Goal: Task Accomplishment & Management: Manage account settings

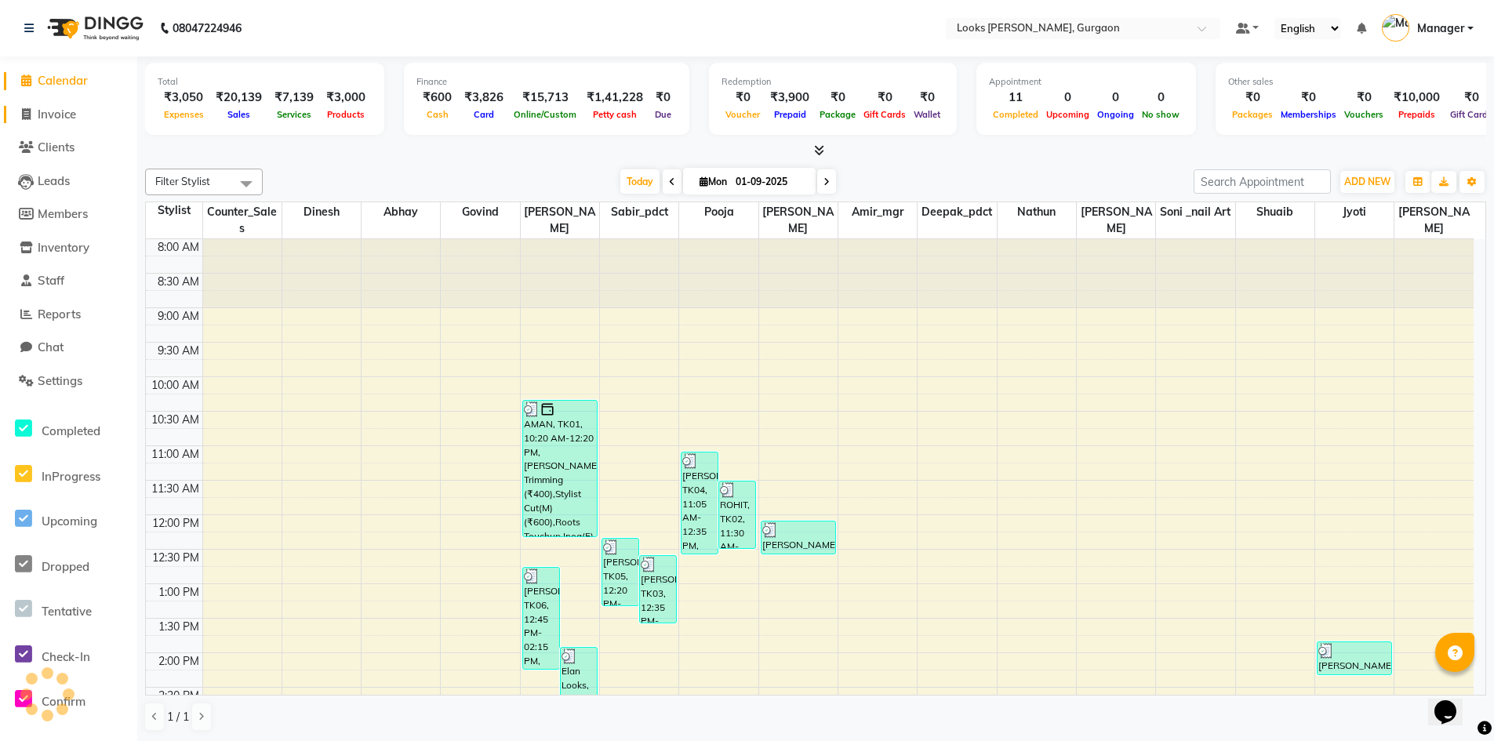
scroll to position [441, 0]
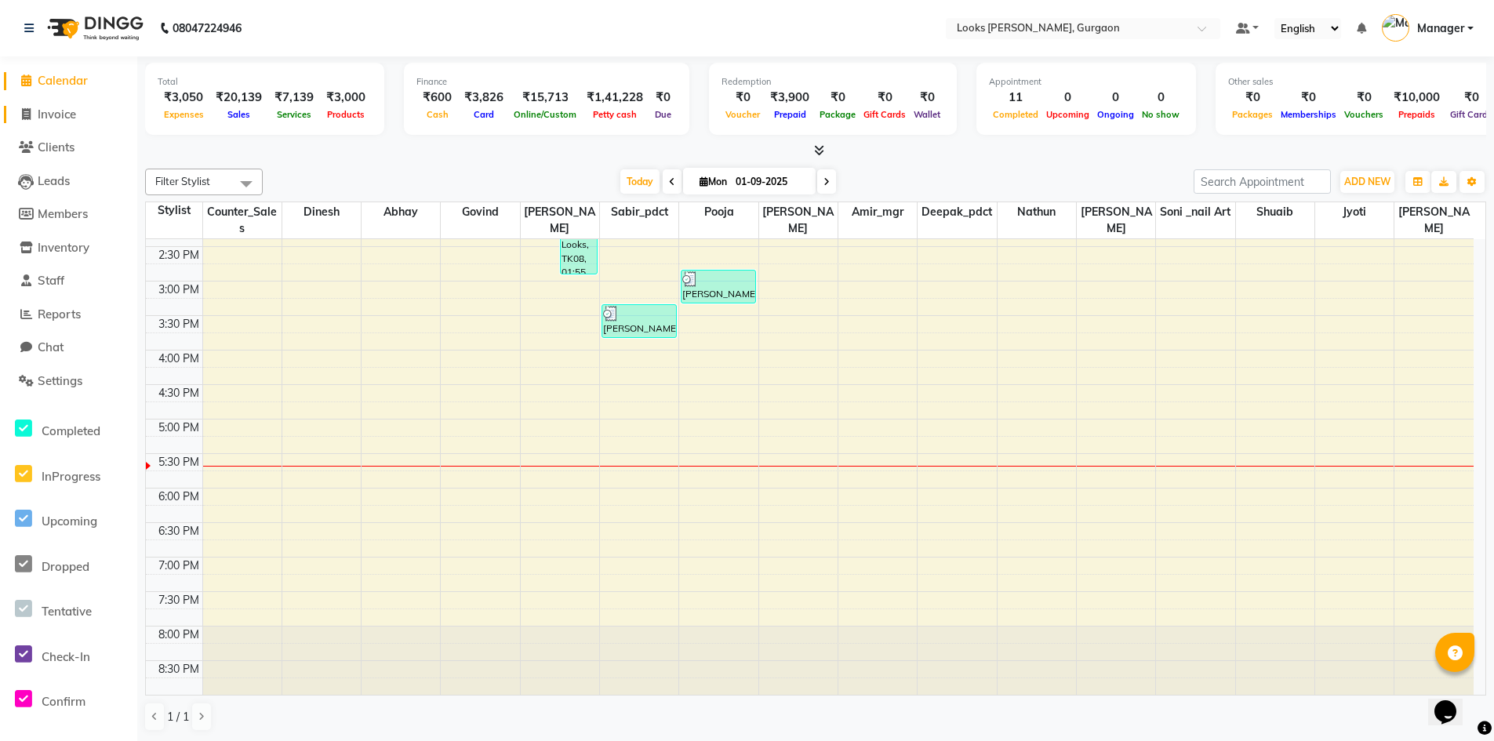
click at [56, 115] on span "Invoice" at bounding box center [57, 114] width 38 height 15
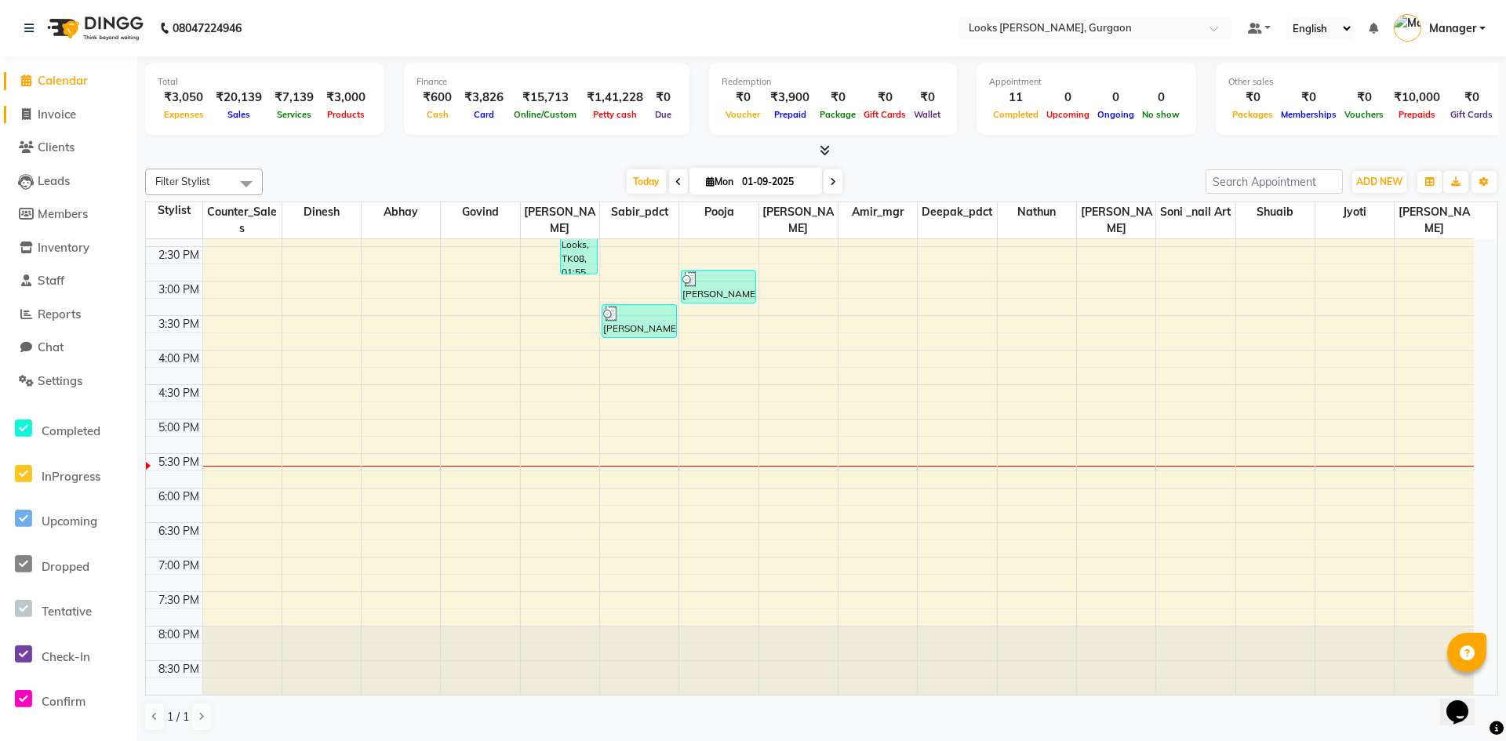
select select "service"
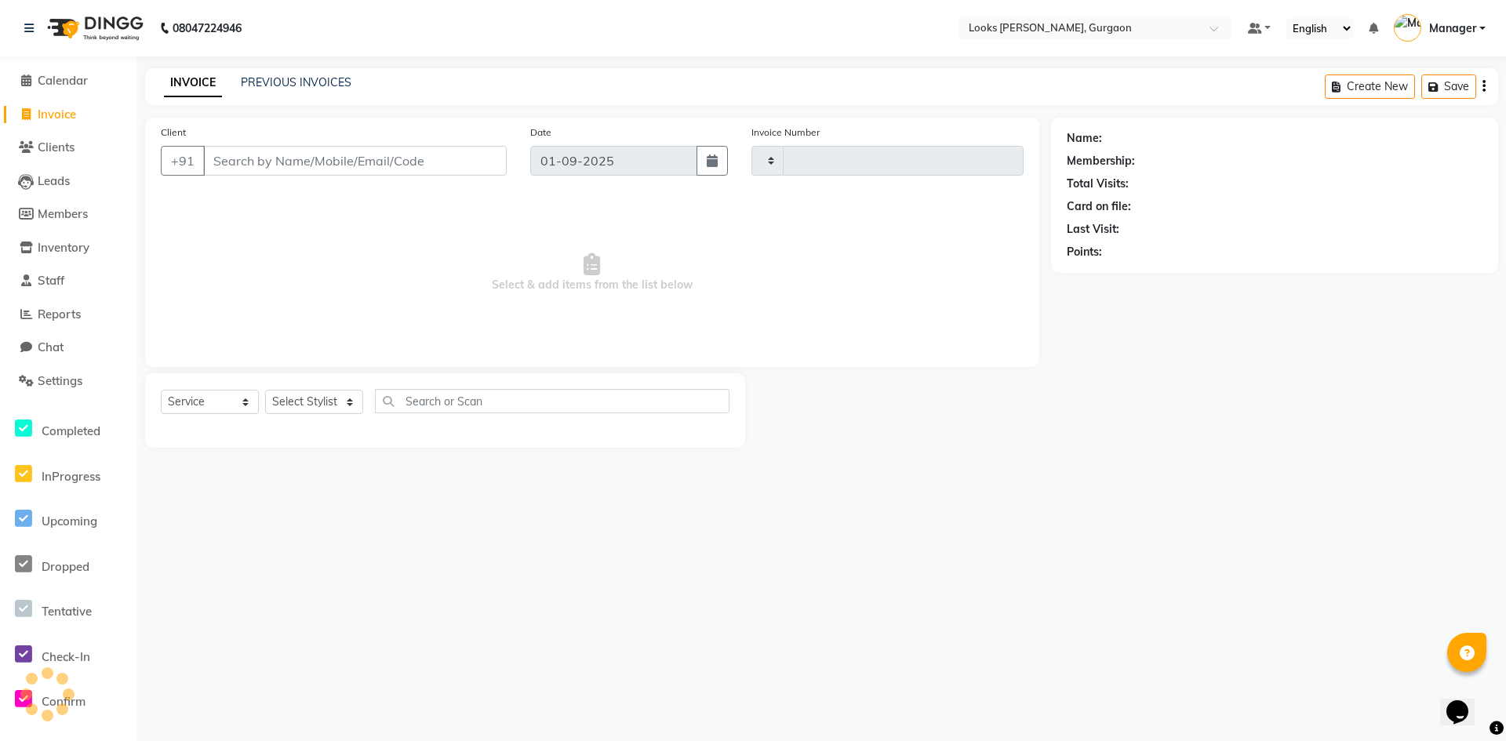
click at [404, 161] on input "Client" at bounding box center [354, 161] width 303 height 30
type input "9"
type input "1450"
select select "8452"
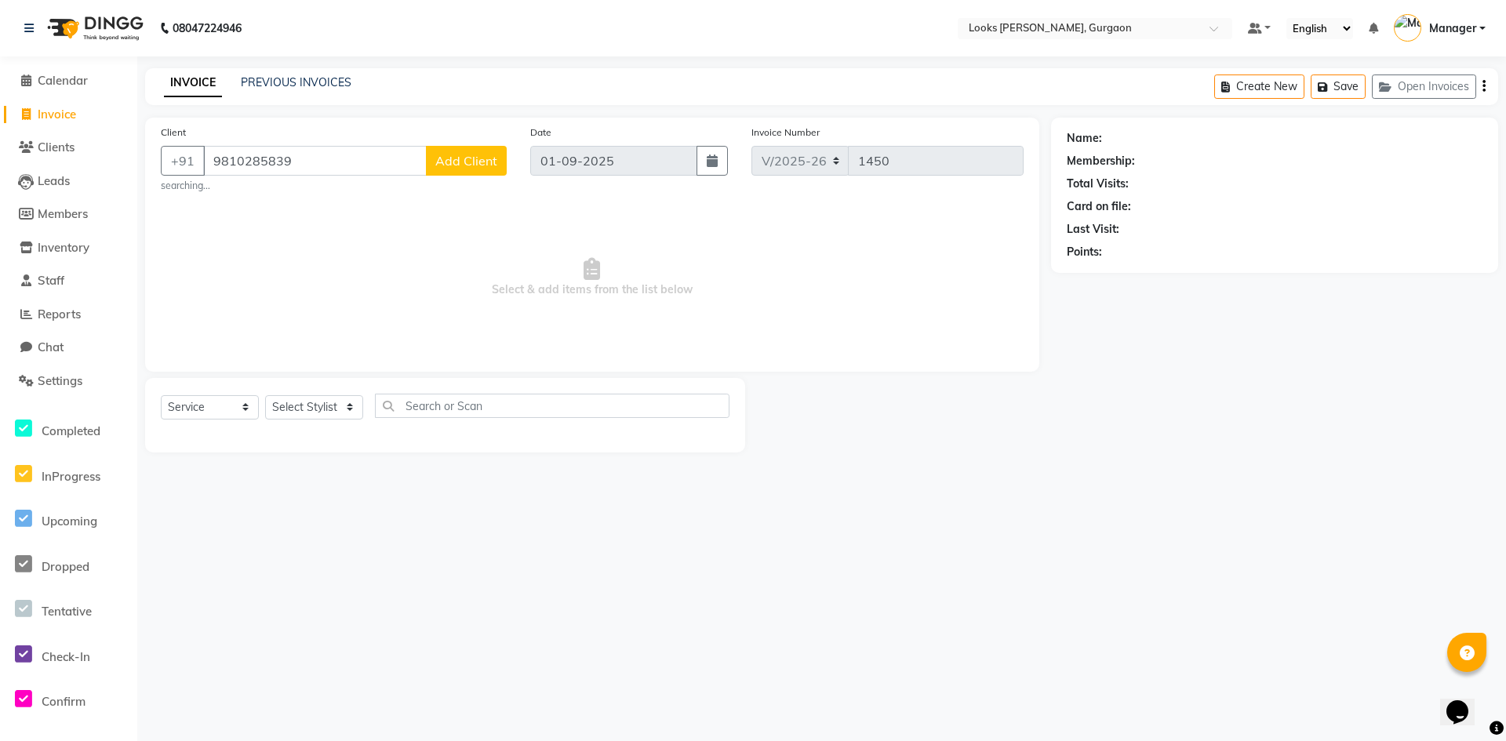
type input "9810285839"
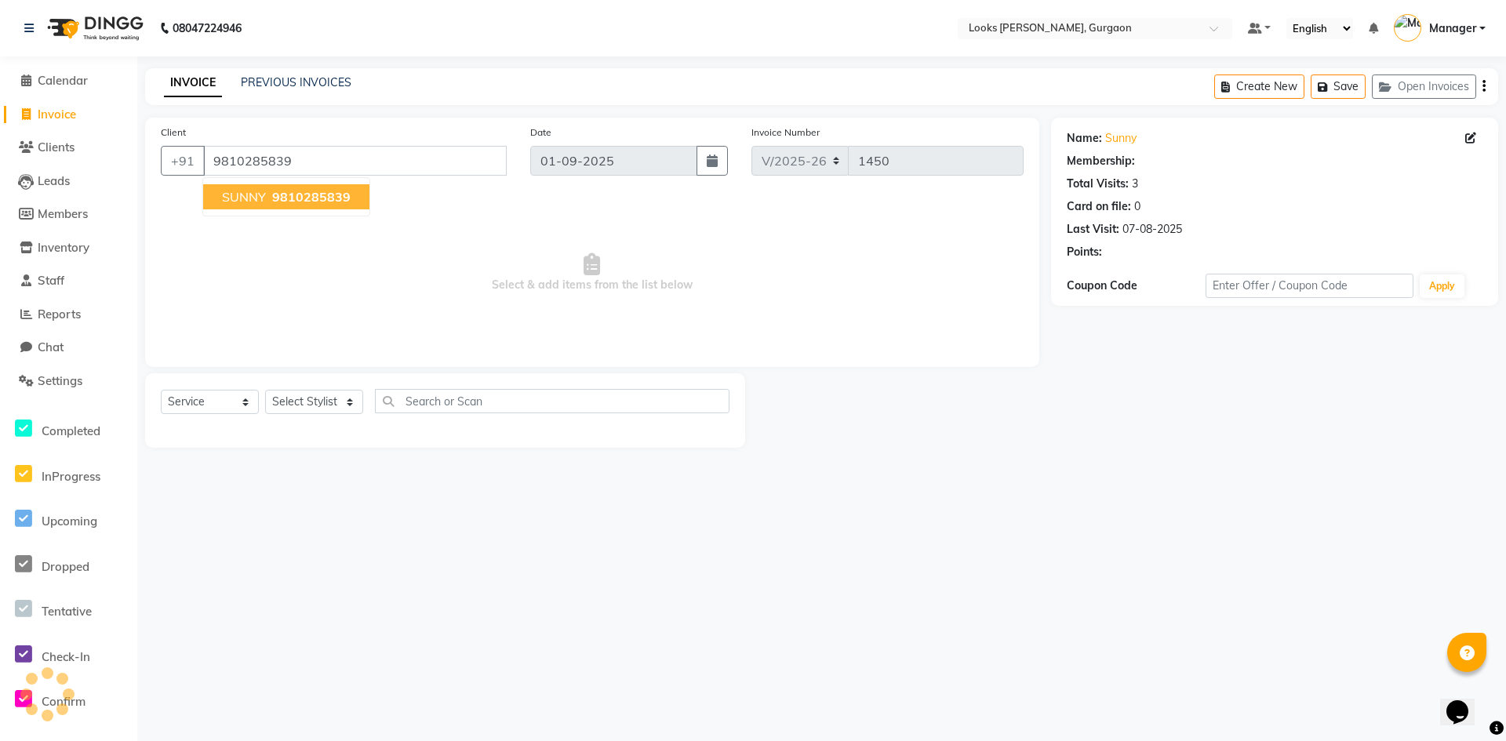
select select "1: Object"
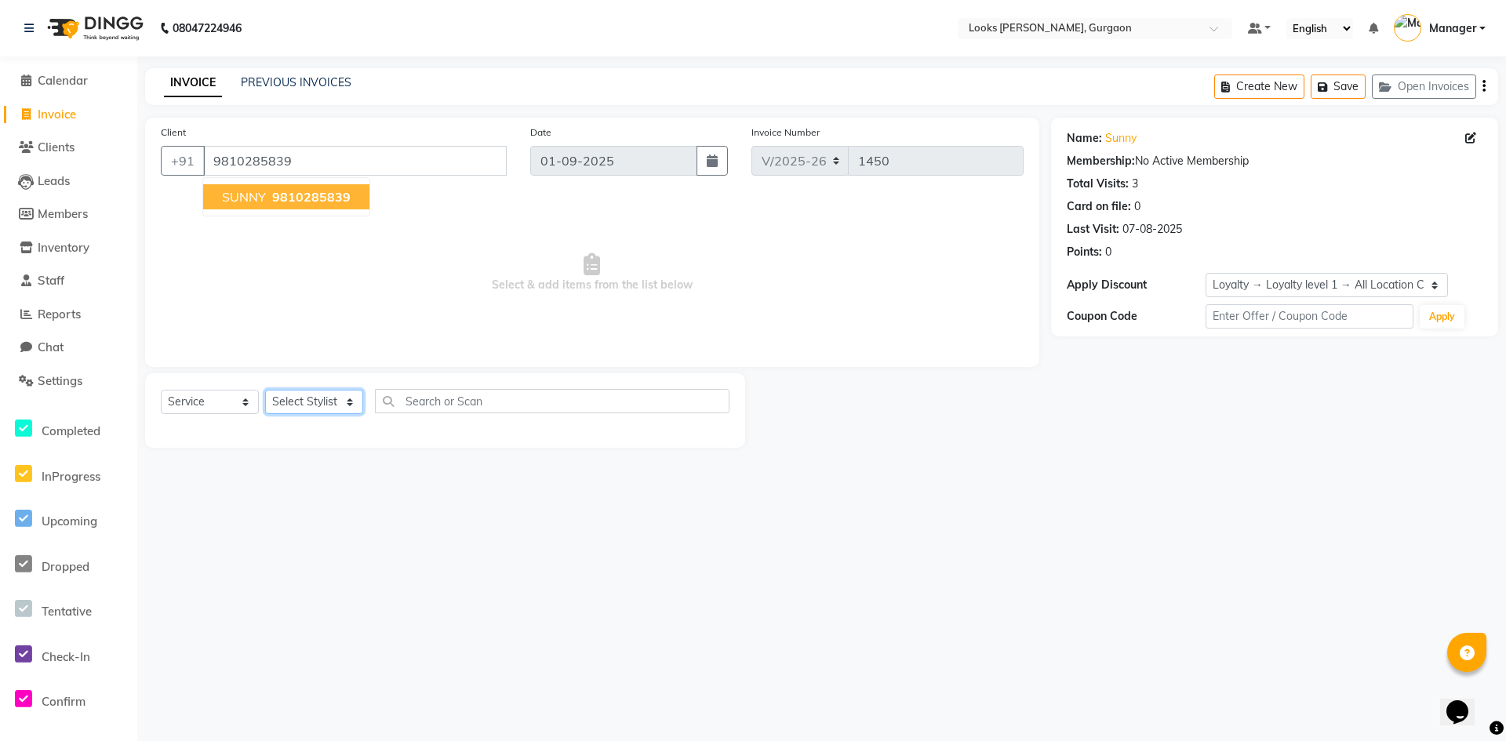
click at [294, 410] on select "Select Stylist [PERSON_NAME] abhay [PERSON_NAME] [PERSON_NAME] Counter_Sales De…" at bounding box center [314, 402] width 98 height 24
select select "82372"
click at [265, 390] on select "Select Stylist [PERSON_NAME] abhay [PERSON_NAME] [PERSON_NAME] Counter_Sales De…" at bounding box center [314, 402] width 98 height 24
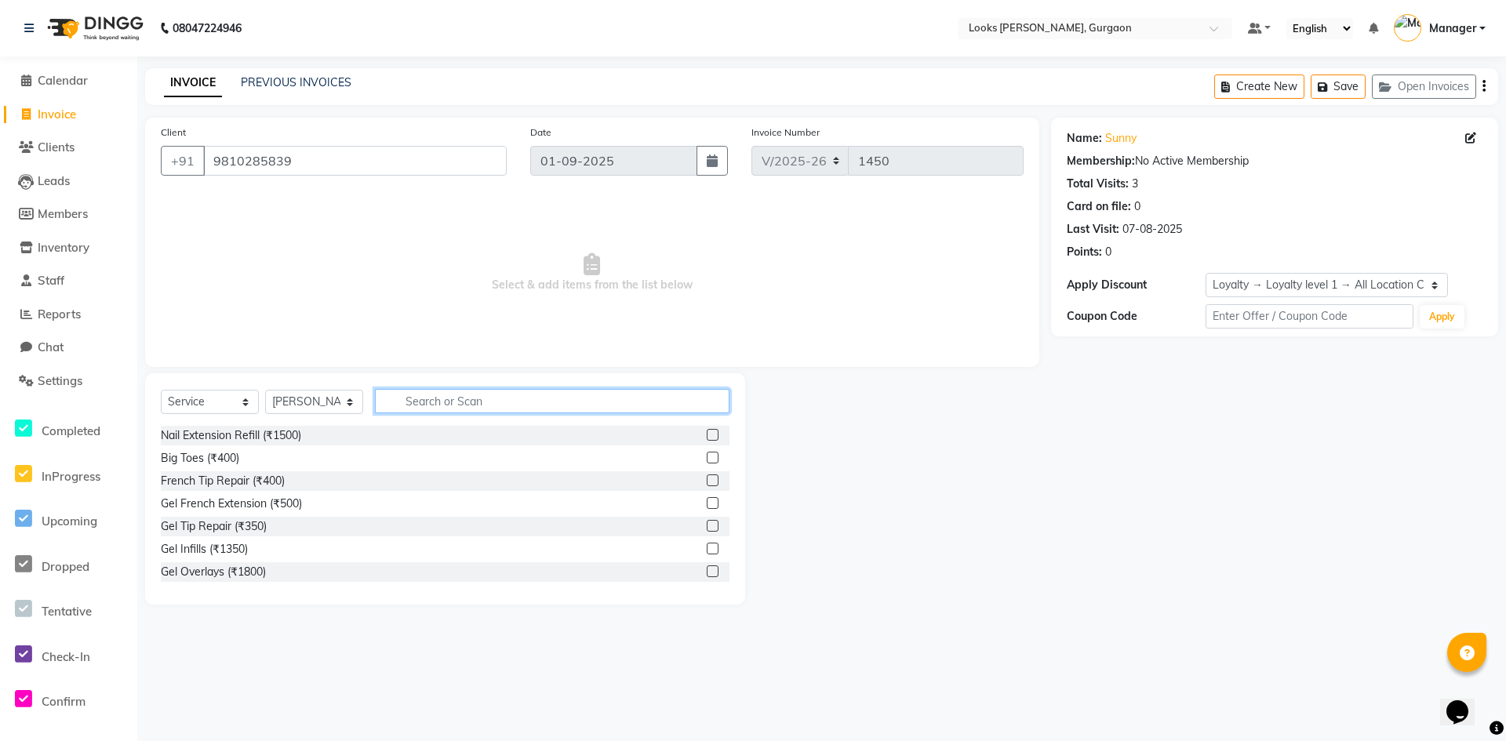
click at [434, 401] on input "text" at bounding box center [552, 401] width 354 height 24
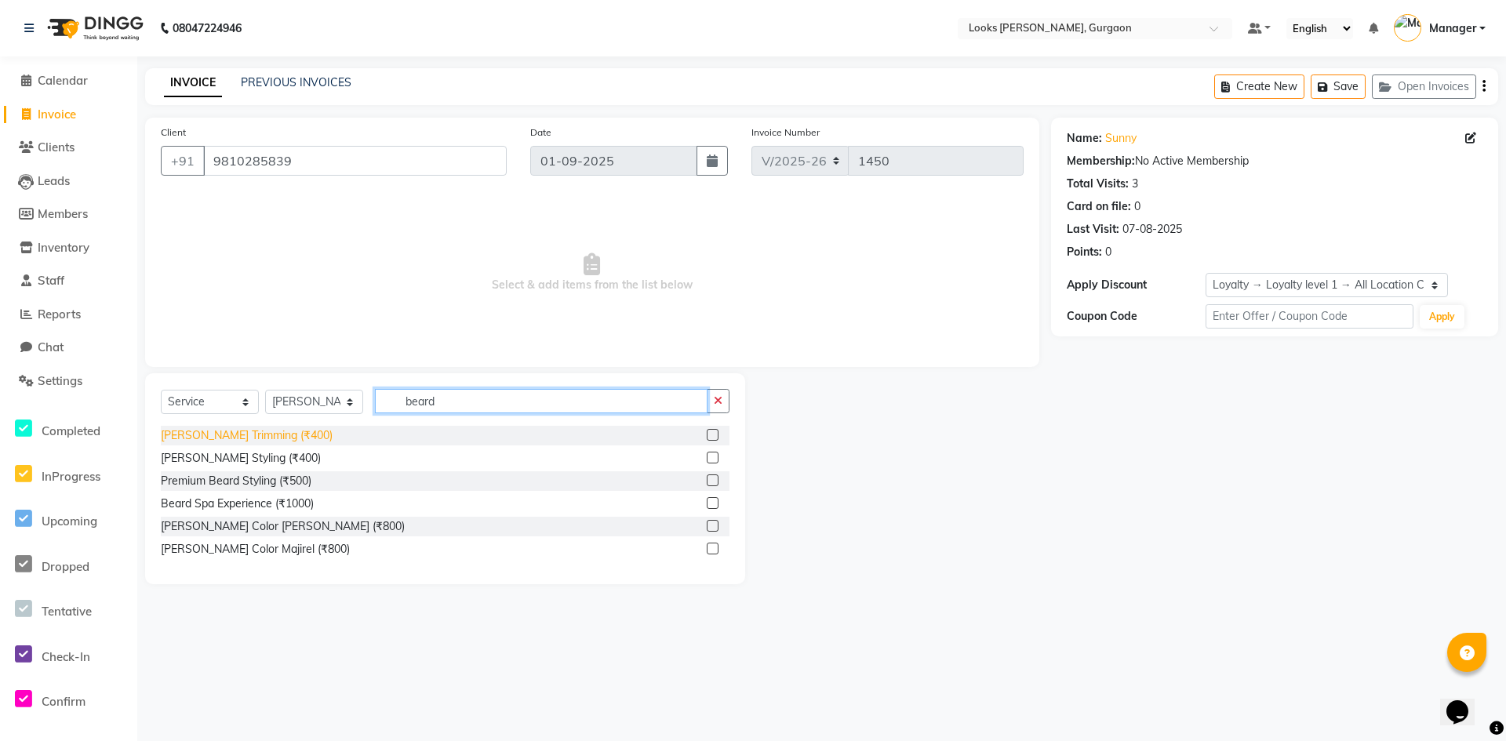
type input "beard"
click at [259, 437] on div "[PERSON_NAME] Trimming (₹400)" at bounding box center [247, 435] width 172 height 16
checkbox input "false"
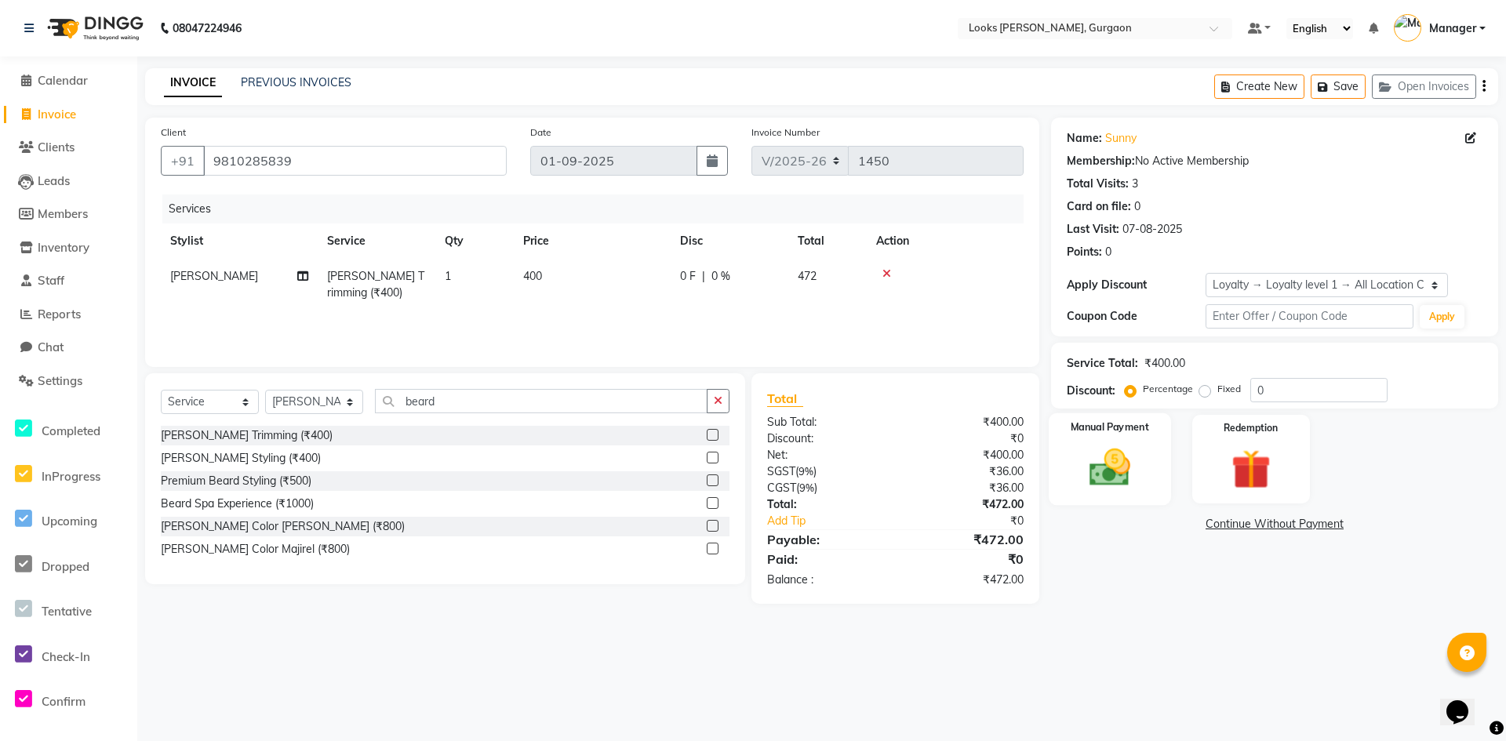
click at [1147, 449] on div "Manual Payment" at bounding box center [1109, 459] width 122 height 93
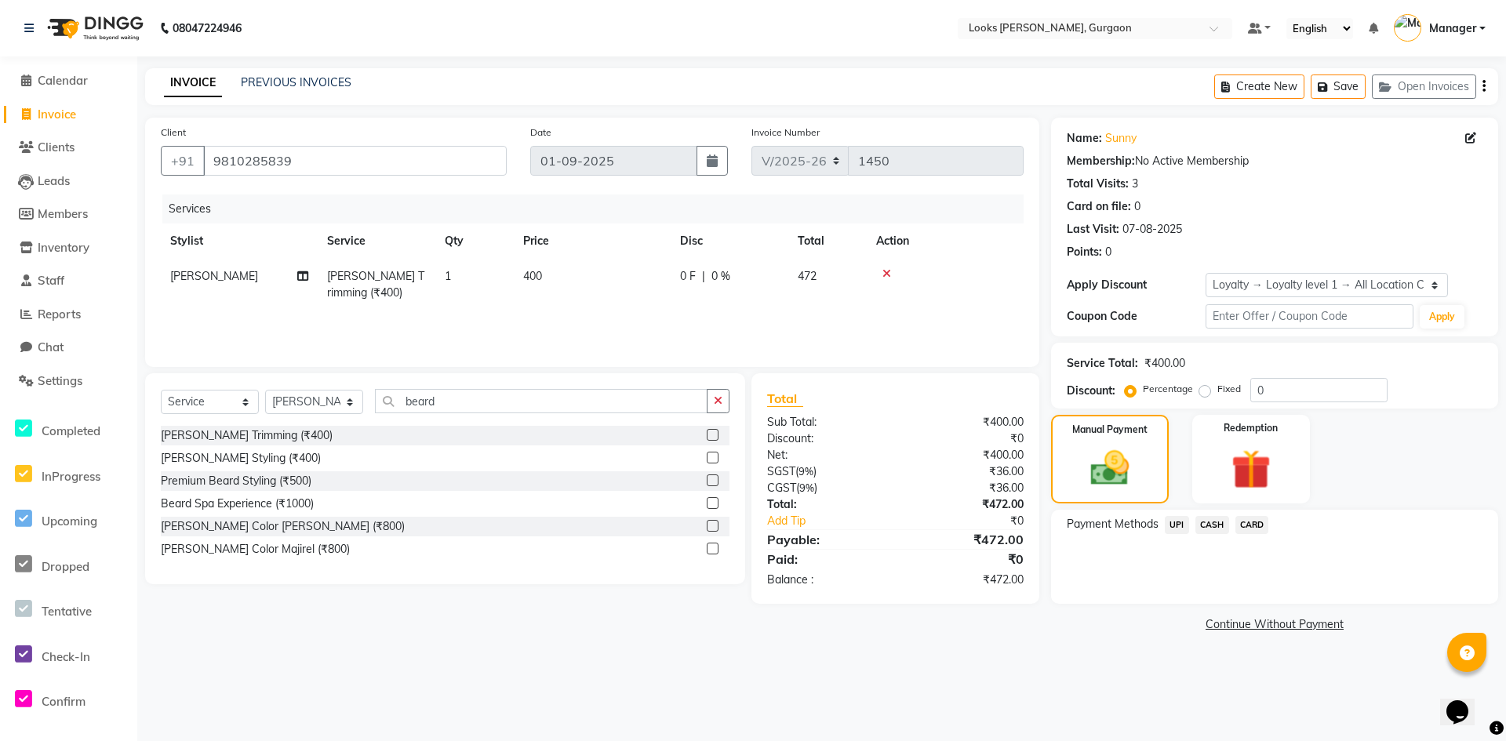
click at [1219, 525] on span "CASH" at bounding box center [1212, 525] width 34 height 18
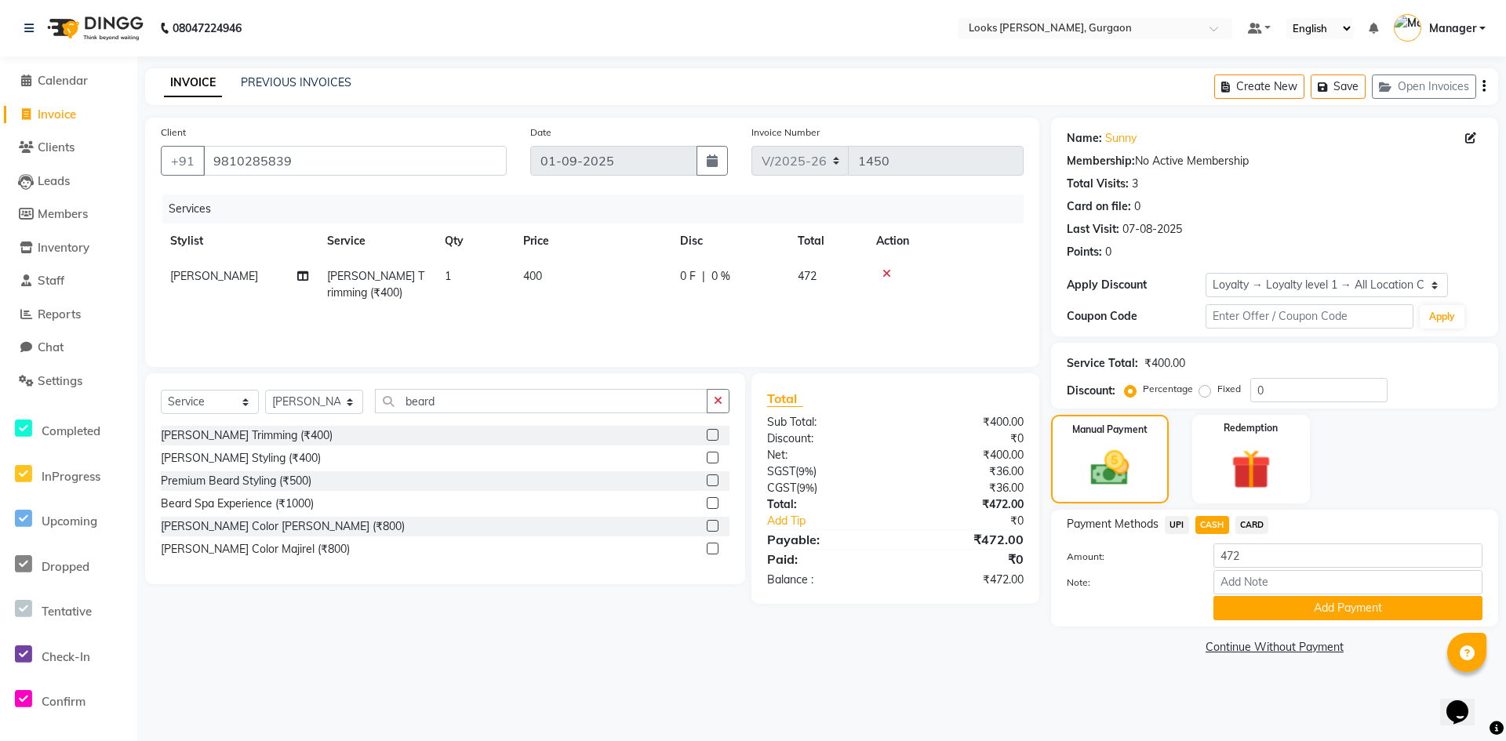
click at [560, 279] on td "400" at bounding box center [592, 285] width 157 height 52
drag, startPoint x: 647, startPoint y: 280, endPoint x: 530, endPoint y: 276, distance: 116.9
click at [530, 276] on tr "[PERSON_NAME] [PERSON_NAME] Counter_Sales Deepak_pdct [PERSON_NAME] Manager Nat…" at bounding box center [592, 292] width 863 height 67
click at [555, 285] on td "0" at bounding box center [592, 285] width 157 height 52
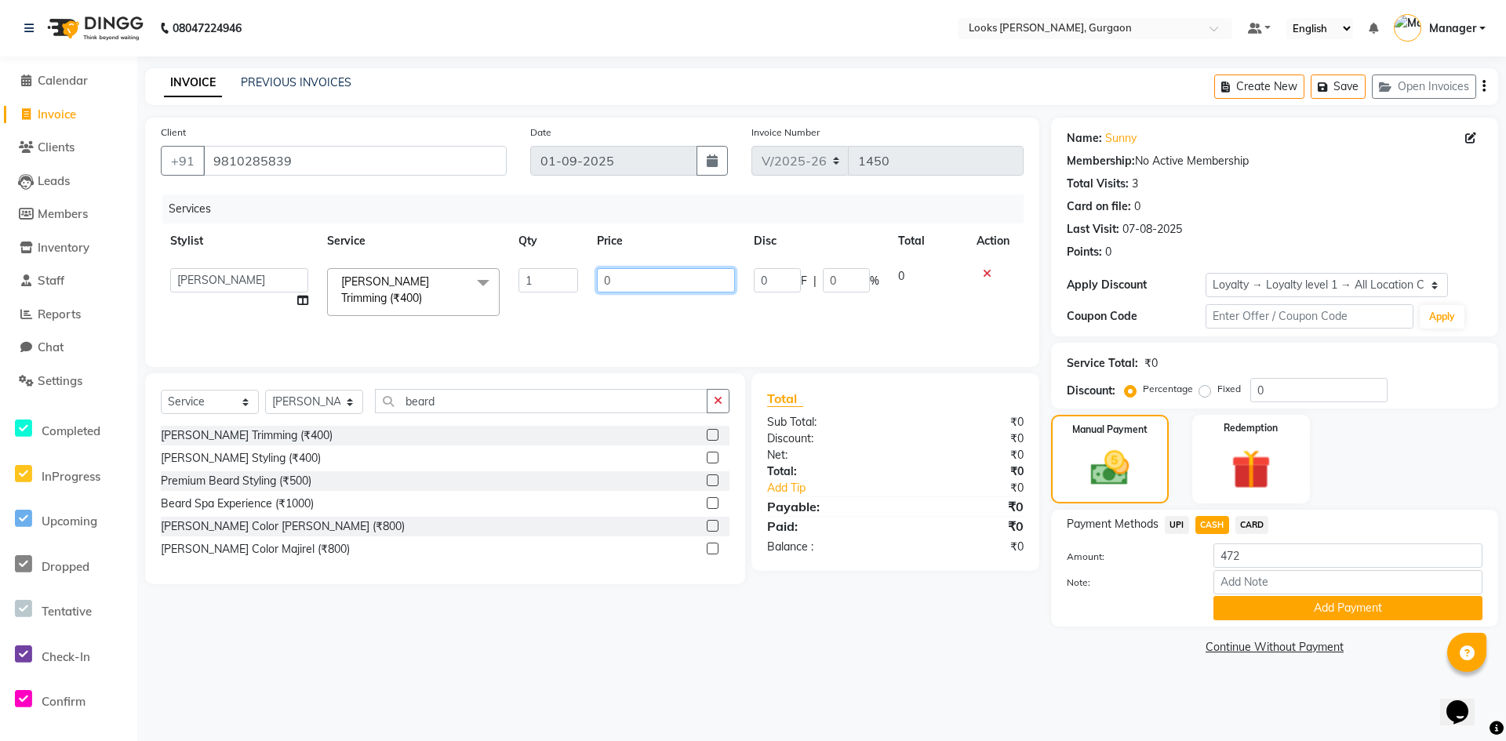
drag, startPoint x: 619, startPoint y: 278, endPoint x: 601, endPoint y: 277, distance: 18.1
click at [601, 277] on input "0" at bounding box center [666, 280] width 138 height 24
type input "398"
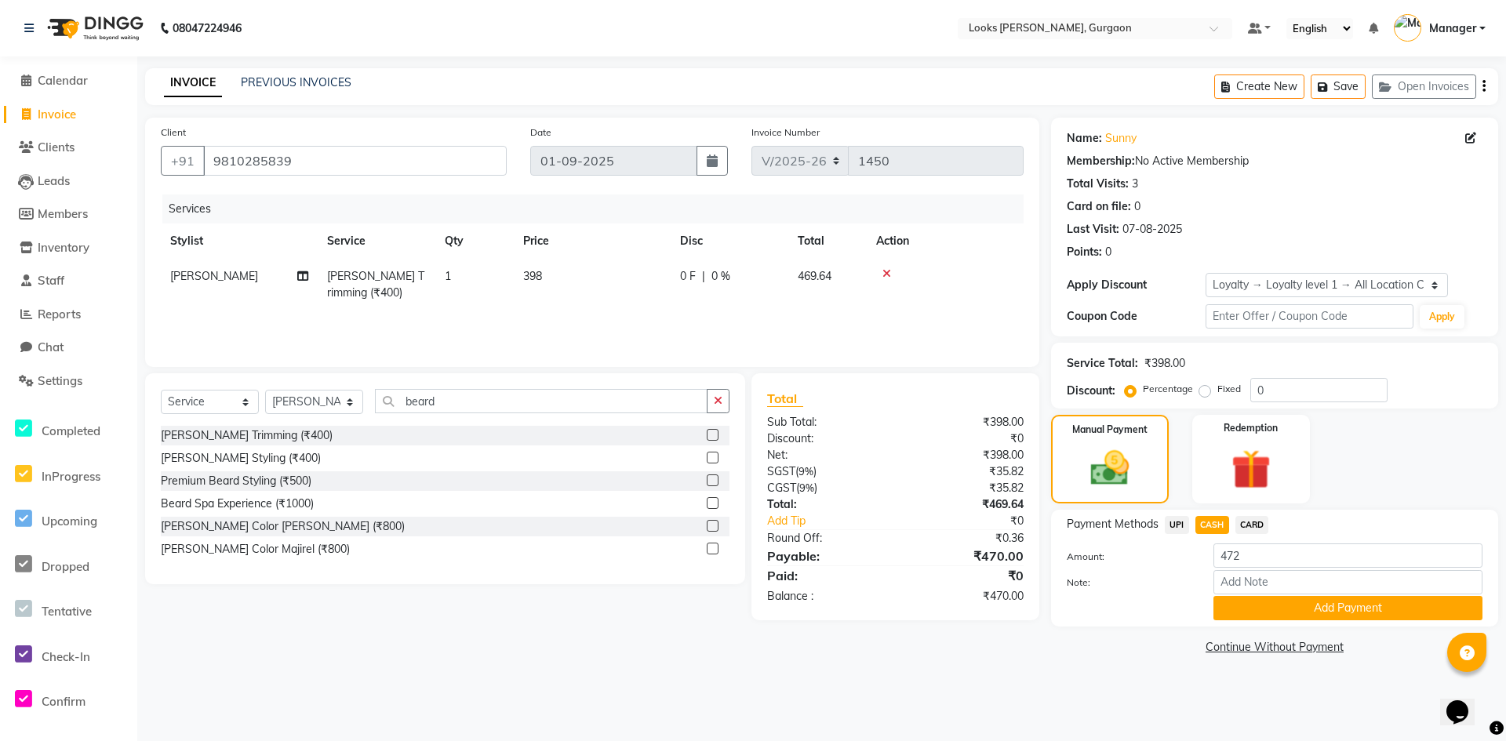
click at [1022, 622] on div "Client [PHONE_NUMBER] Date [DATE] Invoice Number V/2025 V/[PHONE_NUMBER] Servic…" at bounding box center [591, 388] width 917 height 541
click at [1177, 525] on span "UPI" at bounding box center [1176, 525] width 24 height 18
type input "470"
click at [1217, 521] on span "CASH" at bounding box center [1212, 525] width 34 height 18
click at [1272, 608] on button "Add Payment" at bounding box center [1347, 608] width 269 height 24
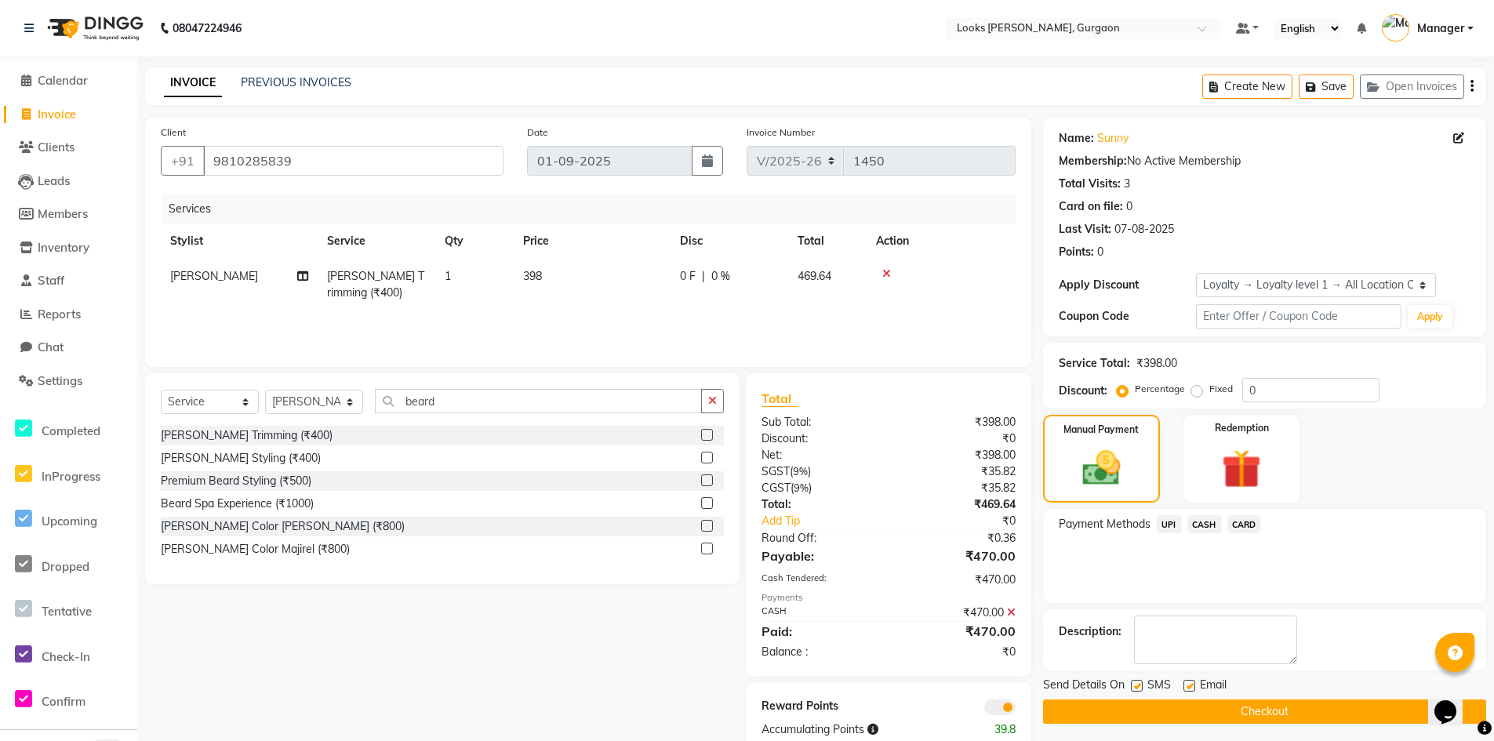
scroll to position [36, 0]
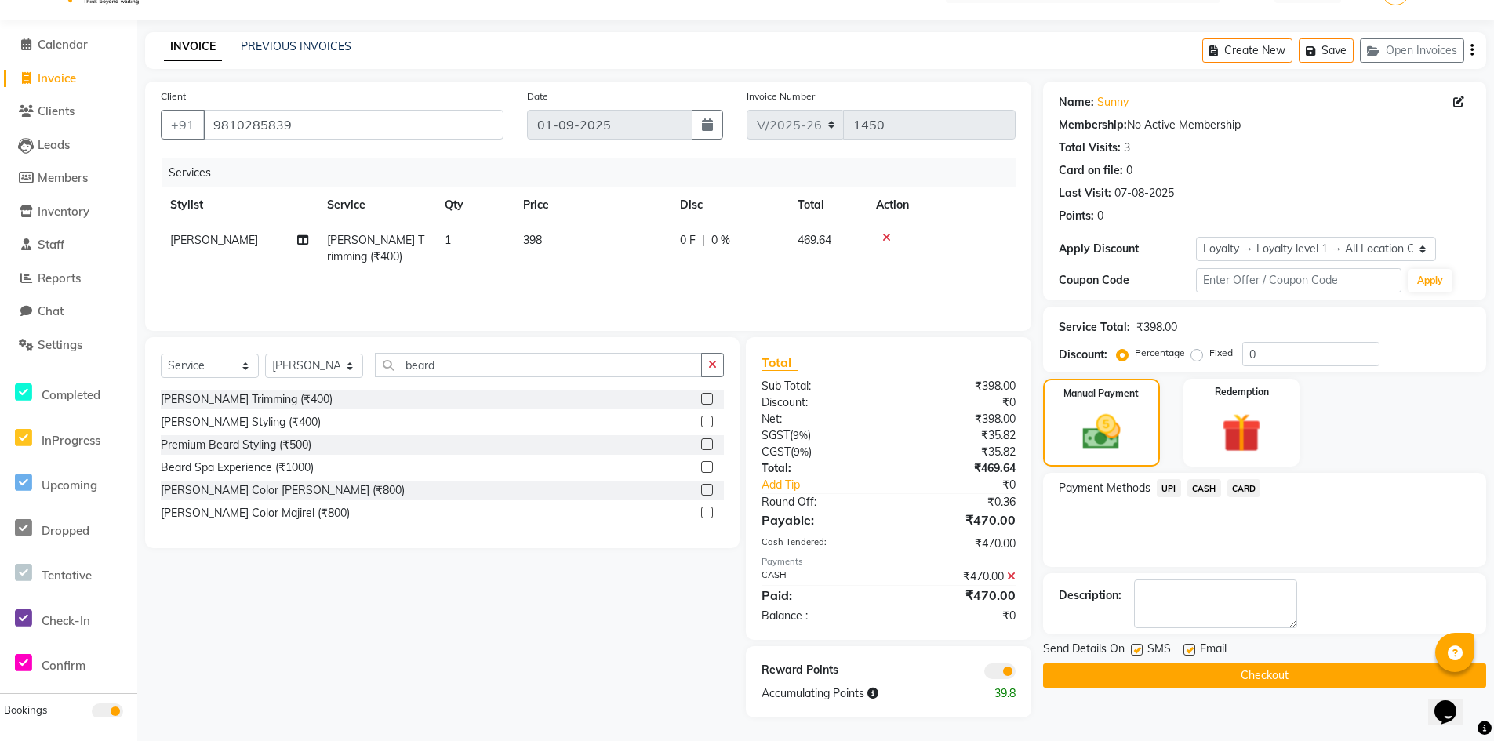
click at [1106, 679] on button "Checkout" at bounding box center [1264, 675] width 443 height 24
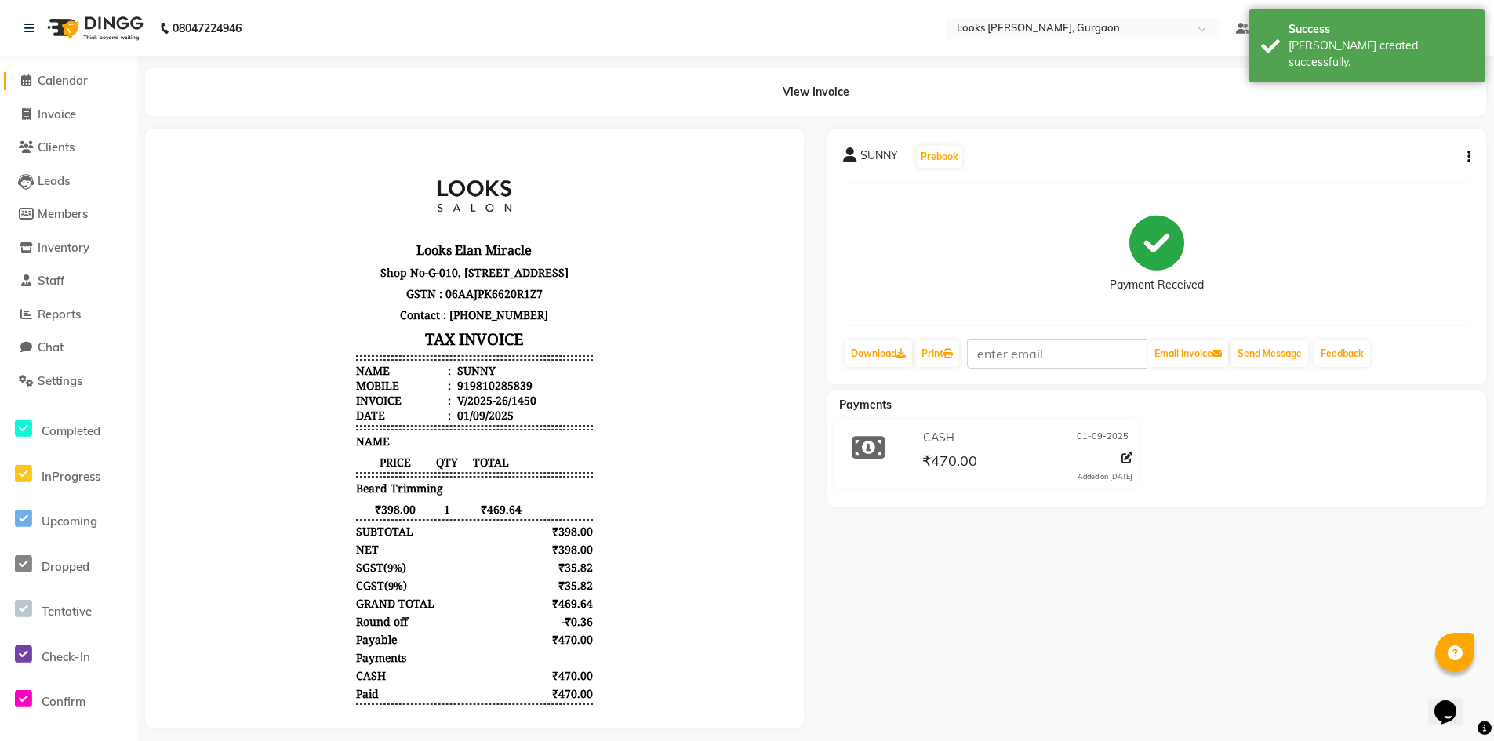
click at [70, 80] on span "Calendar" at bounding box center [63, 80] width 50 height 15
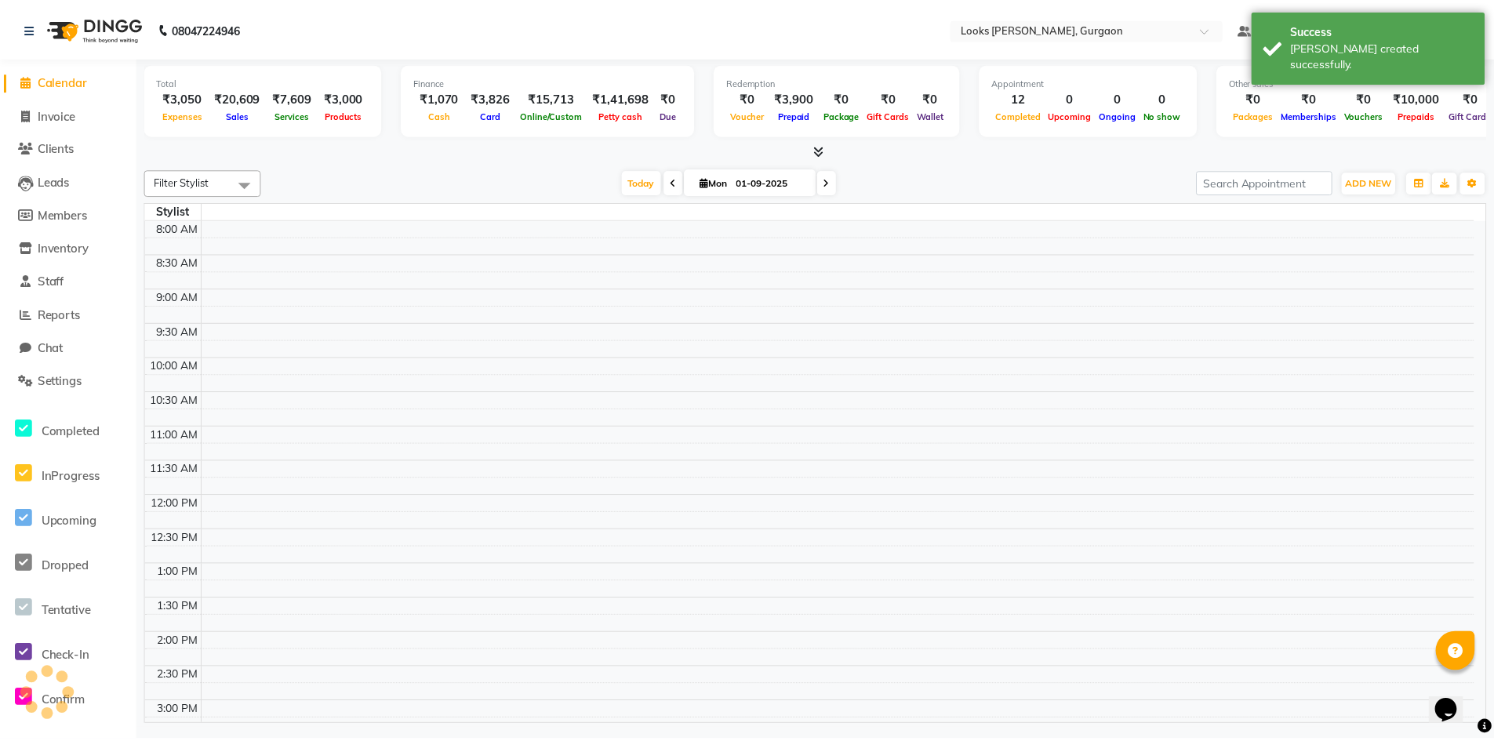
scroll to position [411, 0]
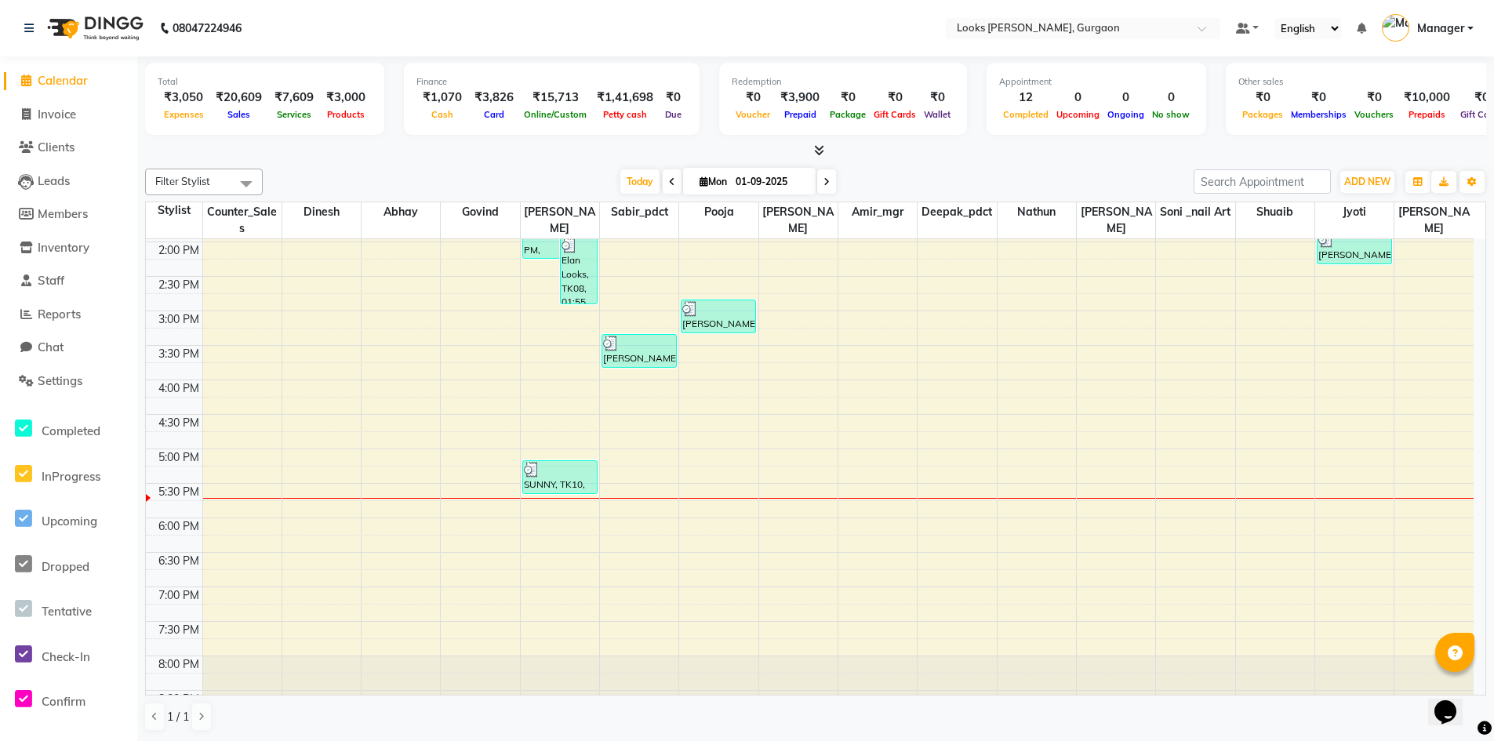
click at [60, 87] on span "Calendar" at bounding box center [63, 80] width 50 height 15
click at [56, 114] on span "Invoice" at bounding box center [57, 114] width 38 height 15
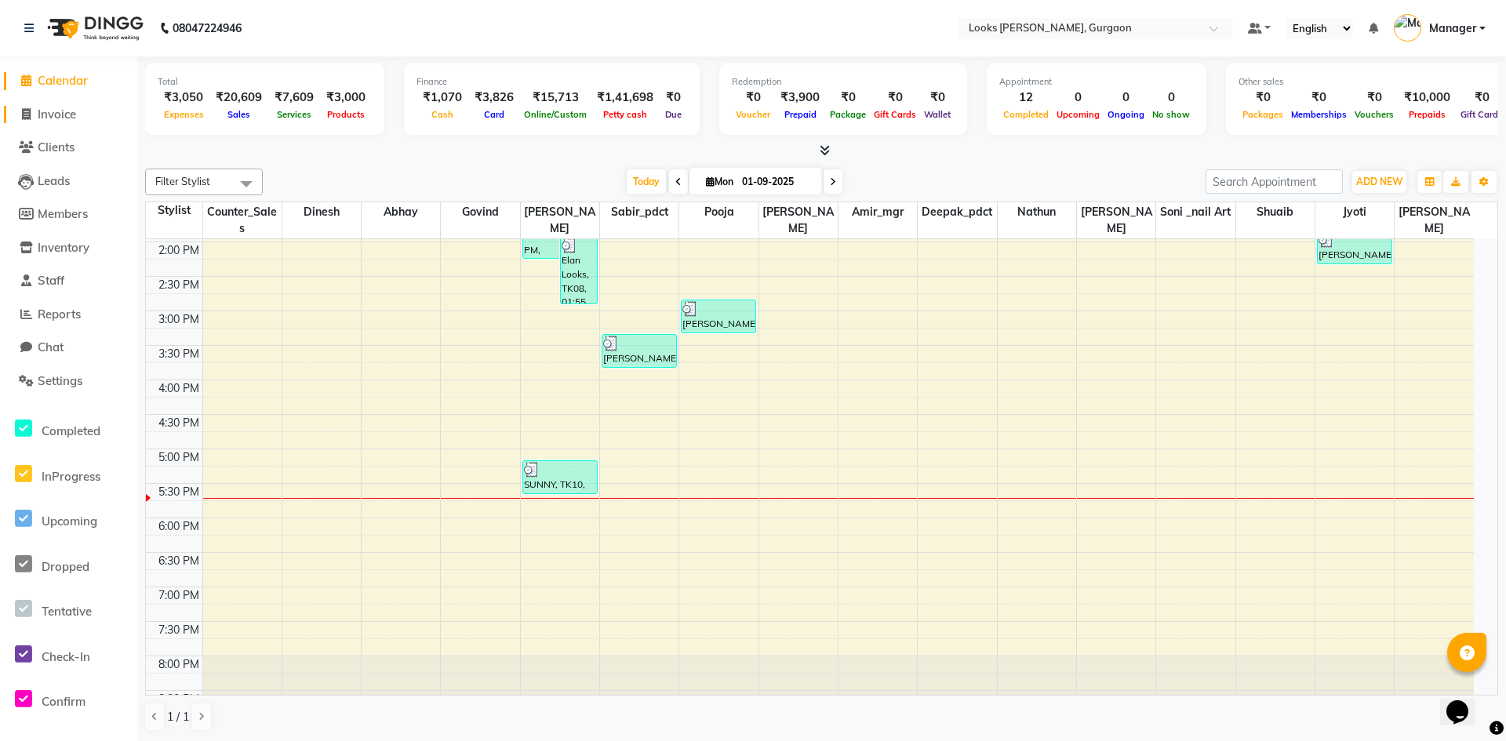
select select "service"
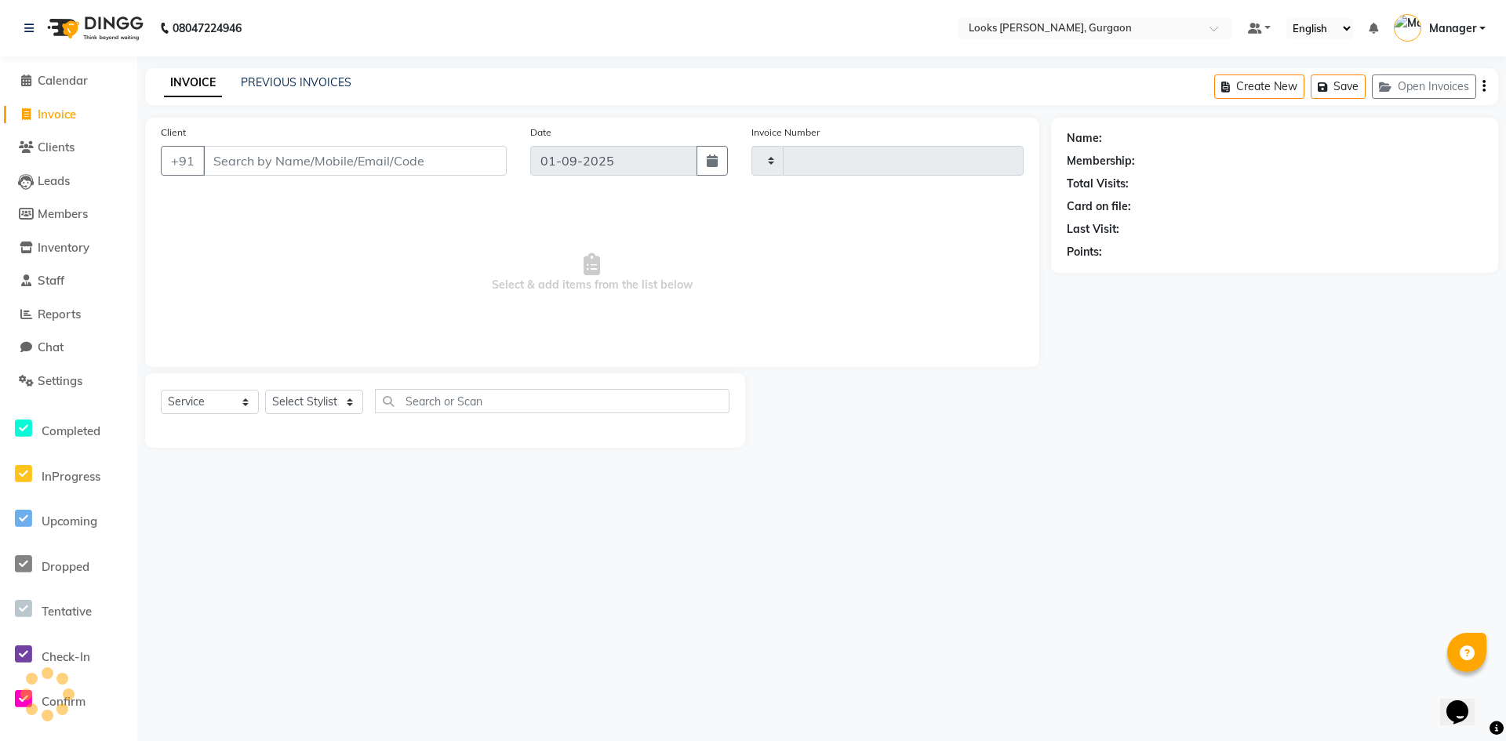
type input "1451"
select select "8452"
click at [321, 78] on link "PREVIOUS INVOICES" at bounding box center [296, 82] width 111 height 14
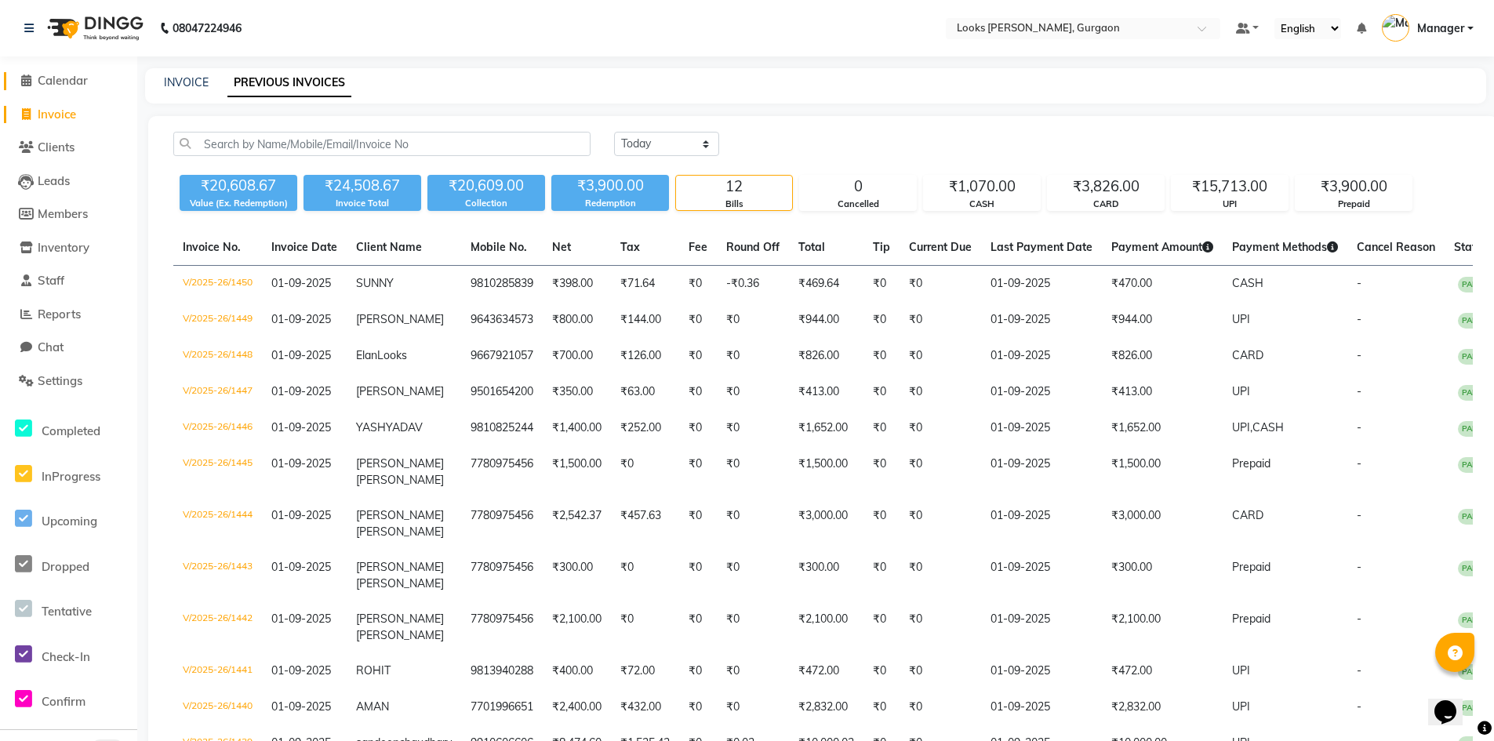
click at [71, 78] on span "Calendar" at bounding box center [63, 80] width 50 height 15
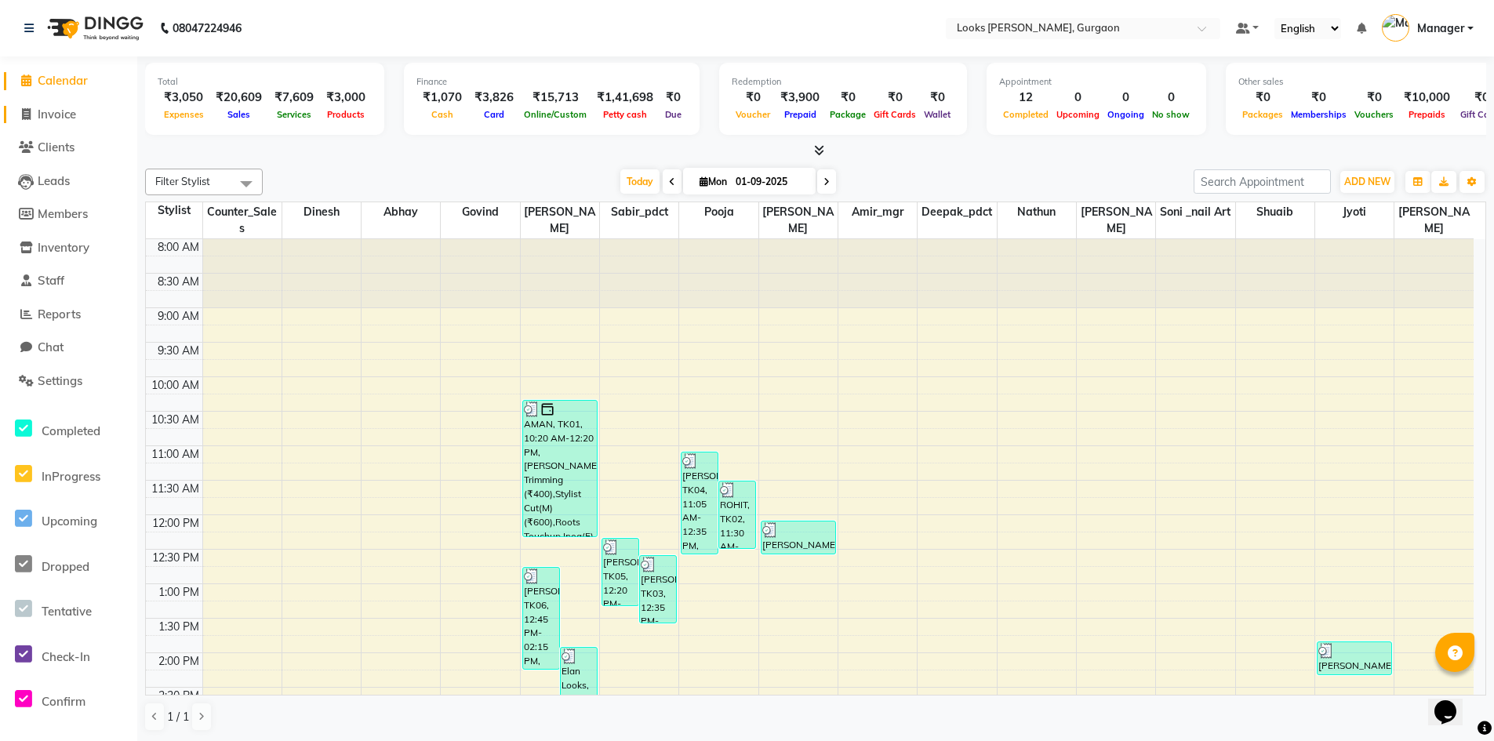
click at [74, 114] on span "Invoice" at bounding box center [57, 114] width 38 height 15
select select "service"
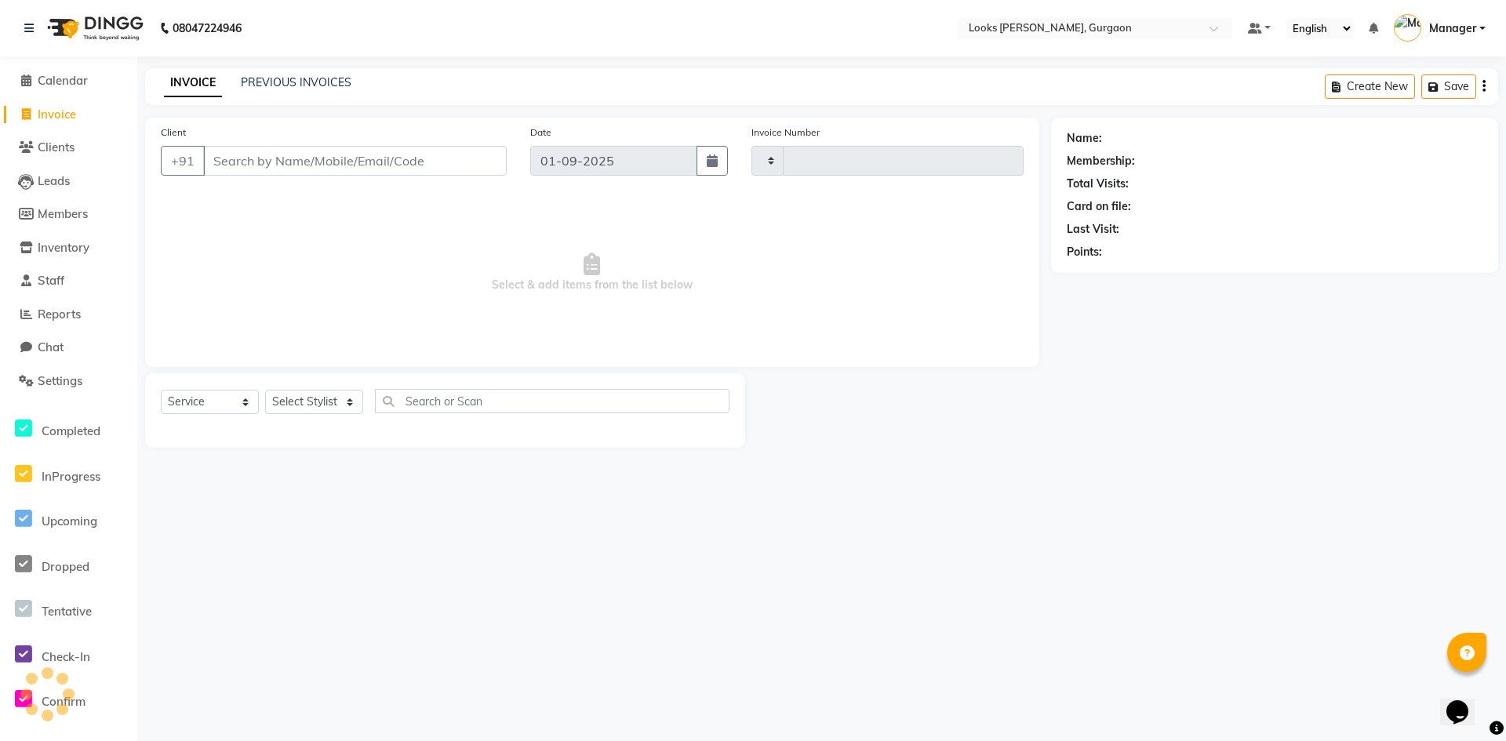
click at [309, 153] on input "Client" at bounding box center [354, 161] width 303 height 30
type input "1451"
select select "8452"
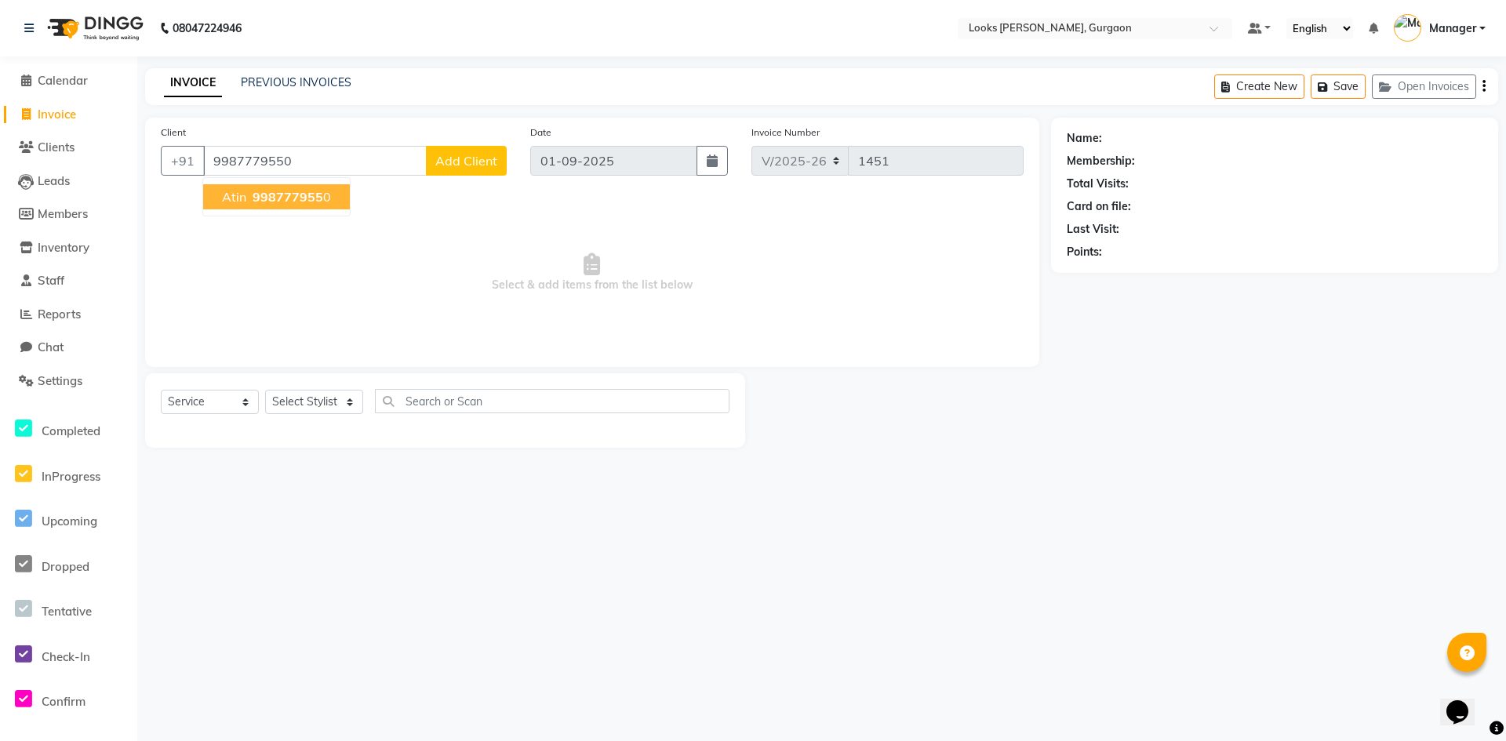
type input "9987779550"
select select "1: Object"
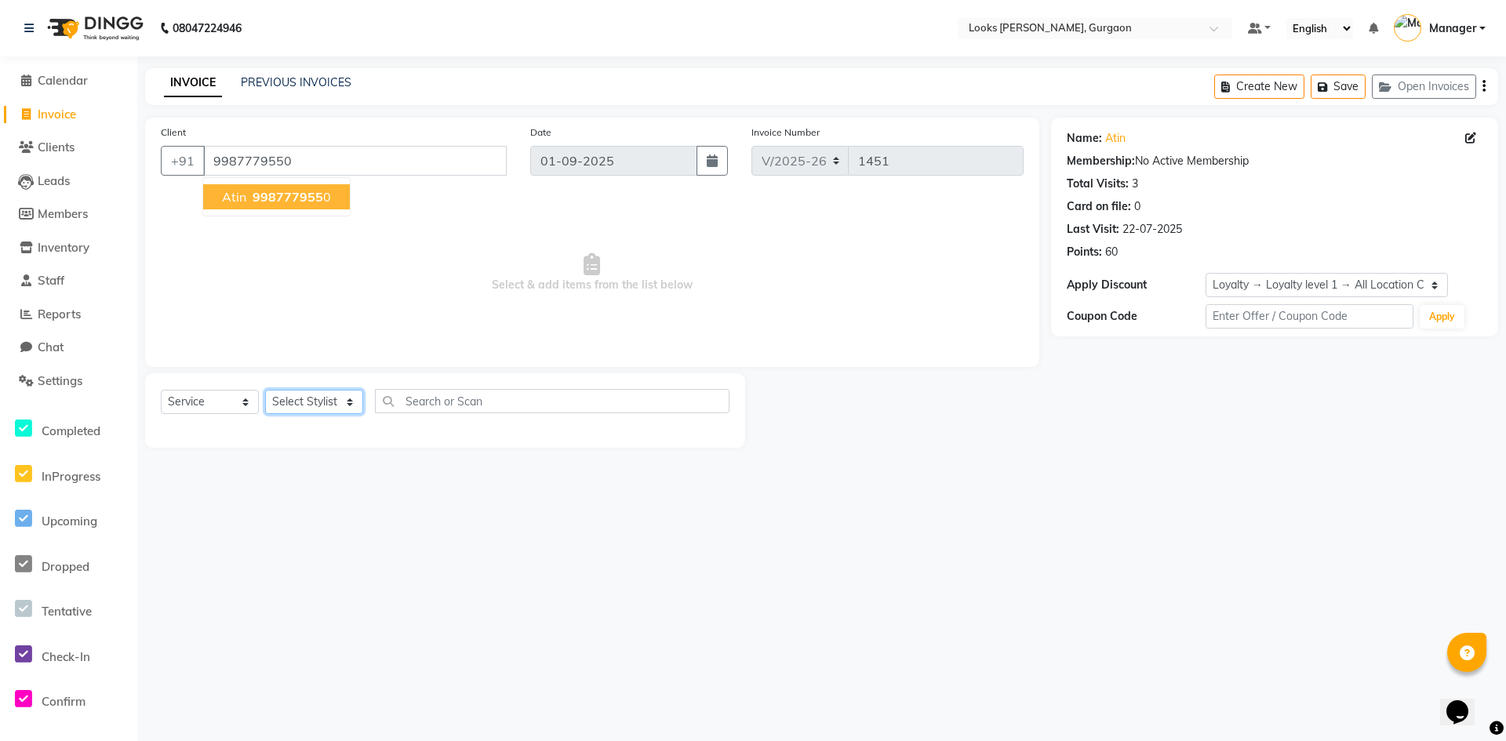
click at [310, 404] on select "Select Stylist [PERSON_NAME] abhay [PERSON_NAME] [PERSON_NAME] Counter_Sales De…" at bounding box center [314, 402] width 98 height 24
select select "82372"
click at [265, 390] on select "Select Stylist [PERSON_NAME] abhay [PERSON_NAME] [PERSON_NAME] Counter_Sales De…" at bounding box center [314, 402] width 98 height 24
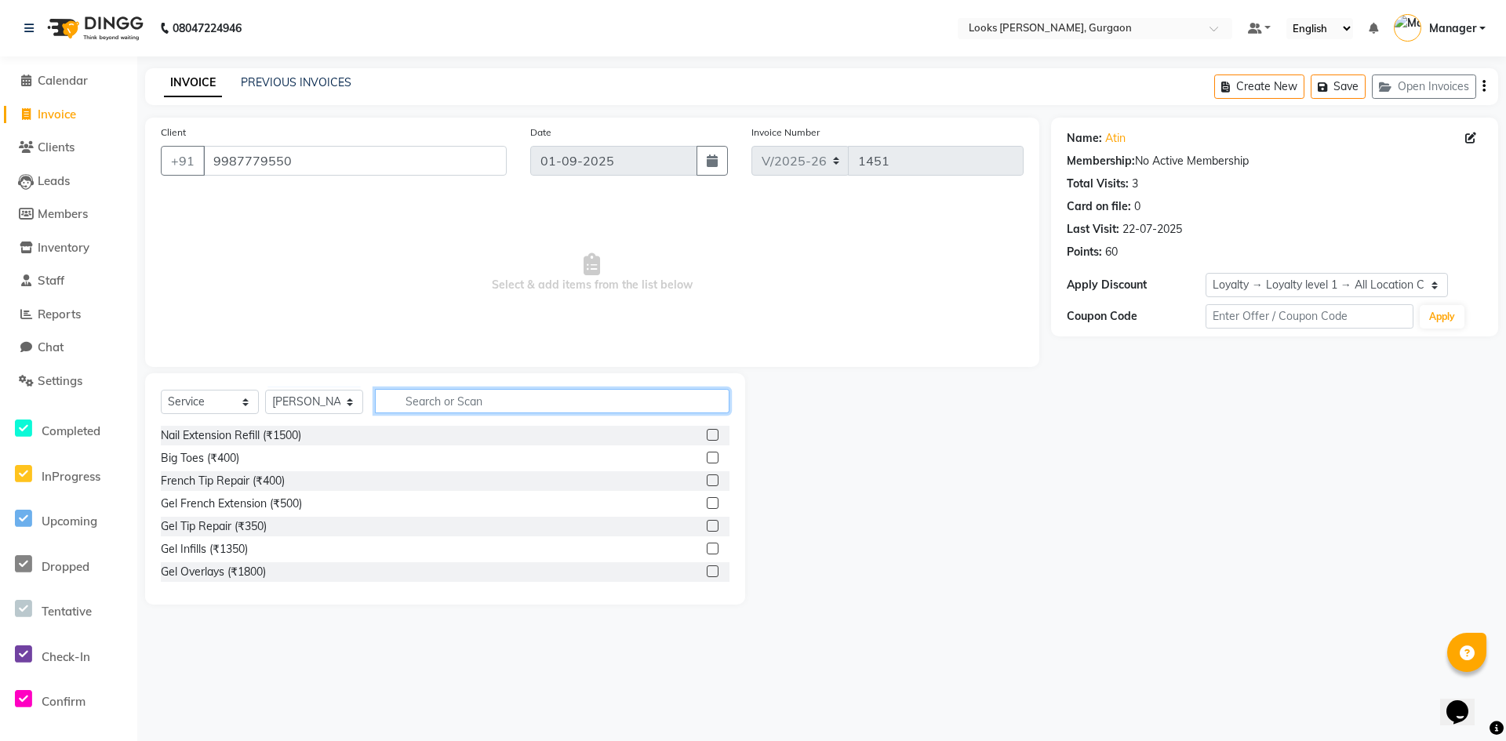
click at [434, 409] on input "text" at bounding box center [552, 401] width 354 height 24
type input "cut"
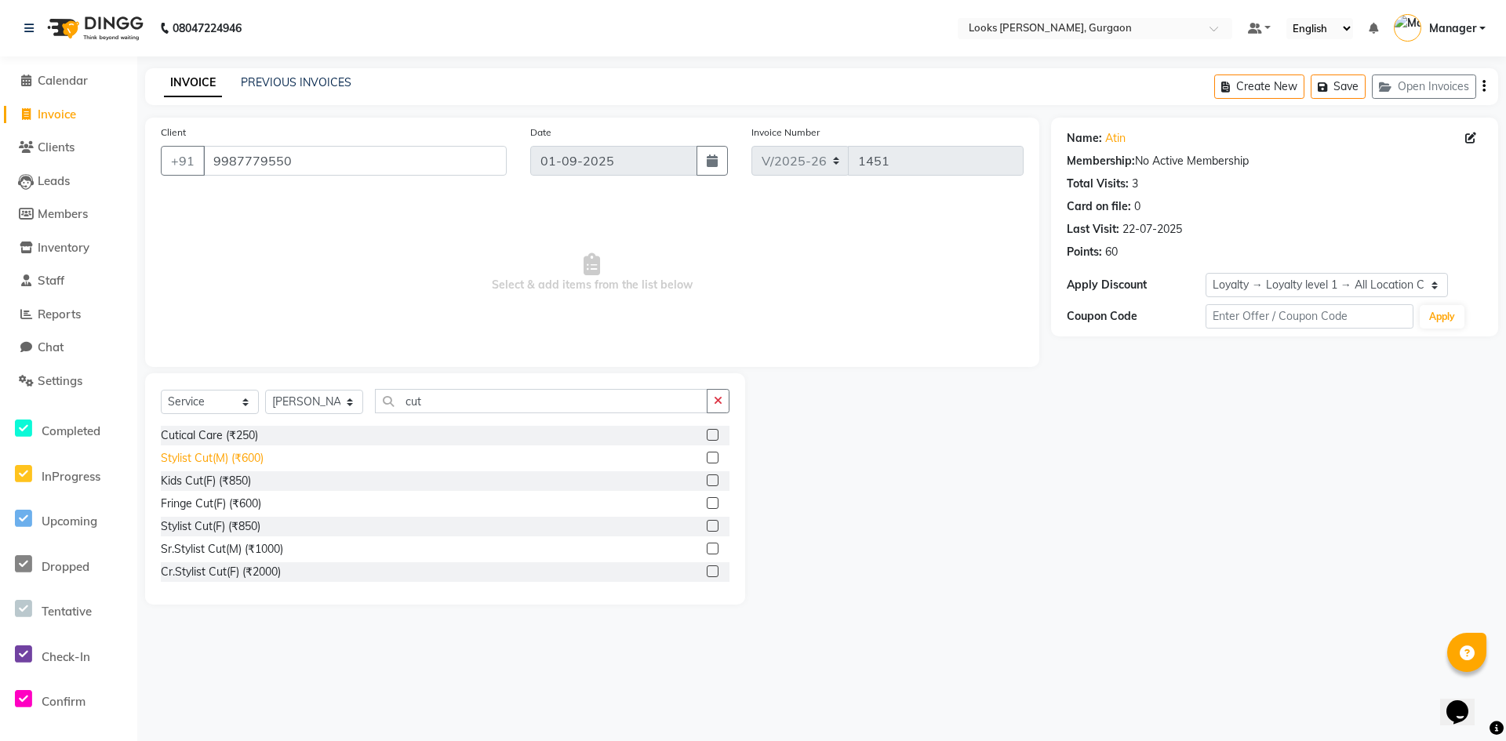
click at [245, 450] on div "Stylist Cut(M) (₹600)" at bounding box center [212, 458] width 103 height 16
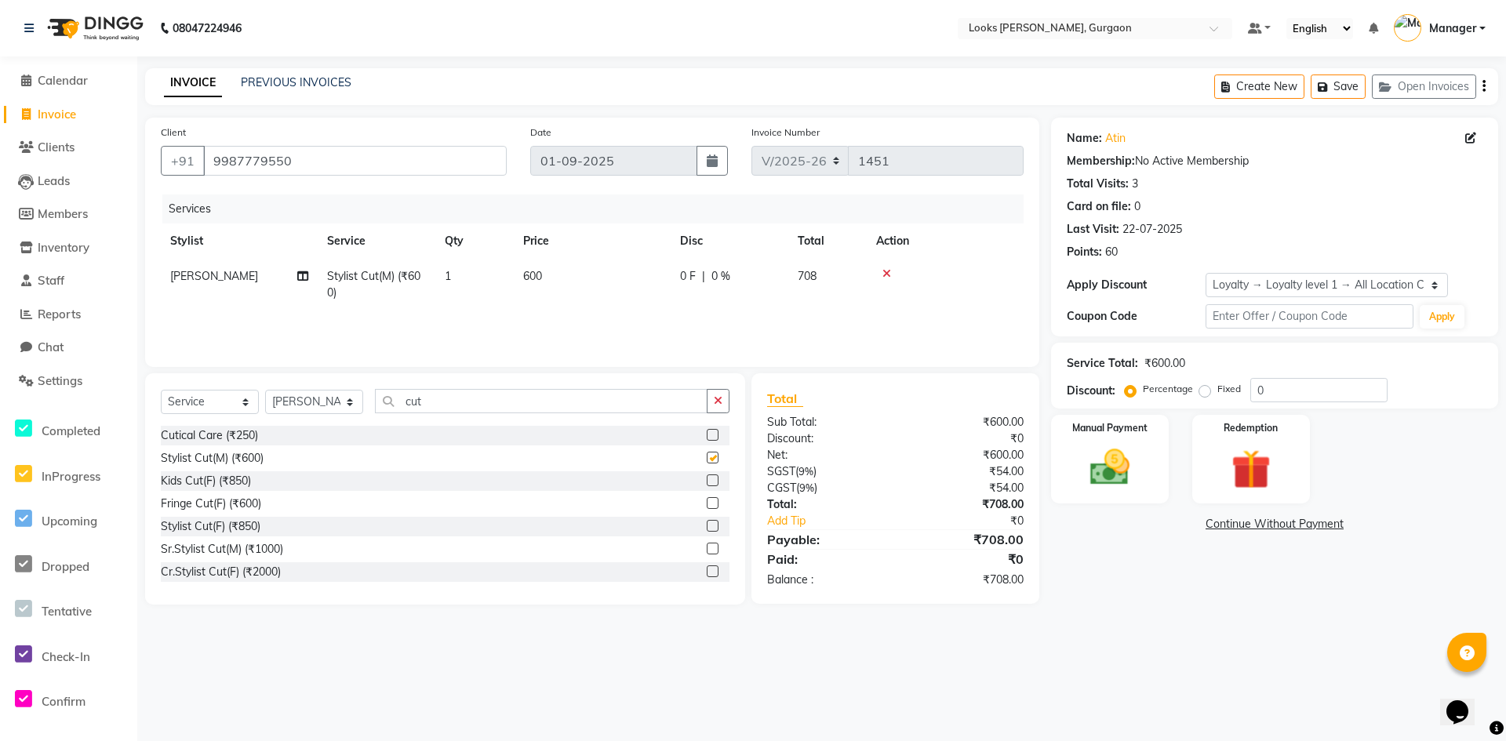
checkbox input "false"
drag, startPoint x: 439, startPoint y: 398, endPoint x: 293, endPoint y: 392, distance: 146.0
click at [293, 392] on div "Select Service Product Membership Package Voucher Prepaid Gift Card Select Styl…" at bounding box center [445, 407] width 568 height 37
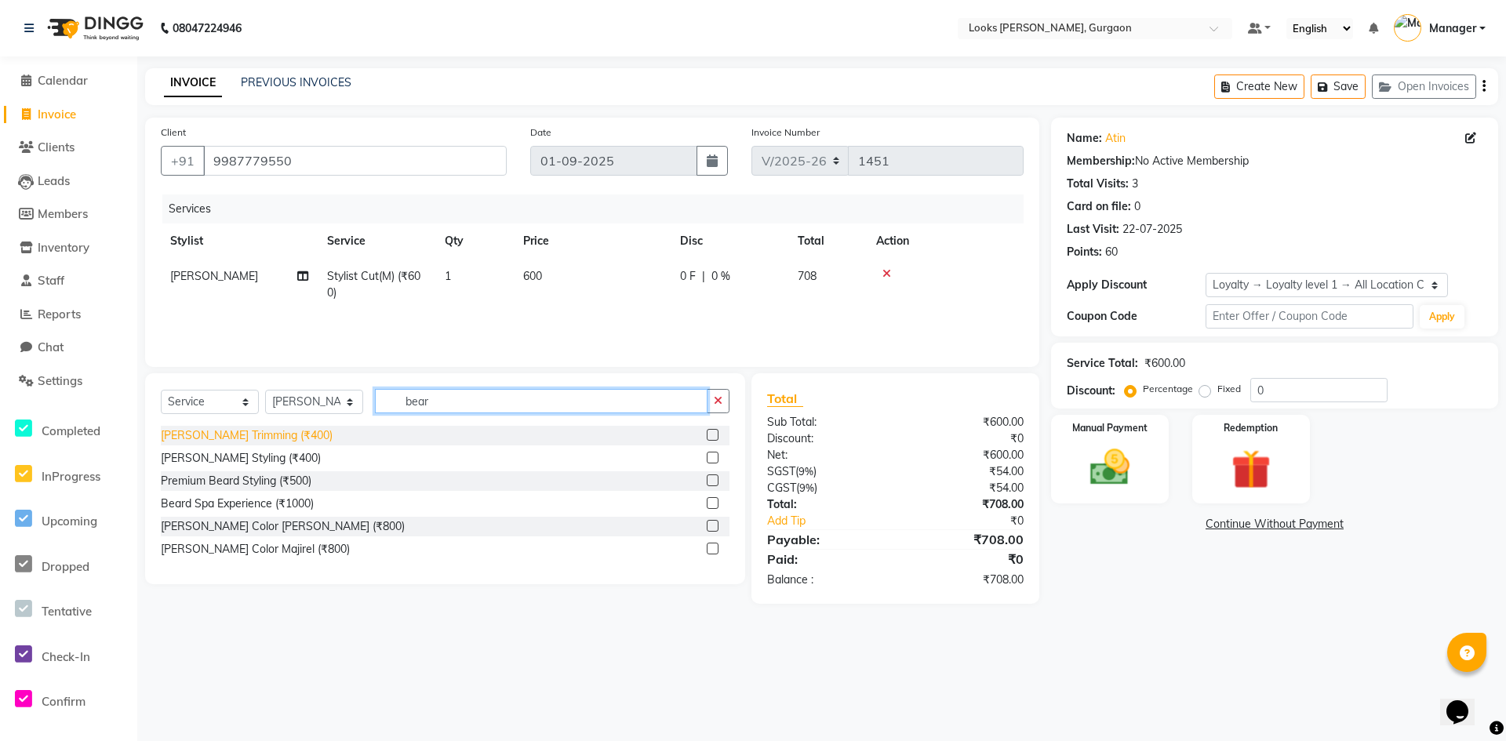
type input "bear"
click at [218, 434] on div "[PERSON_NAME] Trimming (₹400)" at bounding box center [247, 435] width 172 height 16
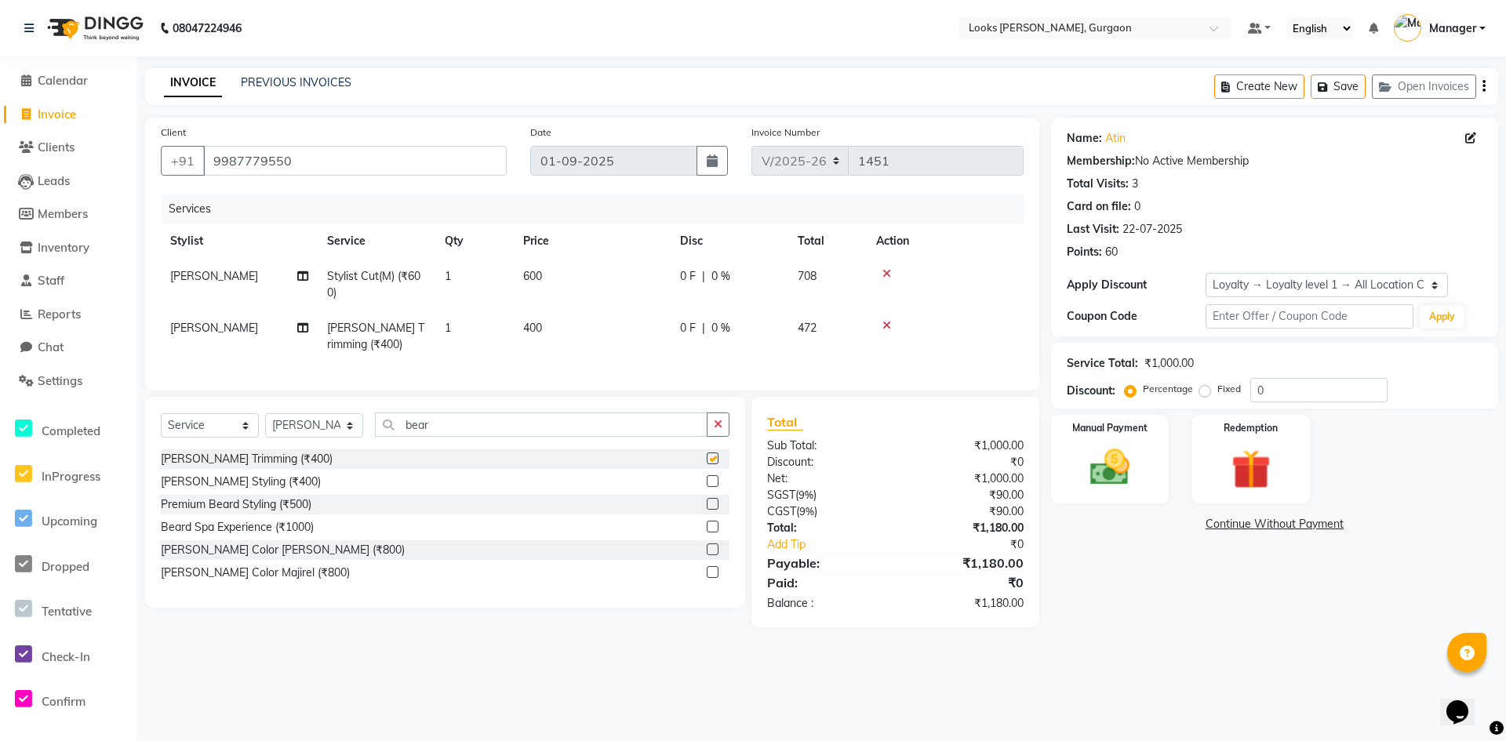
checkbox input "false"
click at [1135, 478] on img at bounding box center [1109, 468] width 67 height 48
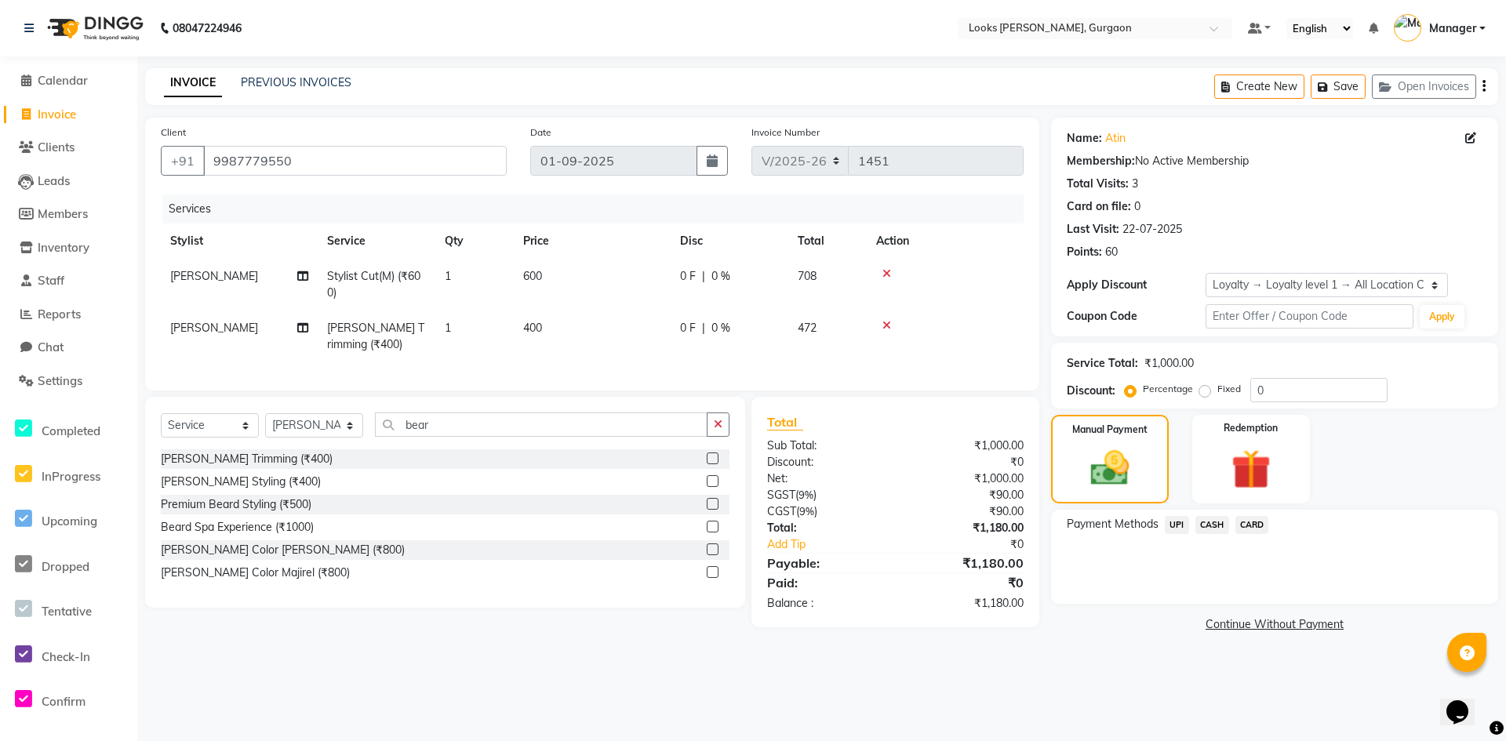
click at [1255, 527] on span "CARD" at bounding box center [1252, 525] width 34 height 18
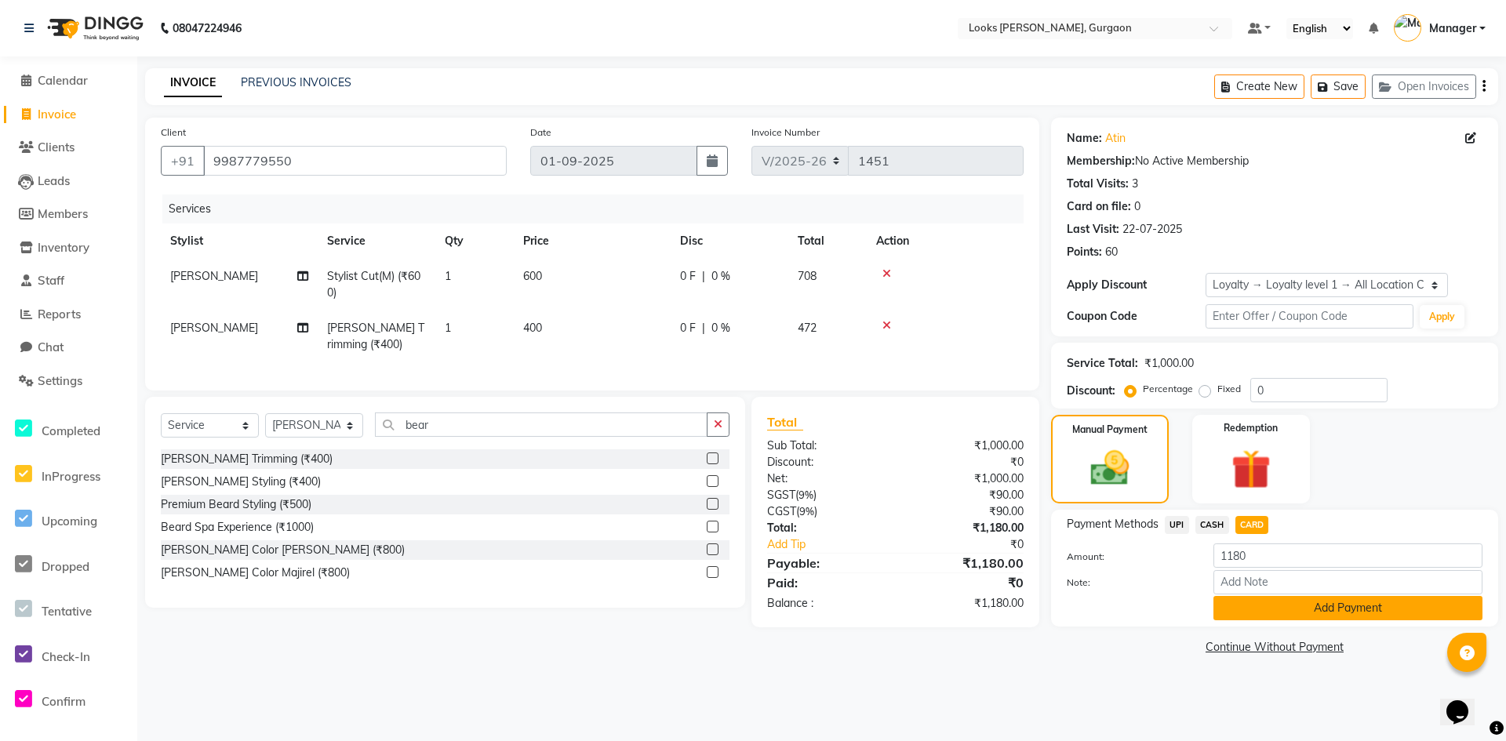
click at [1262, 616] on button "Add Payment" at bounding box center [1347, 608] width 269 height 24
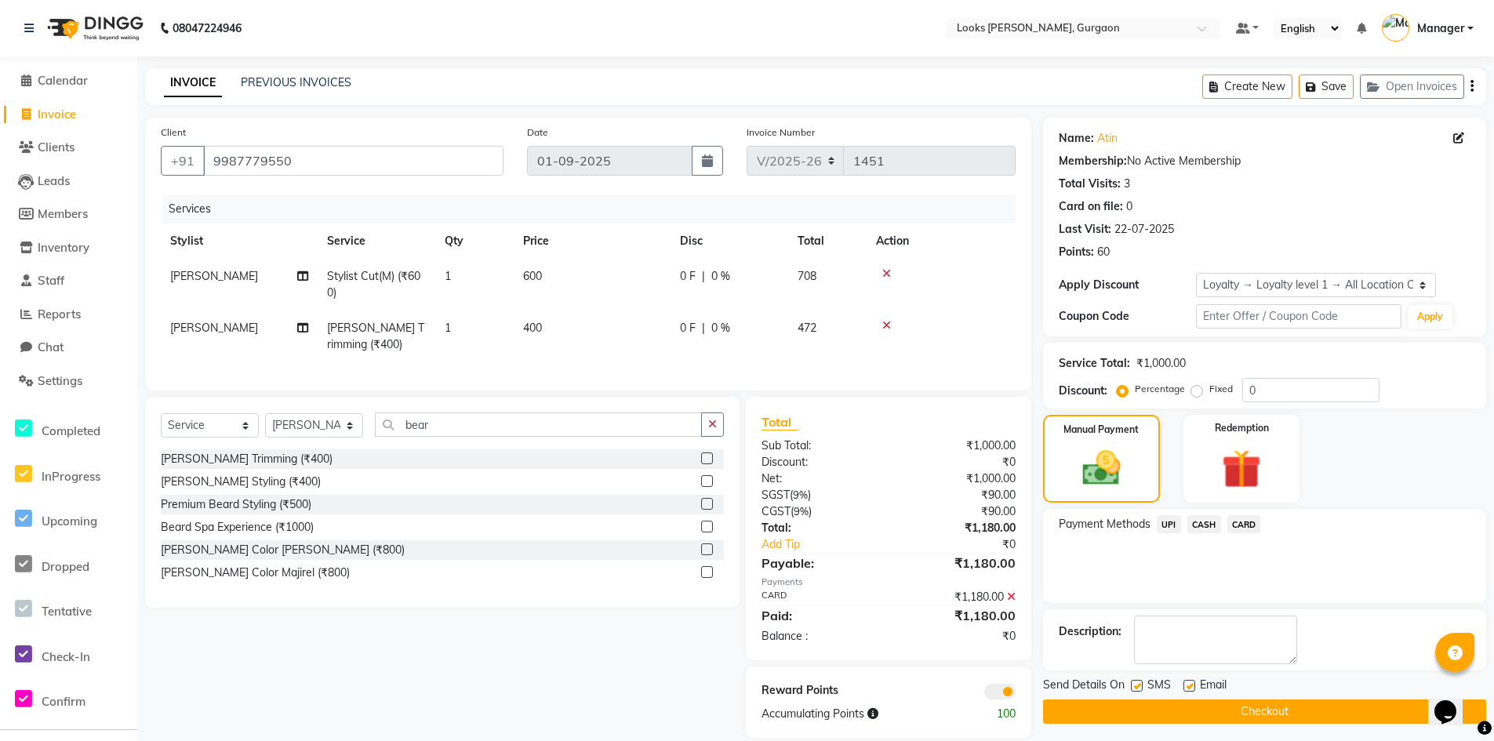
scroll to position [32, 0]
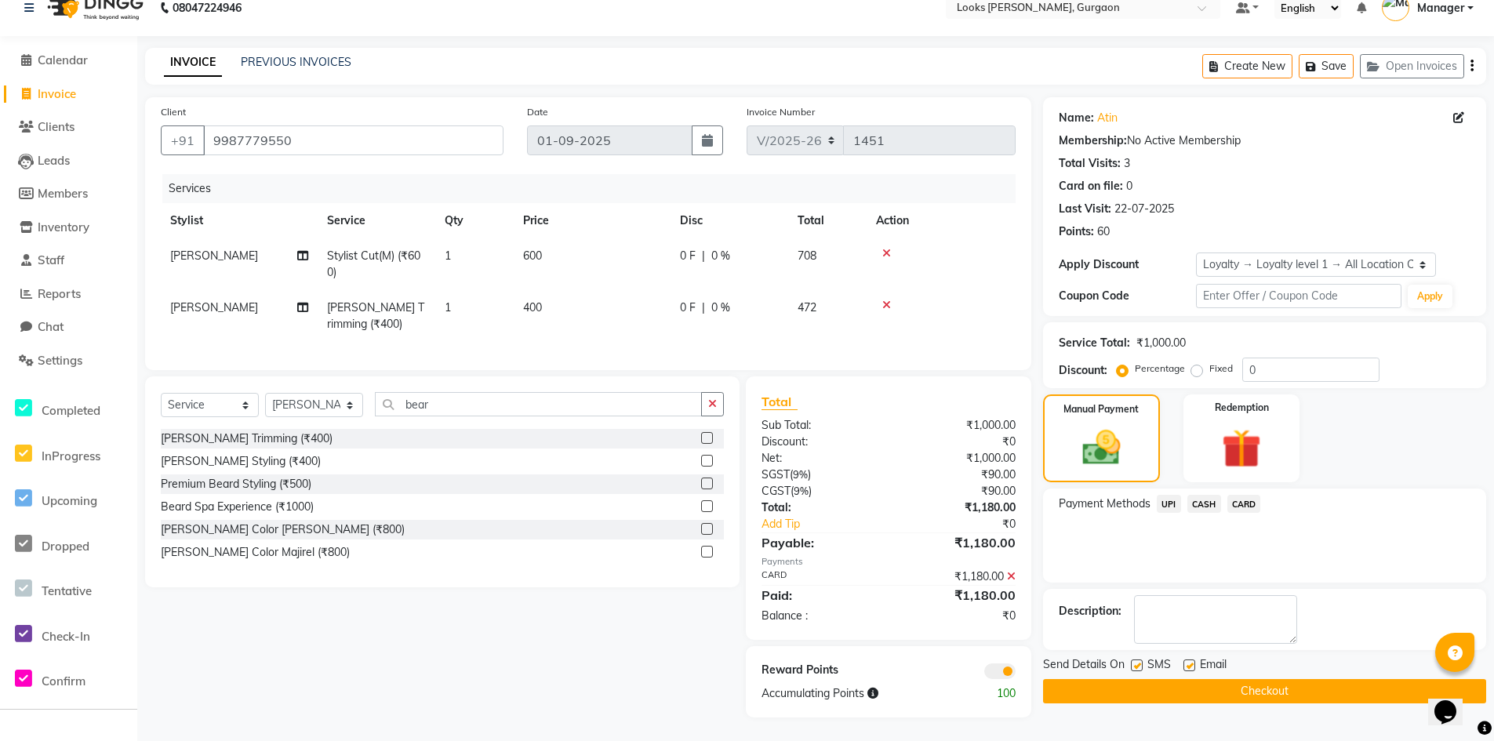
click at [1059, 679] on button "Checkout" at bounding box center [1264, 691] width 443 height 24
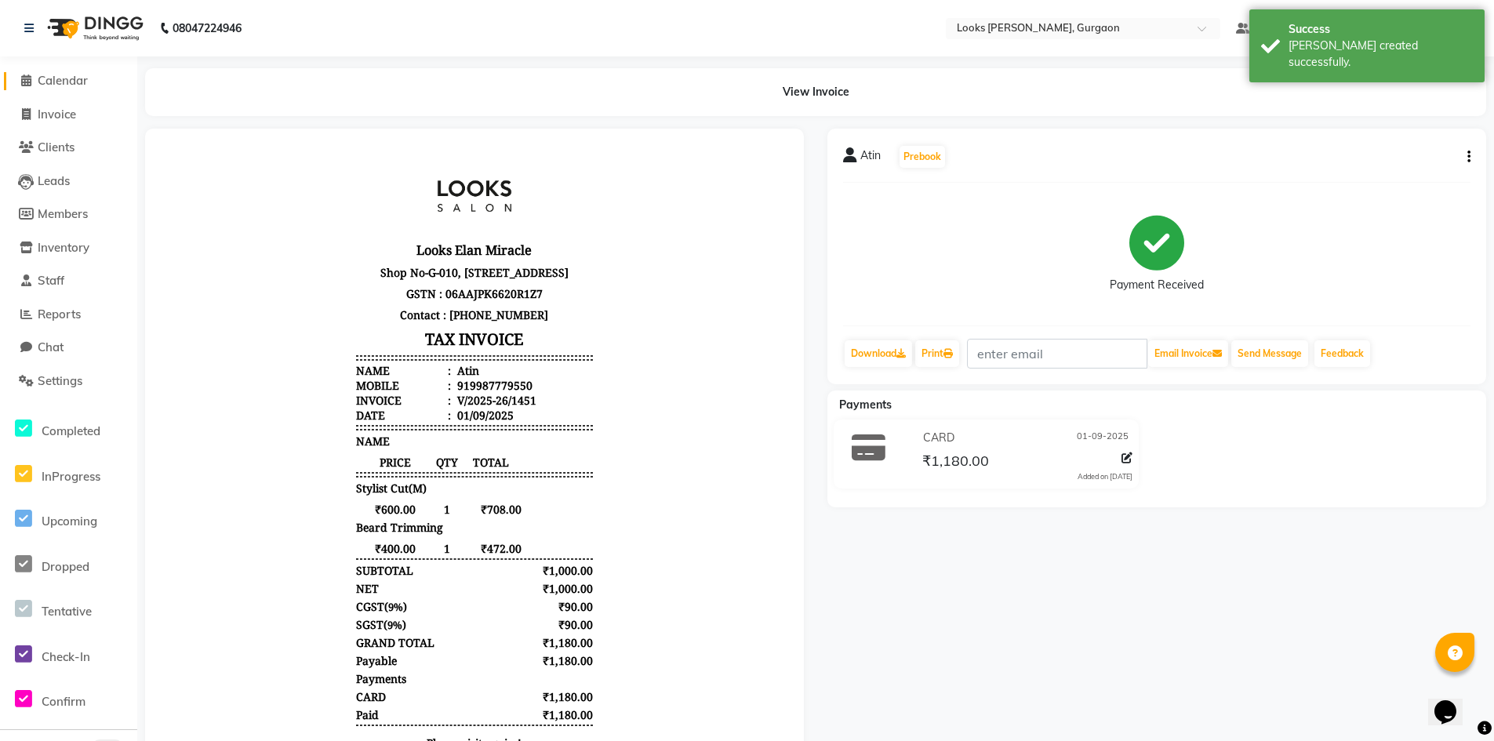
click at [74, 85] on span "Calendar" at bounding box center [63, 80] width 50 height 15
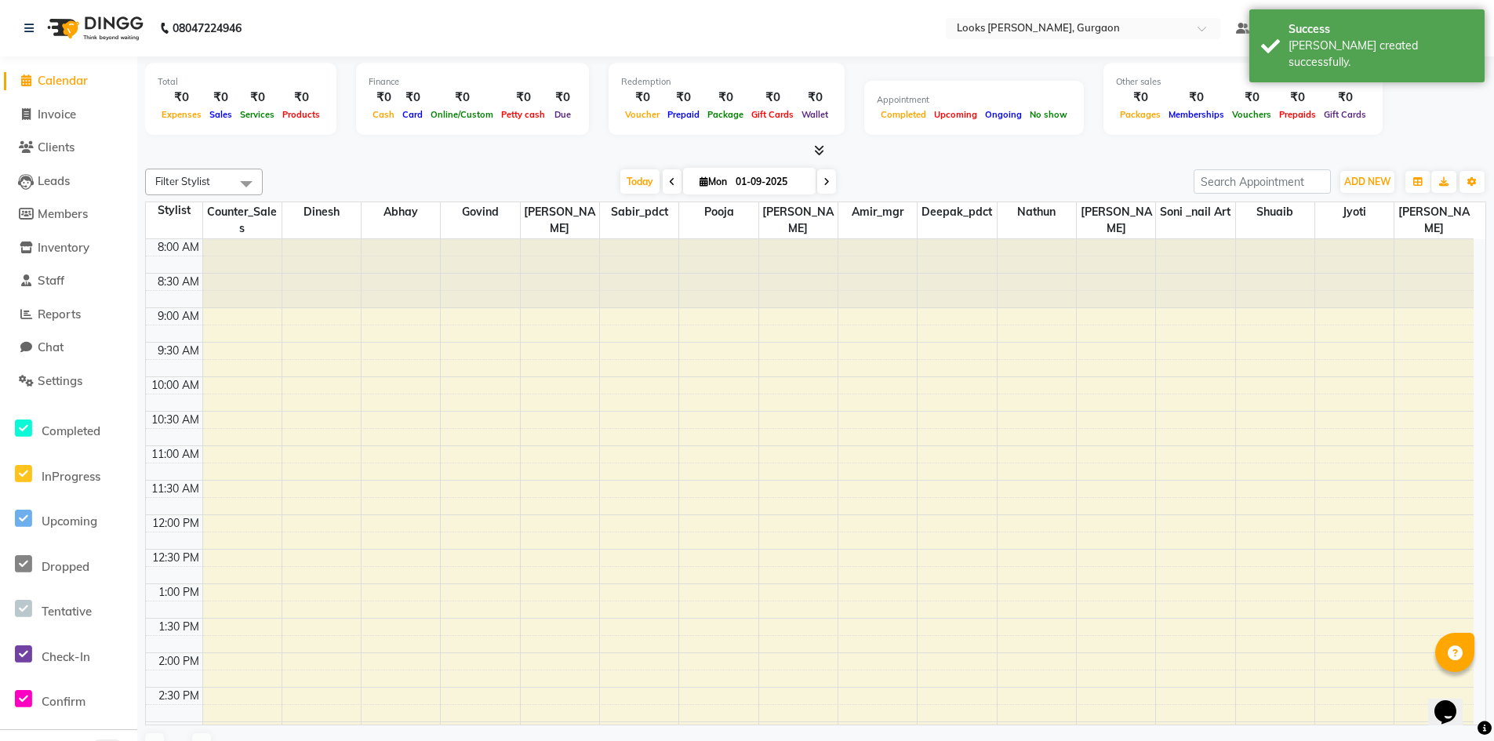
scroll to position [411, 0]
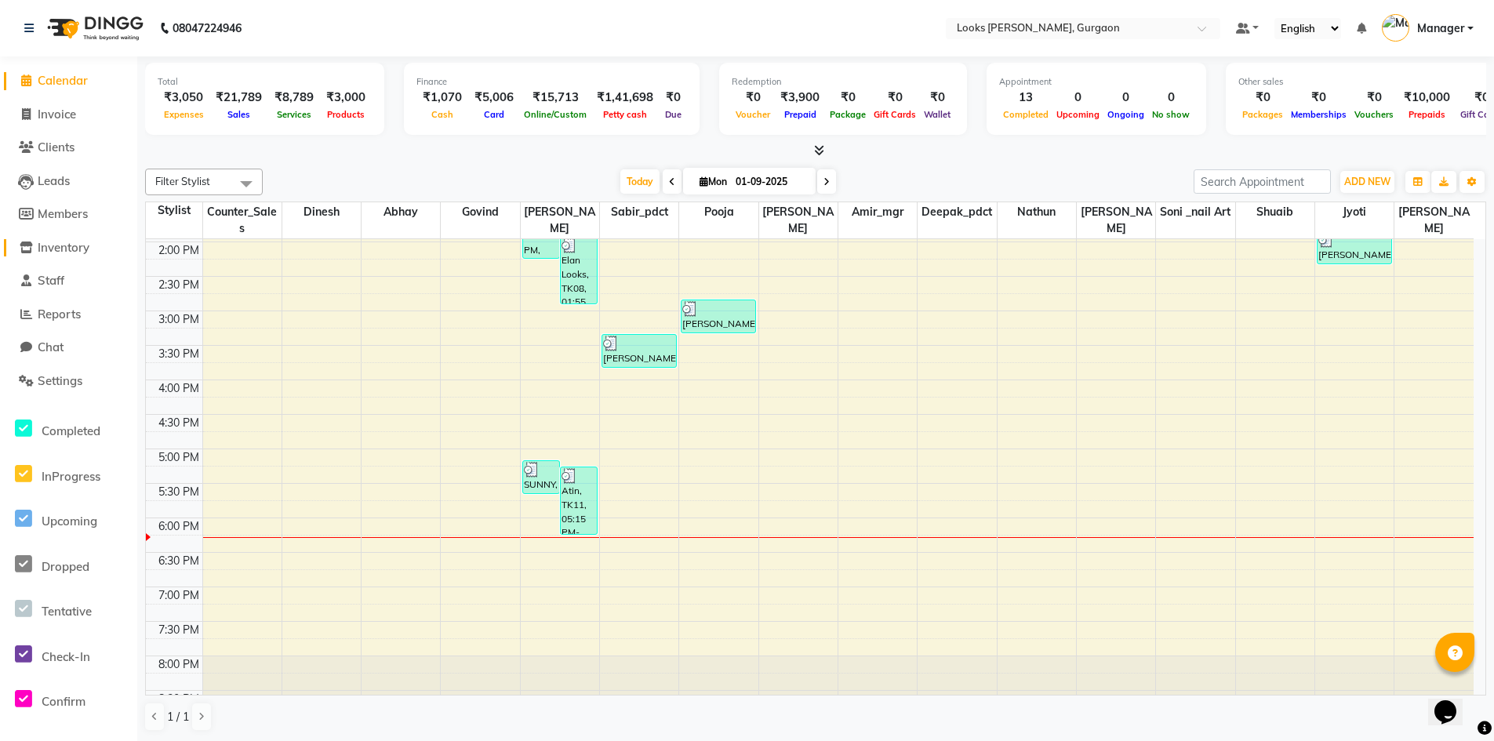
click at [67, 250] on span "Inventory" at bounding box center [64, 247] width 52 height 15
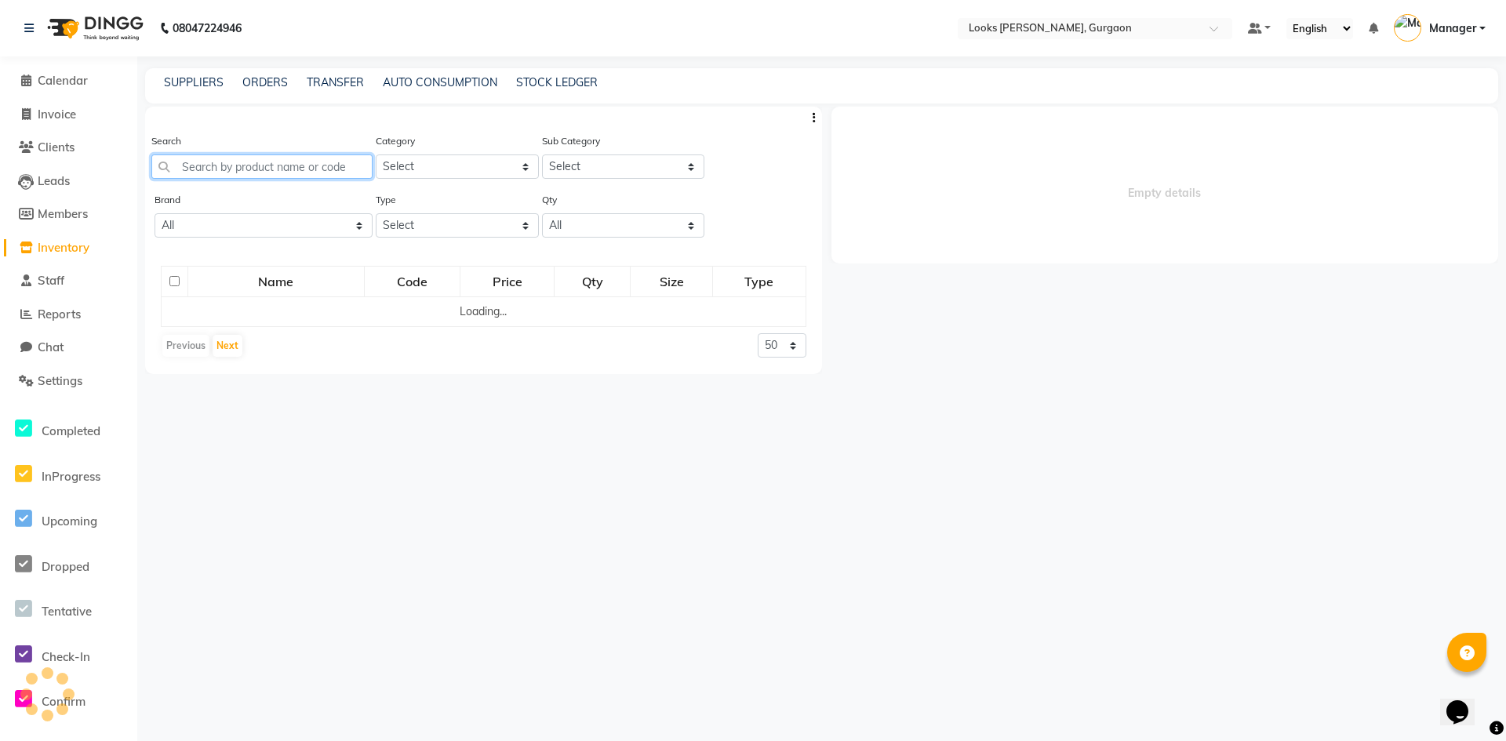
select select
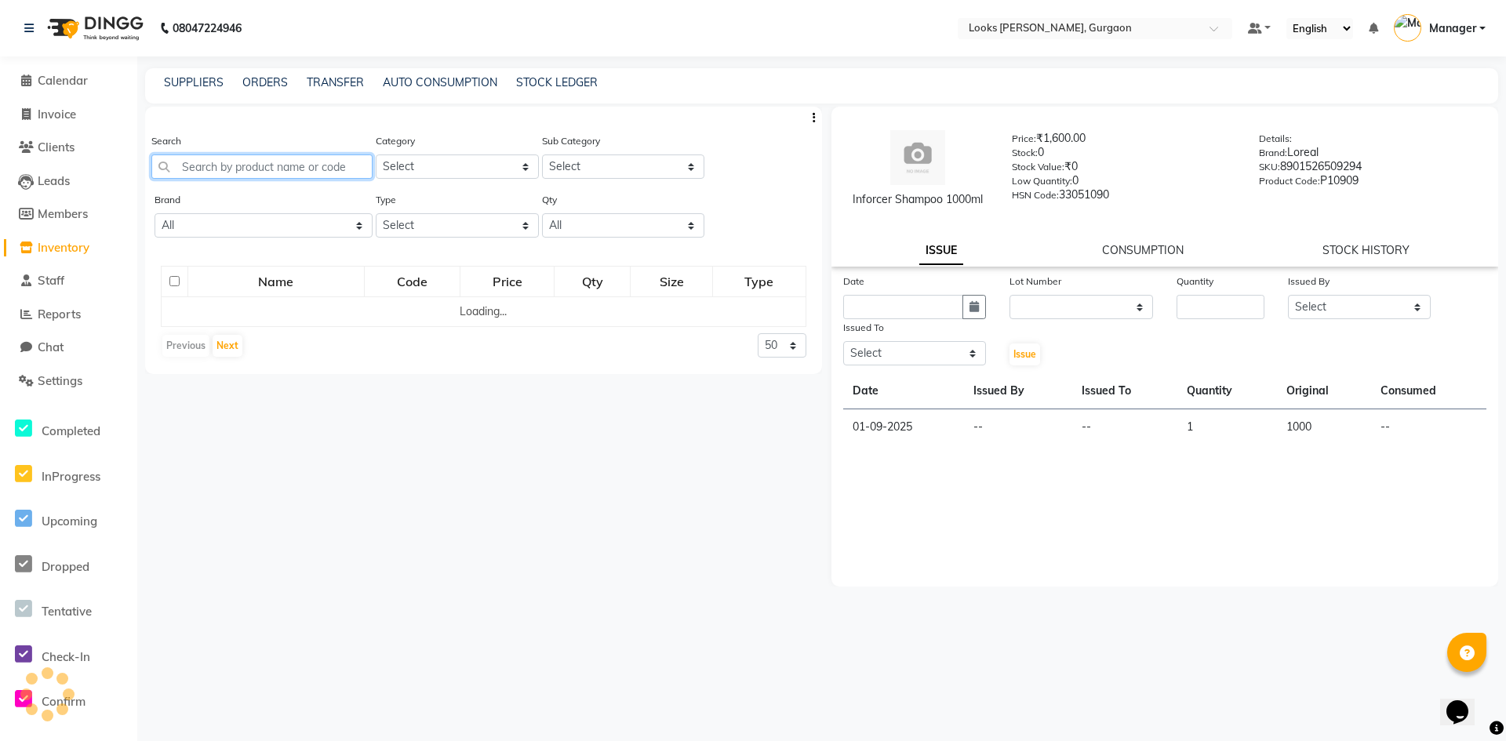
click at [268, 162] on input "text" at bounding box center [261, 166] width 221 height 24
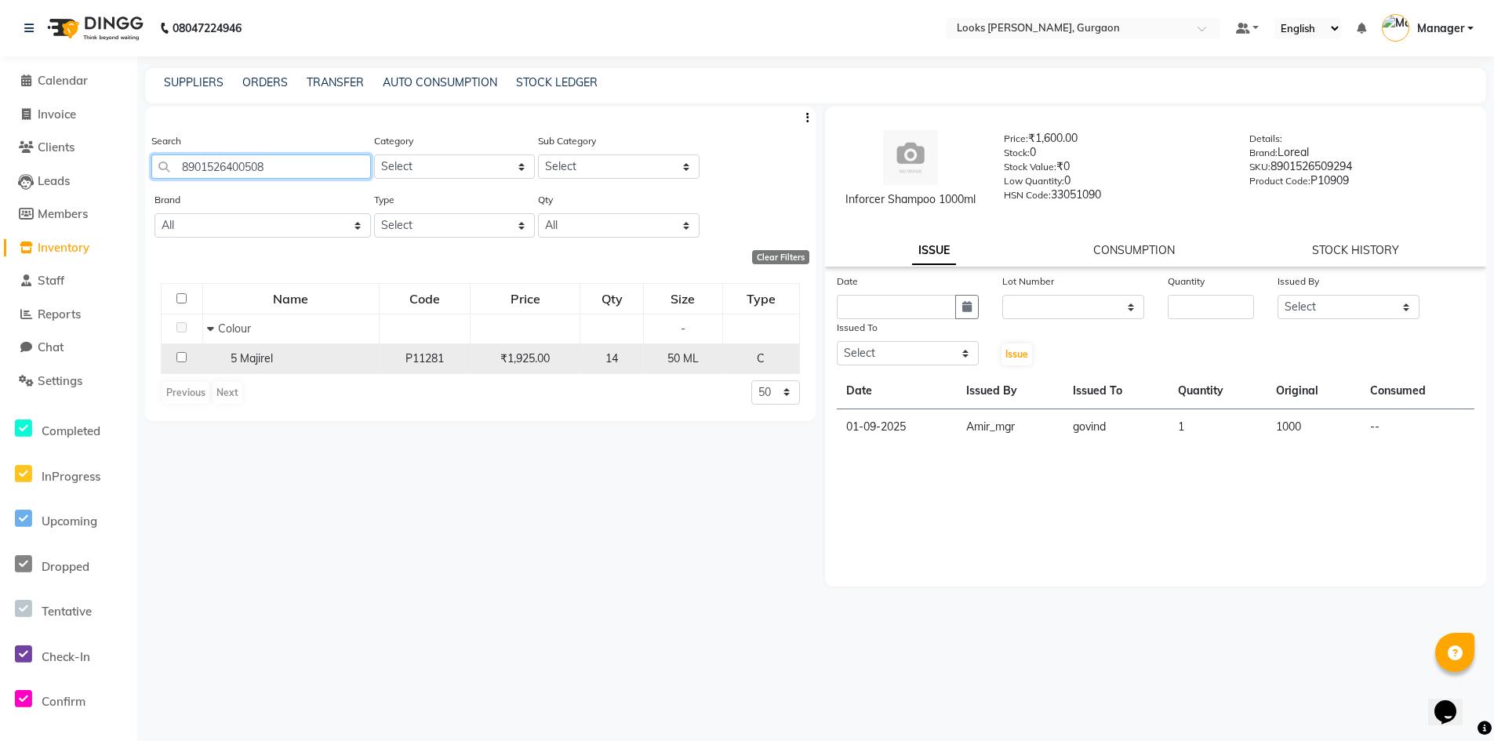
type input "8901526400508"
click at [182, 357] on input "checkbox" at bounding box center [181, 357] width 10 height 10
checkbox input "true"
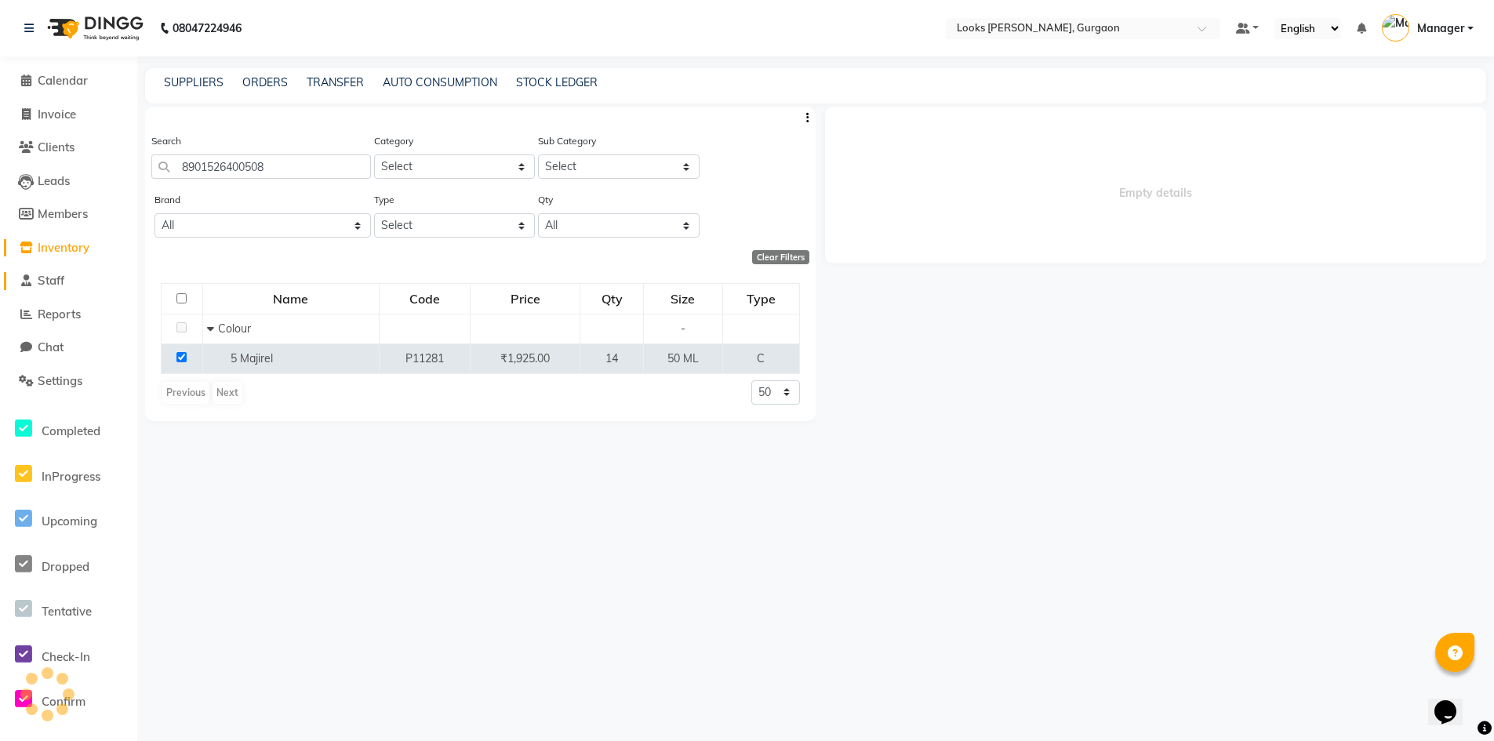
select select
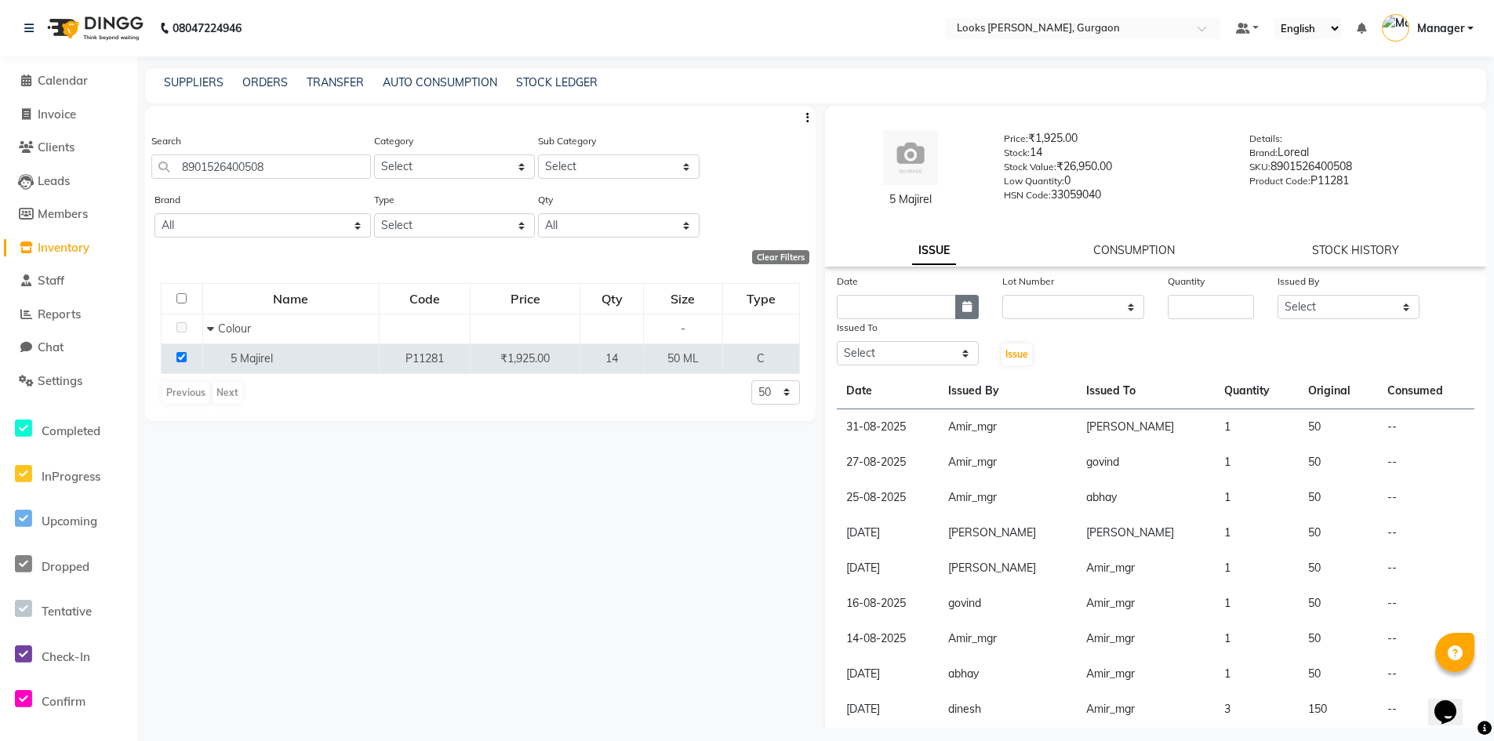
click at [962, 308] on icon "button" at bounding box center [966, 306] width 9 height 11
select select "9"
select select "2025"
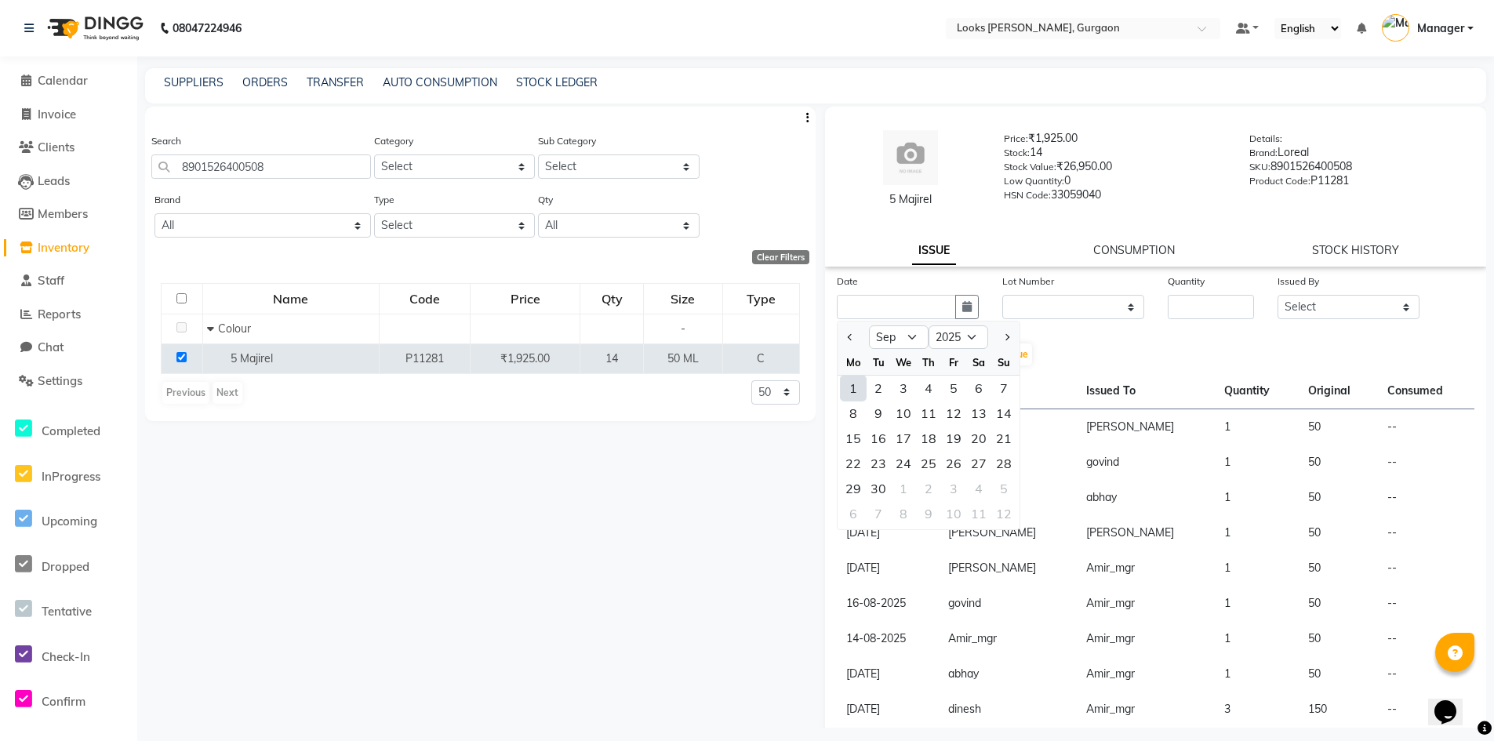
click at [857, 387] on div "1" at bounding box center [853, 388] width 25 height 25
type input "01-09-2025"
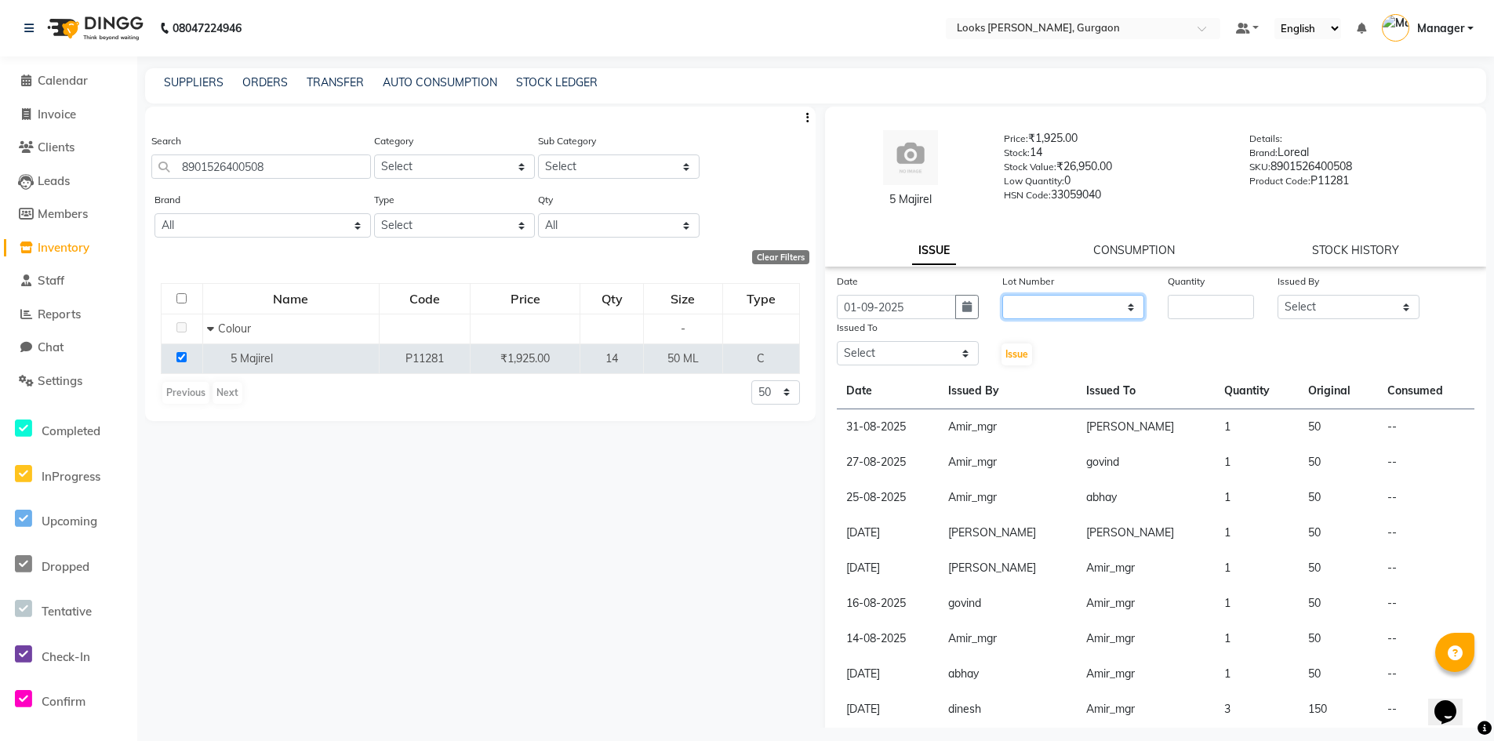
drag, startPoint x: 1042, startPoint y: 304, endPoint x: 1042, endPoint y: 316, distance: 11.8
click at [1042, 304] on select "None" at bounding box center [1073, 307] width 142 height 24
select select "0: null"
click at [1002, 295] on select "None" at bounding box center [1073, 307] width 142 height 24
click at [1184, 308] on input "number" at bounding box center [1211, 307] width 87 height 24
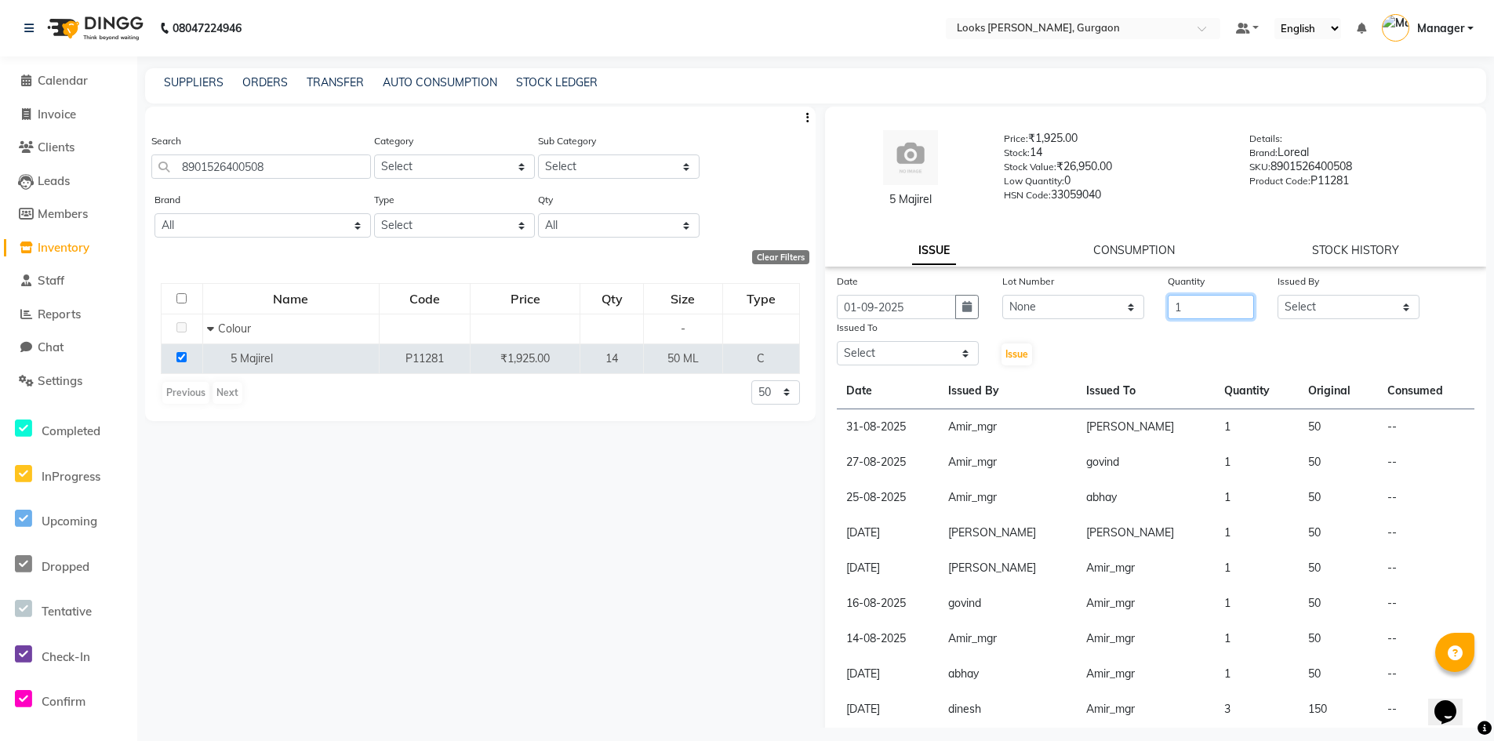
type input "1"
click at [1284, 303] on select "Select [PERSON_NAME] [PERSON_NAME] Counter_Sales Deepak_pdct [PERSON_NAME] Mana…" at bounding box center [1348, 307] width 142 height 24
select select "82818"
click at [1277, 295] on select "Select [PERSON_NAME] [PERSON_NAME] Counter_Sales Deepak_pdct [PERSON_NAME] Mana…" at bounding box center [1348, 307] width 142 height 24
click at [949, 358] on select "Select [PERSON_NAME] [PERSON_NAME] Counter_Sales Deepak_pdct [PERSON_NAME] Mana…" at bounding box center [908, 353] width 142 height 24
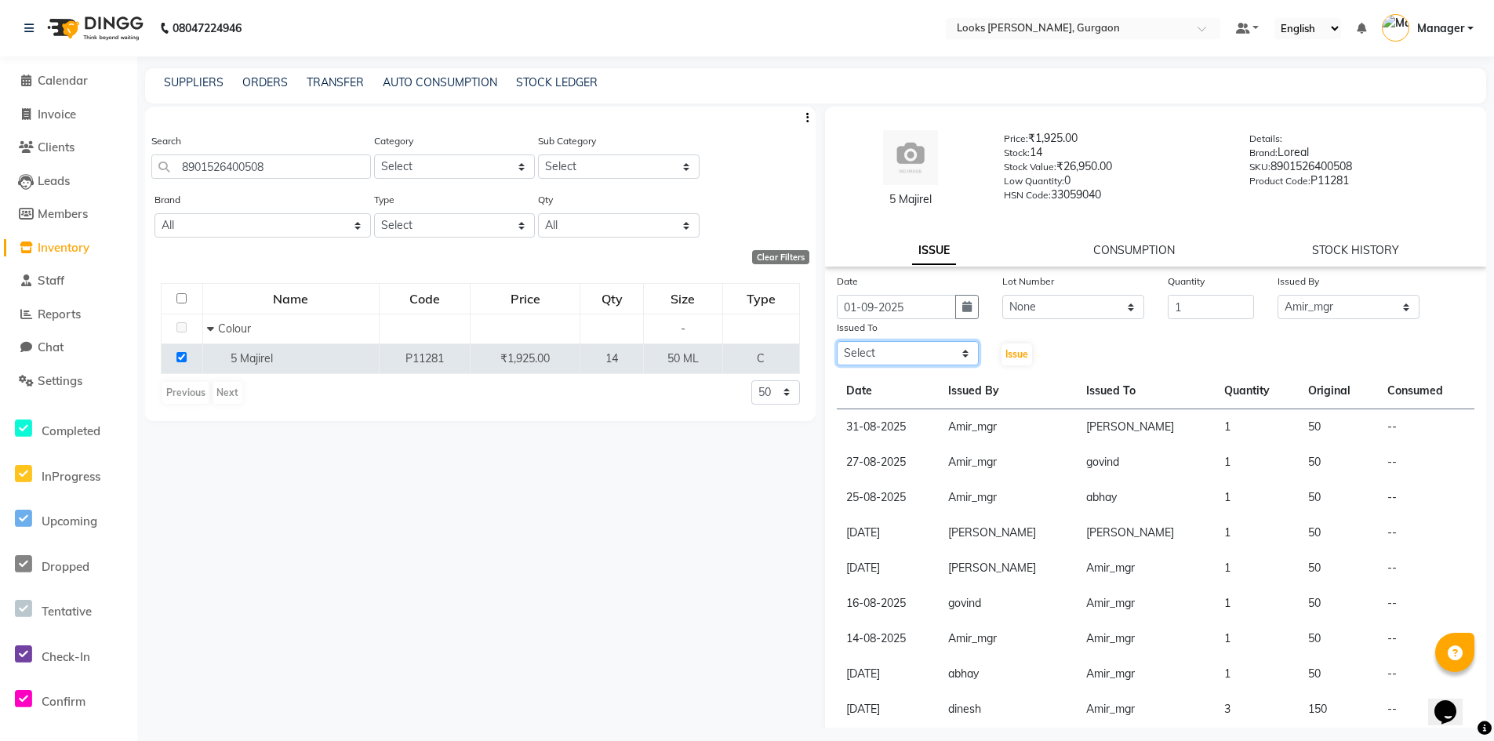
select select "82370"
click at [837, 341] on select "Select [PERSON_NAME] [PERSON_NAME] Counter_Sales Deepak_pdct [PERSON_NAME] Mana…" at bounding box center [908, 353] width 142 height 24
click at [1018, 354] on span "Issue" at bounding box center [1016, 354] width 23 height 12
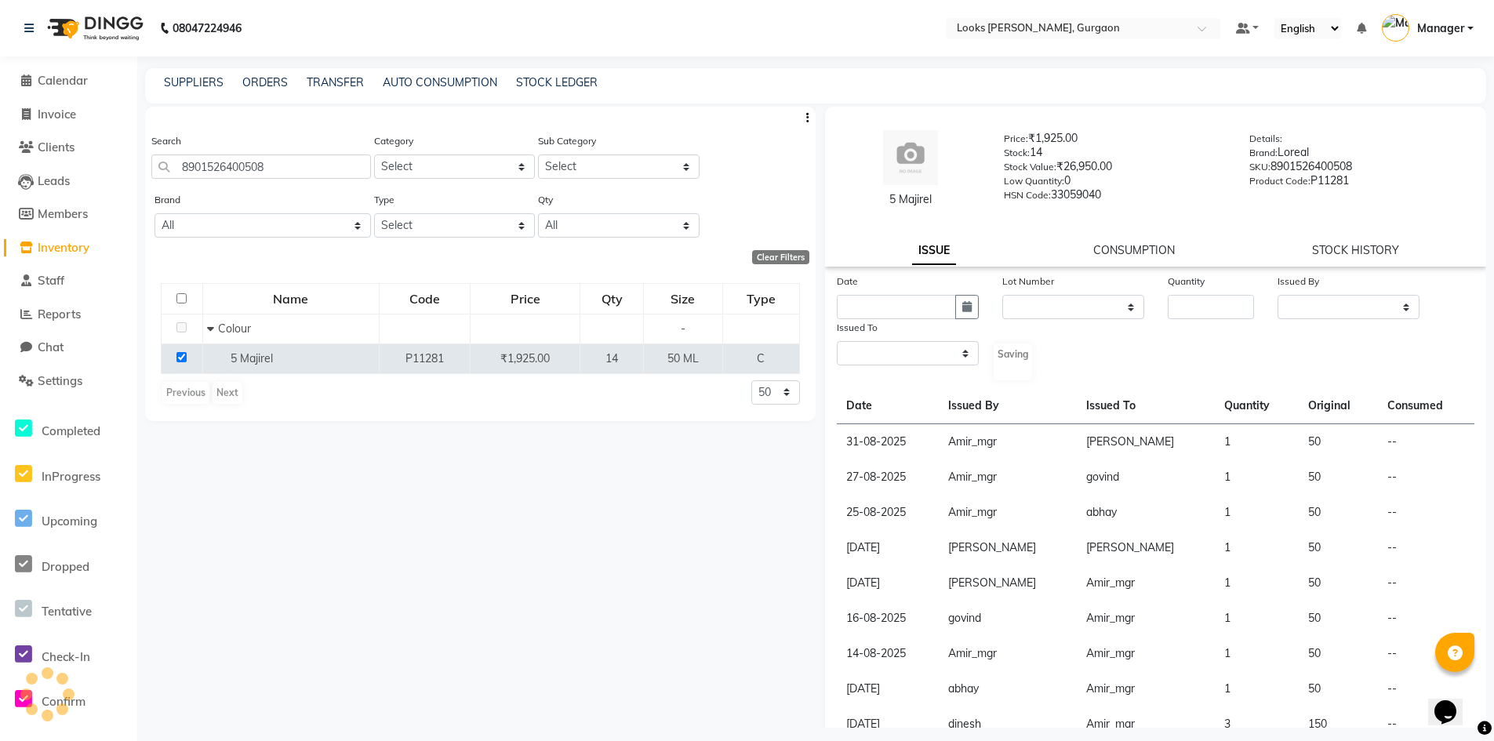
select select
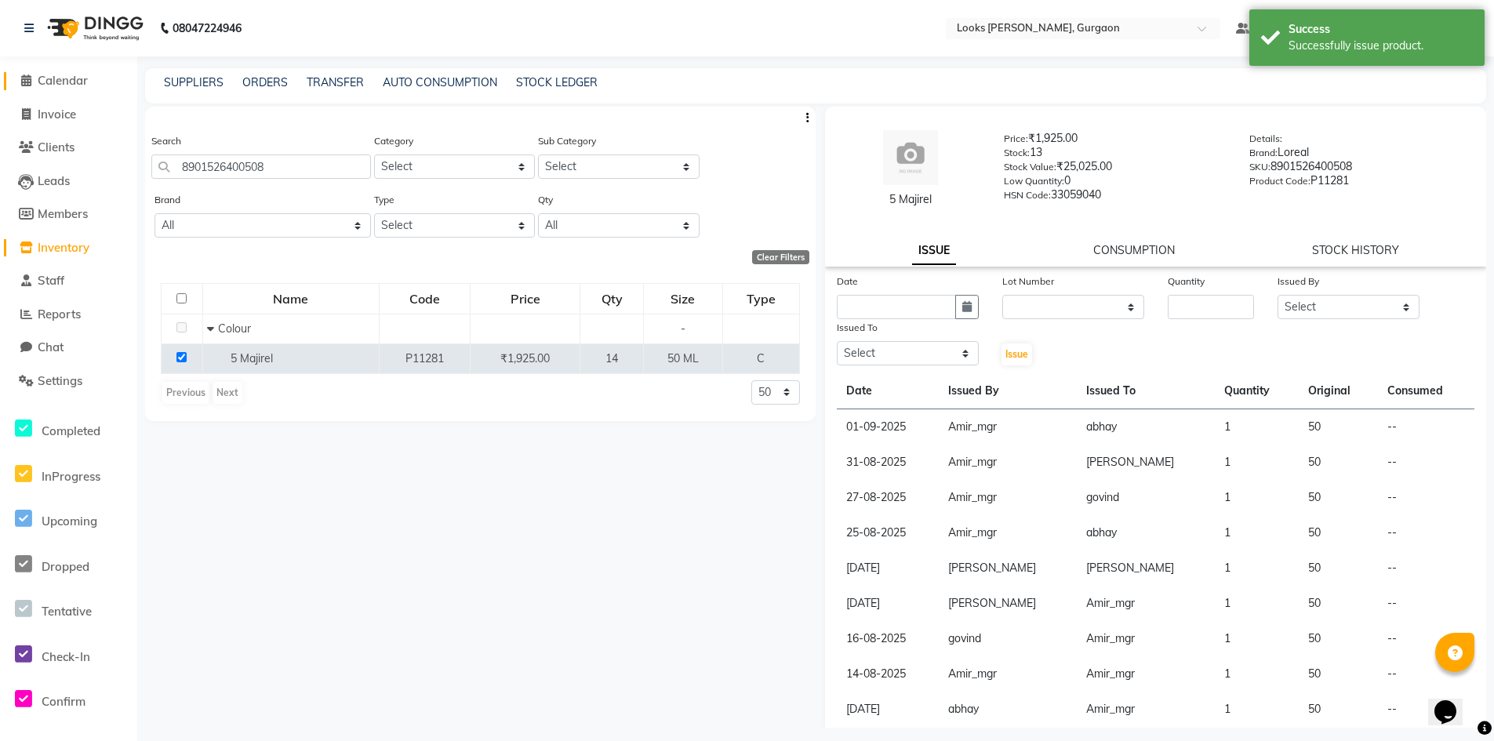
click at [49, 68] on li "Calendar" at bounding box center [68, 81] width 137 height 34
click at [50, 78] on span "Calendar" at bounding box center [63, 80] width 50 height 15
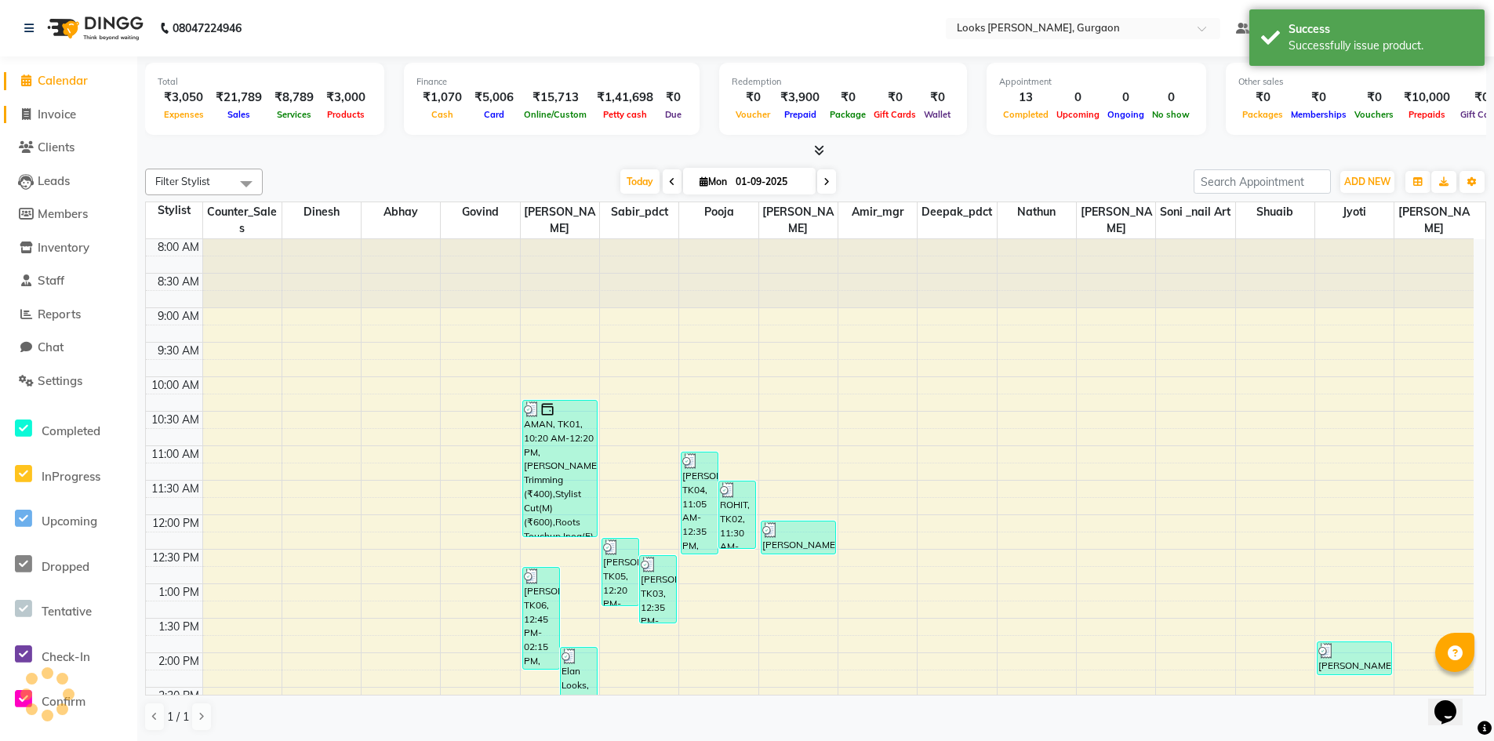
click at [53, 117] on span "Invoice" at bounding box center [57, 114] width 38 height 15
select select "service"
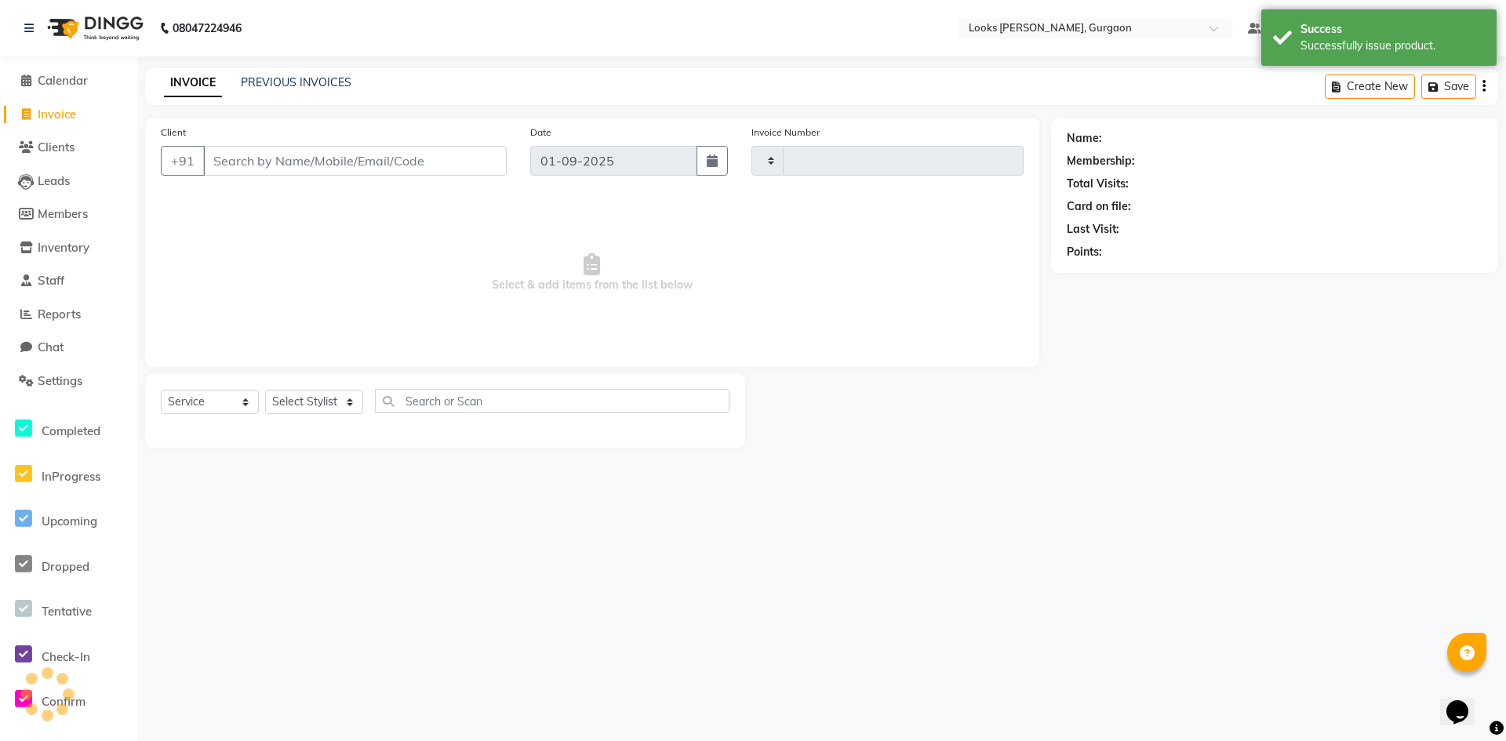
type input "1452"
select select "8452"
click at [60, 78] on span "Calendar" at bounding box center [63, 80] width 50 height 15
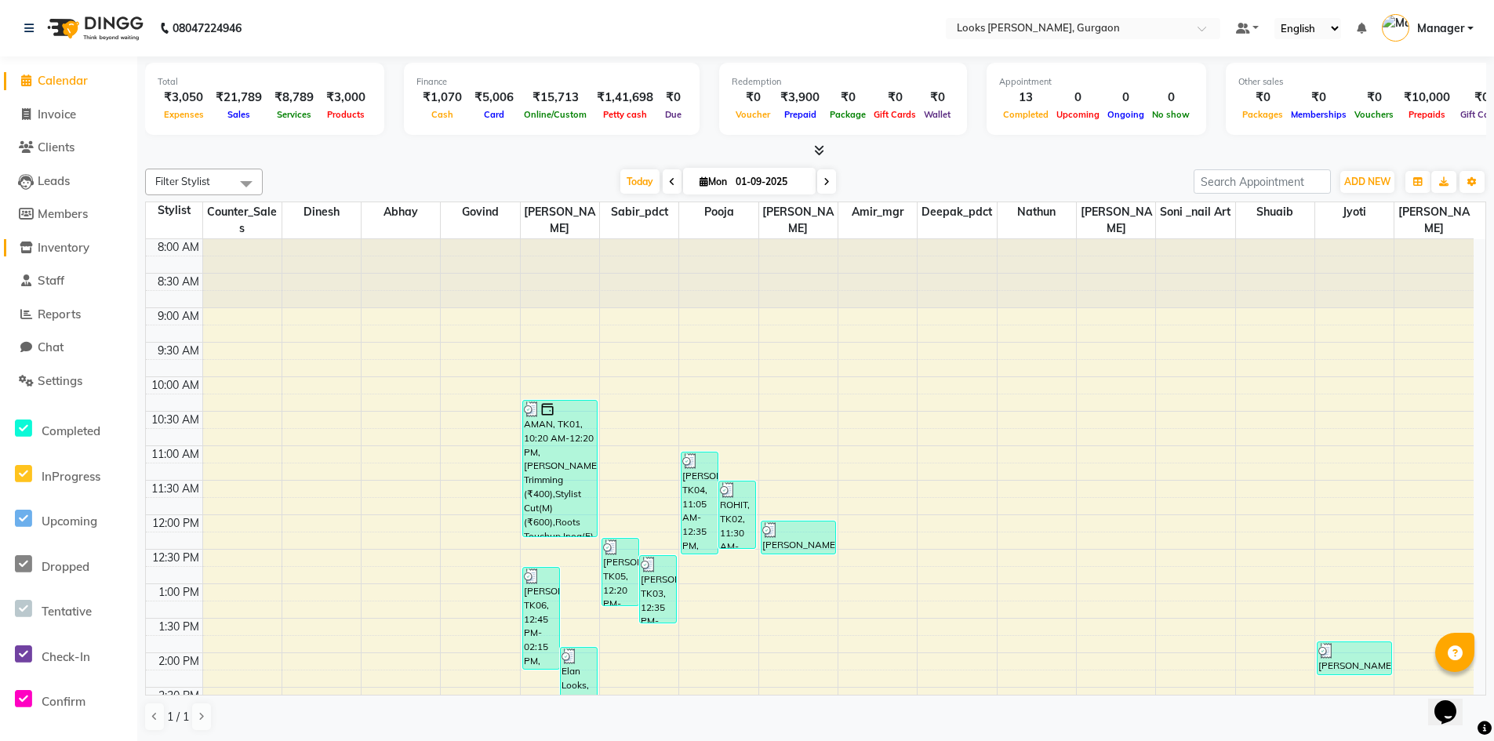
click at [63, 246] on span "Inventory" at bounding box center [64, 247] width 52 height 15
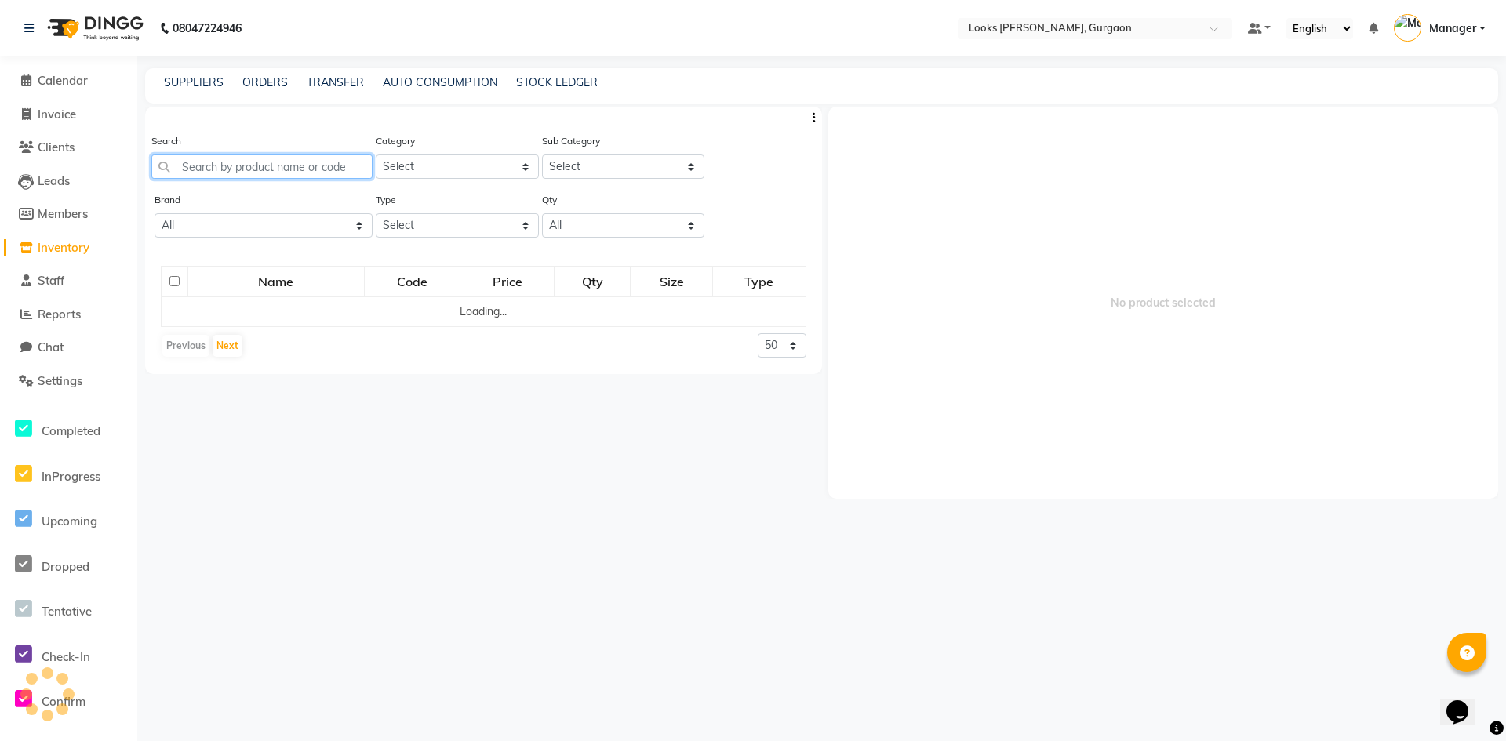
click at [234, 171] on input "text" at bounding box center [261, 166] width 221 height 24
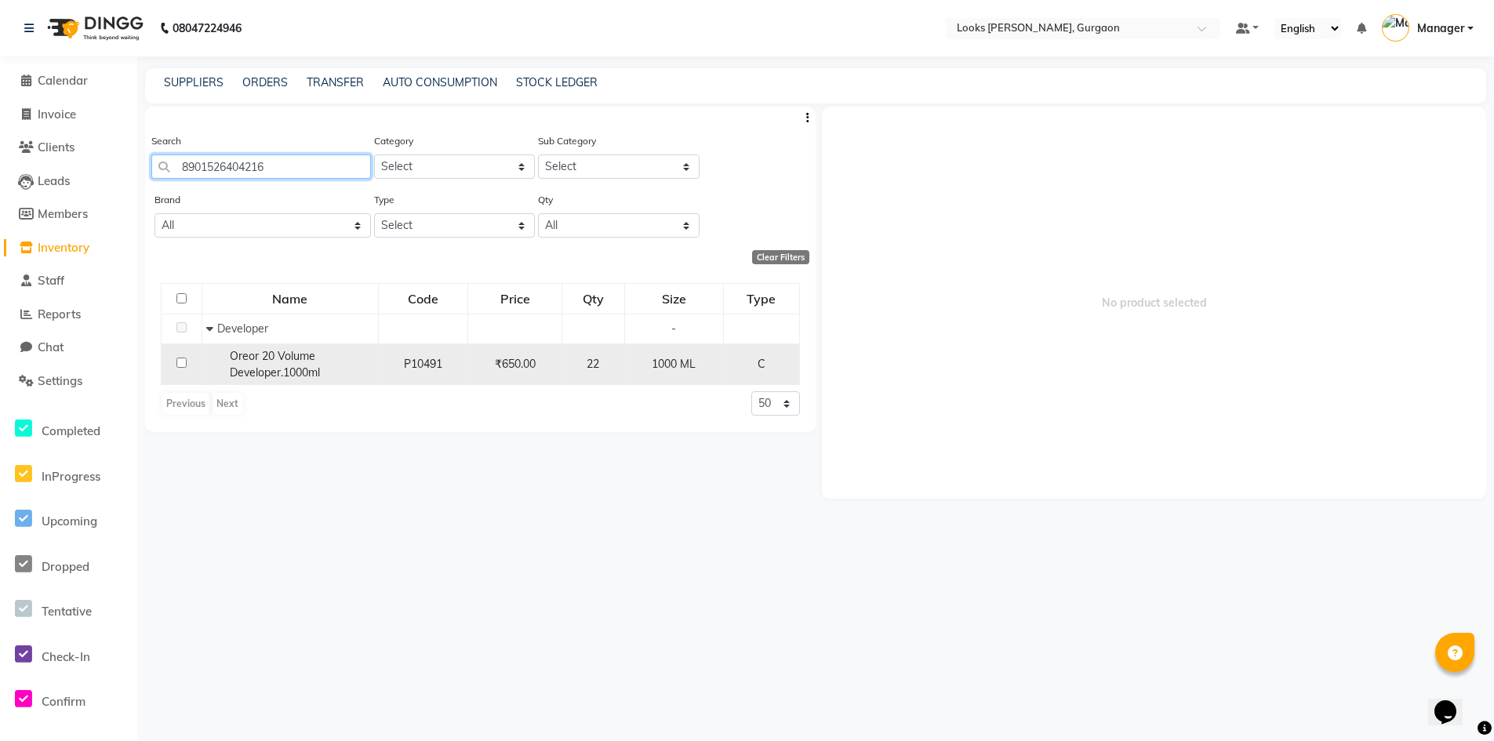
type input "8901526404216"
click at [182, 360] on input "checkbox" at bounding box center [181, 363] width 10 height 10
checkbox input "true"
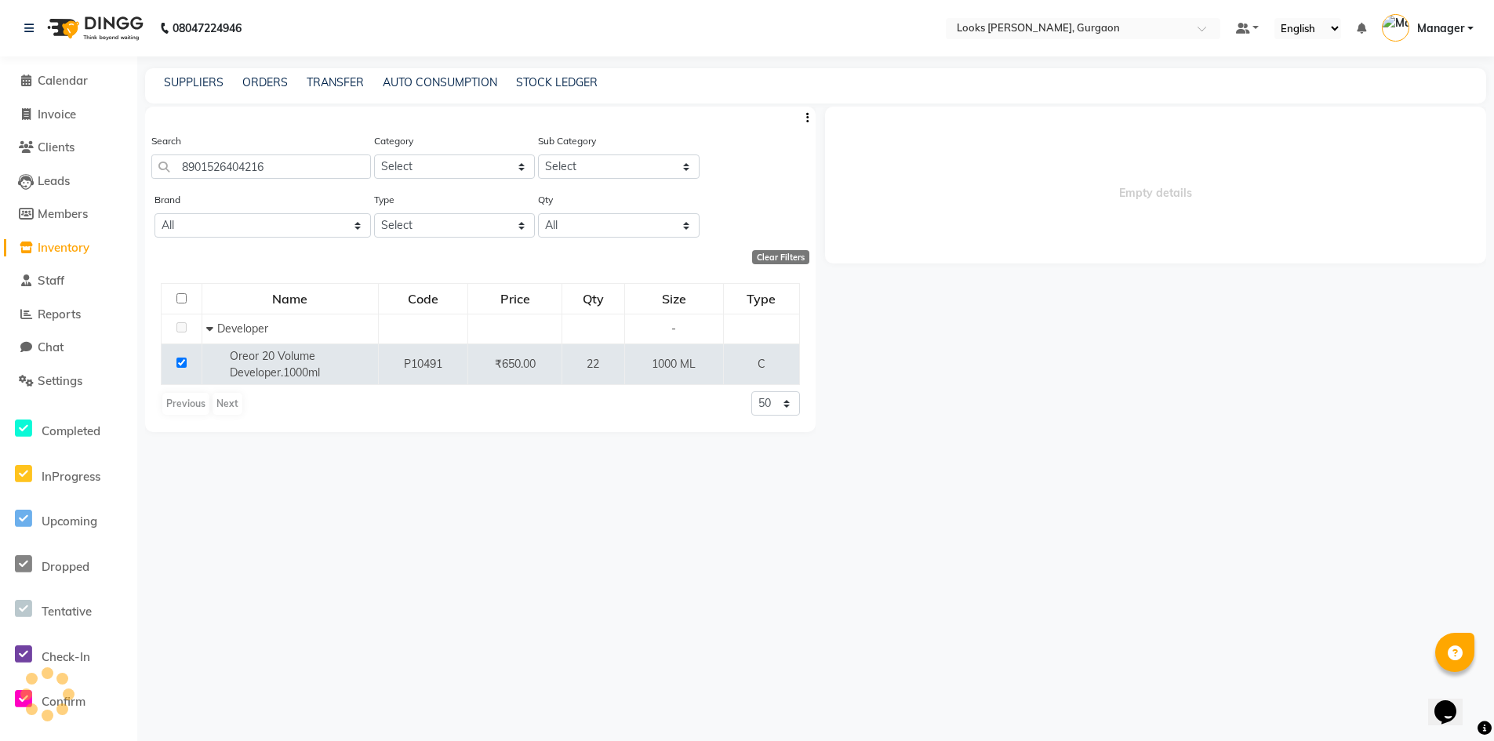
select select
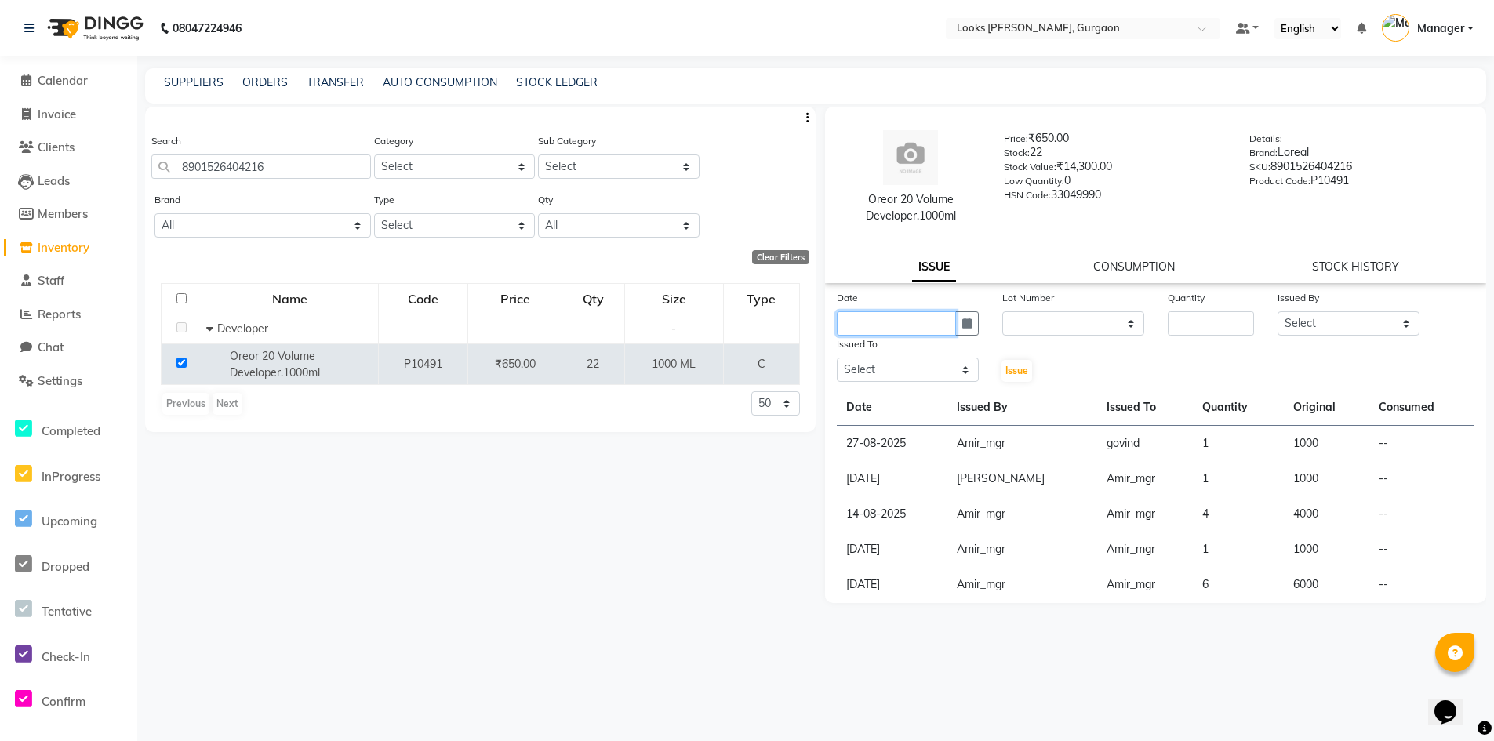
click at [911, 319] on input "text" at bounding box center [896, 323] width 119 height 24
select select "9"
select select "2025"
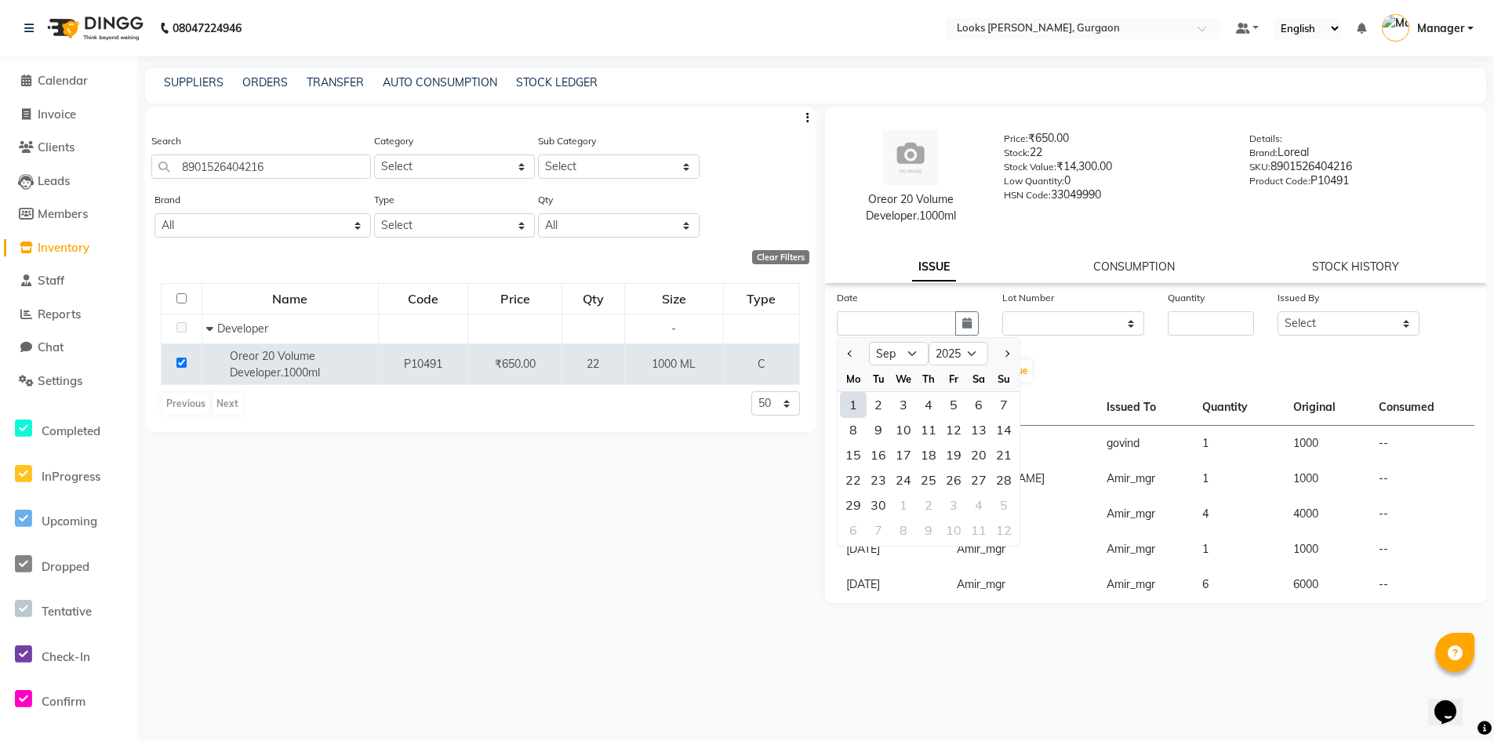
click at [852, 405] on div "1" at bounding box center [853, 404] width 25 height 25
type input "01-09-2025"
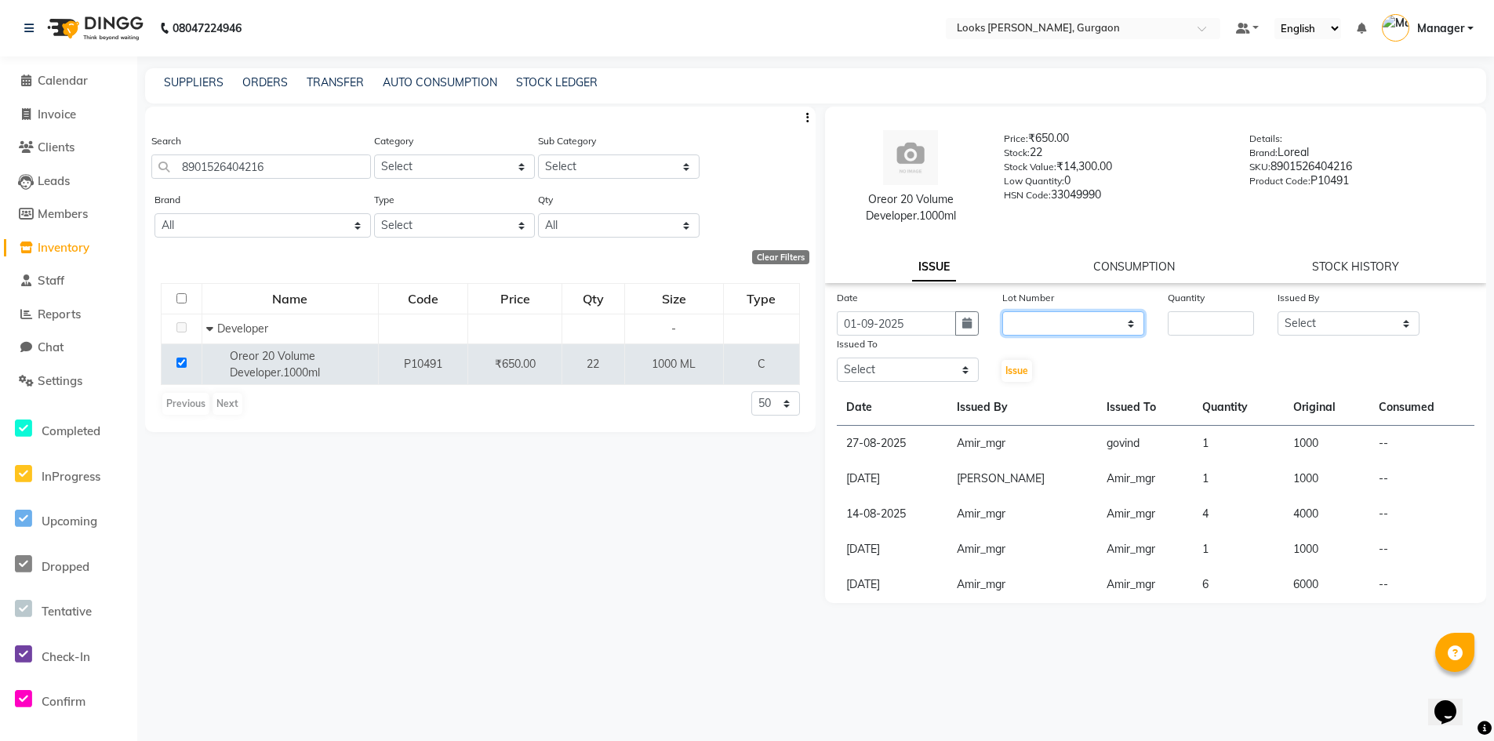
click at [1033, 323] on select "None" at bounding box center [1073, 323] width 142 height 24
select select "0: null"
click at [1002, 311] on select "None" at bounding box center [1073, 323] width 142 height 24
click at [1182, 325] on input "number" at bounding box center [1211, 323] width 87 height 24
type input "1"
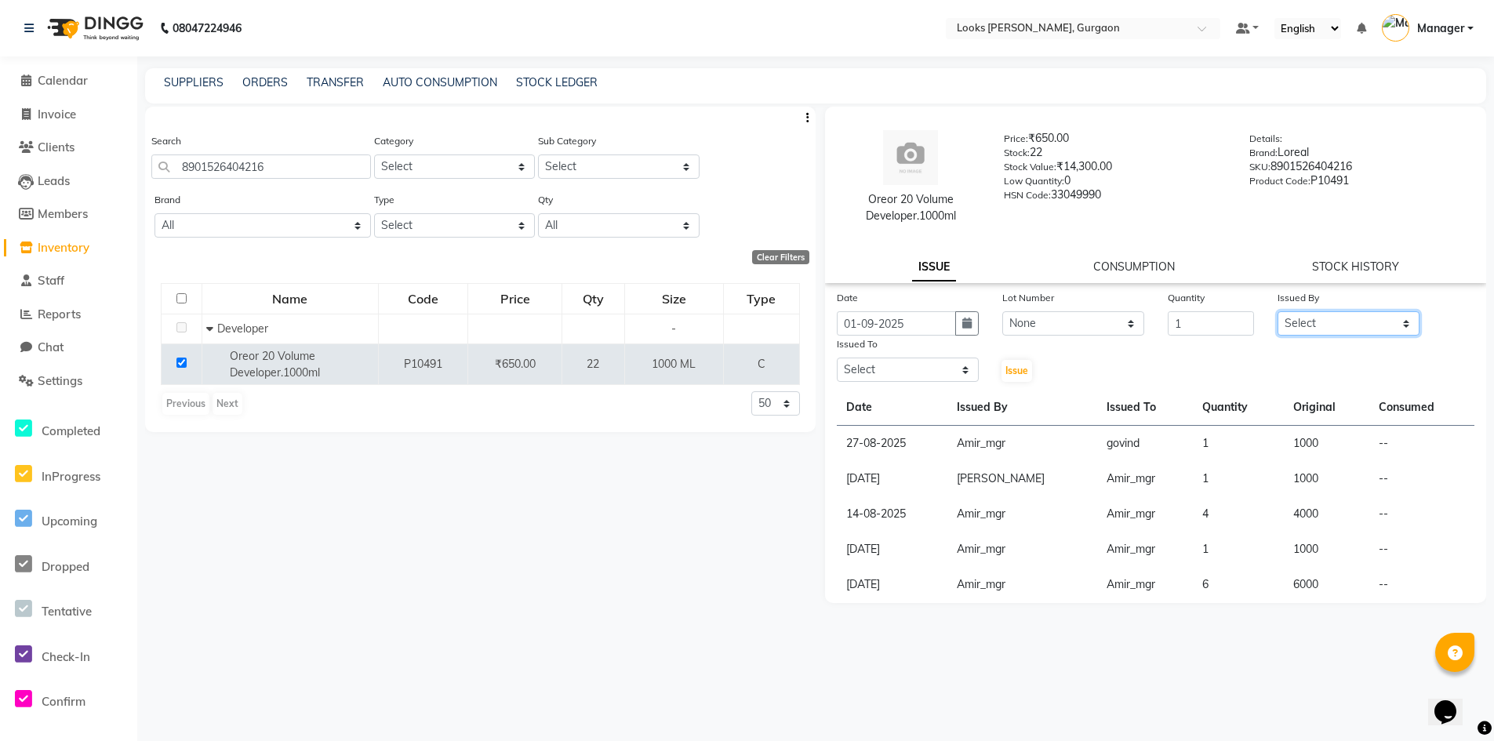
click at [1331, 325] on select "Select [PERSON_NAME] [PERSON_NAME] Counter_Sales Deepak_pdct [PERSON_NAME] Mana…" at bounding box center [1348, 323] width 142 height 24
select select "82371"
click at [1277, 311] on select "Select [PERSON_NAME] [PERSON_NAME] Counter_Sales Deepak_pdct [PERSON_NAME] Mana…" at bounding box center [1348, 323] width 142 height 24
click at [915, 373] on select "Select [PERSON_NAME] [PERSON_NAME] Counter_Sales Deepak_pdct [PERSON_NAME] Mana…" at bounding box center [908, 370] width 142 height 24
select select "82371"
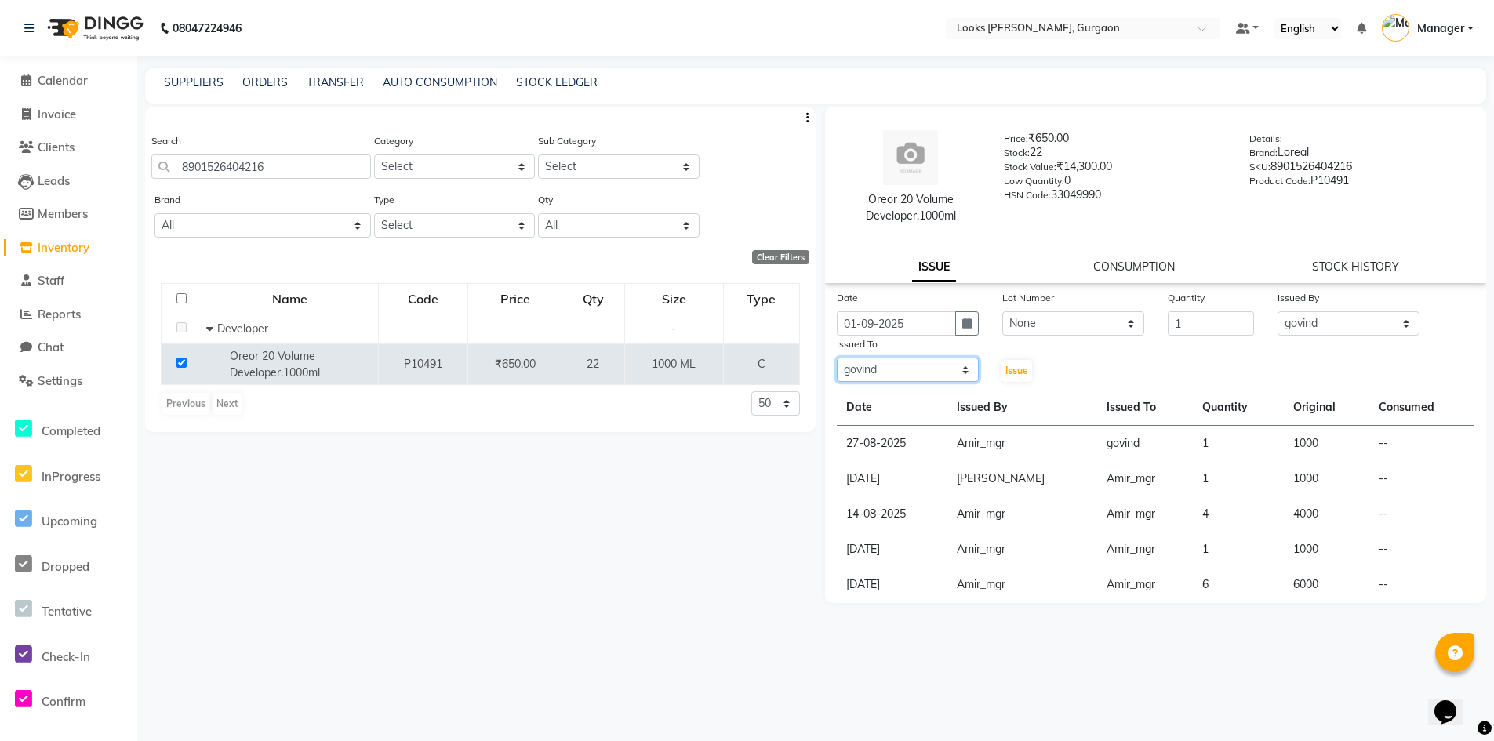
click at [837, 358] on select "Select [PERSON_NAME] [PERSON_NAME] Counter_Sales Deepak_pdct [PERSON_NAME] Mana…" at bounding box center [908, 370] width 142 height 24
drag, startPoint x: 1362, startPoint y: 321, endPoint x: 1350, endPoint y: 319, distance: 11.9
click at [1362, 321] on select "Select [PERSON_NAME] [PERSON_NAME] Counter_Sales Deepak_pdct [PERSON_NAME] Mana…" at bounding box center [1348, 323] width 142 height 24
select select "82818"
click at [1277, 311] on select "Select [PERSON_NAME] [PERSON_NAME] Counter_Sales Deepak_pdct [PERSON_NAME] Mana…" at bounding box center [1348, 323] width 142 height 24
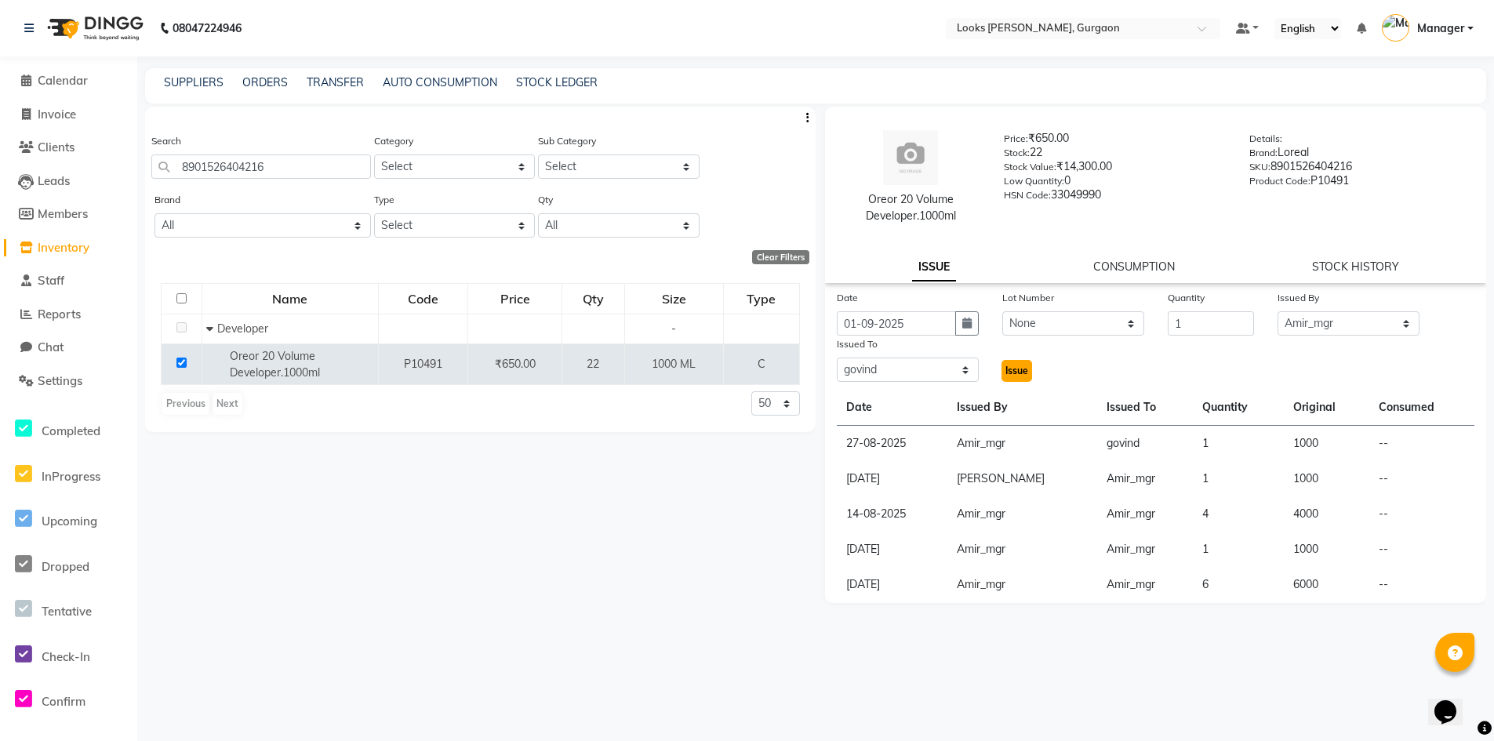
click at [1025, 372] on span "Issue" at bounding box center [1016, 371] width 23 height 12
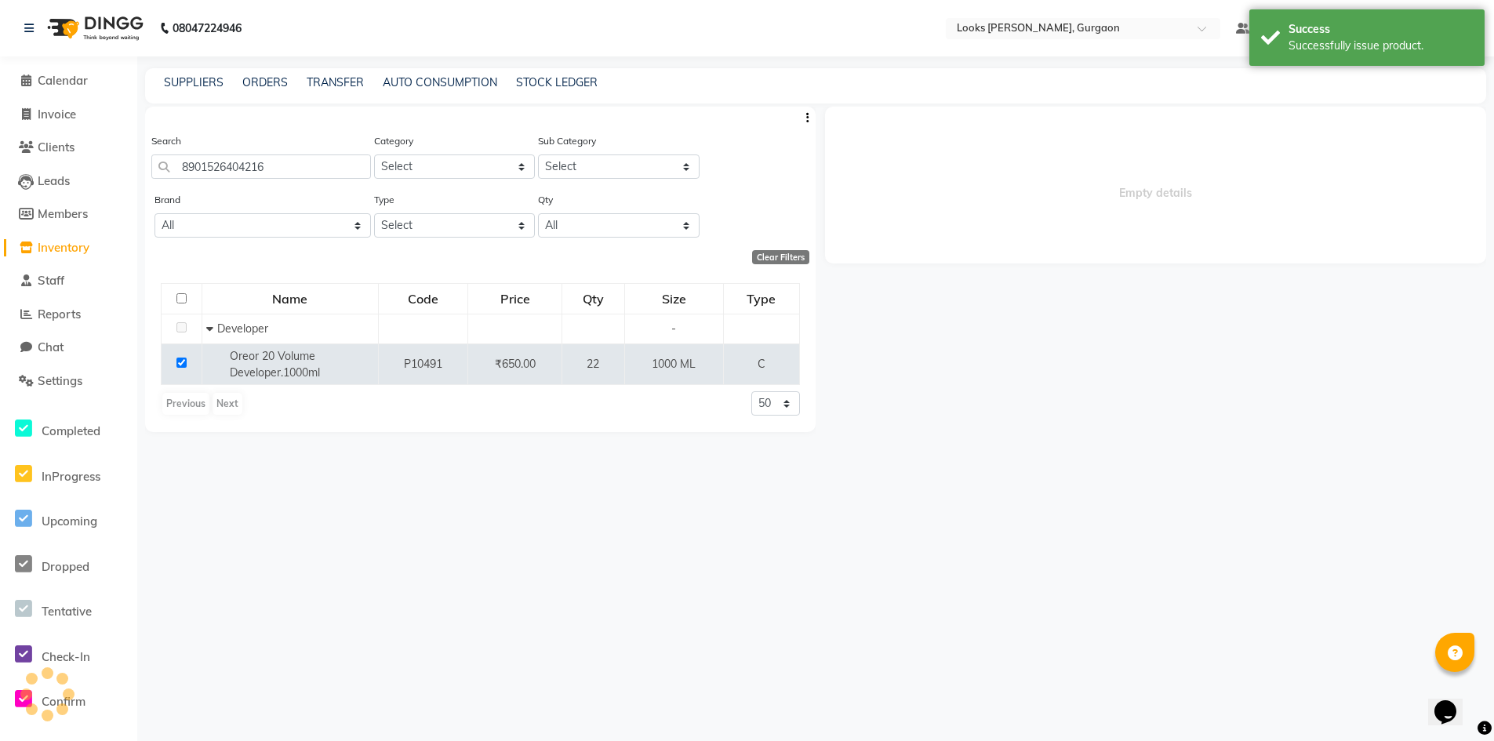
select select
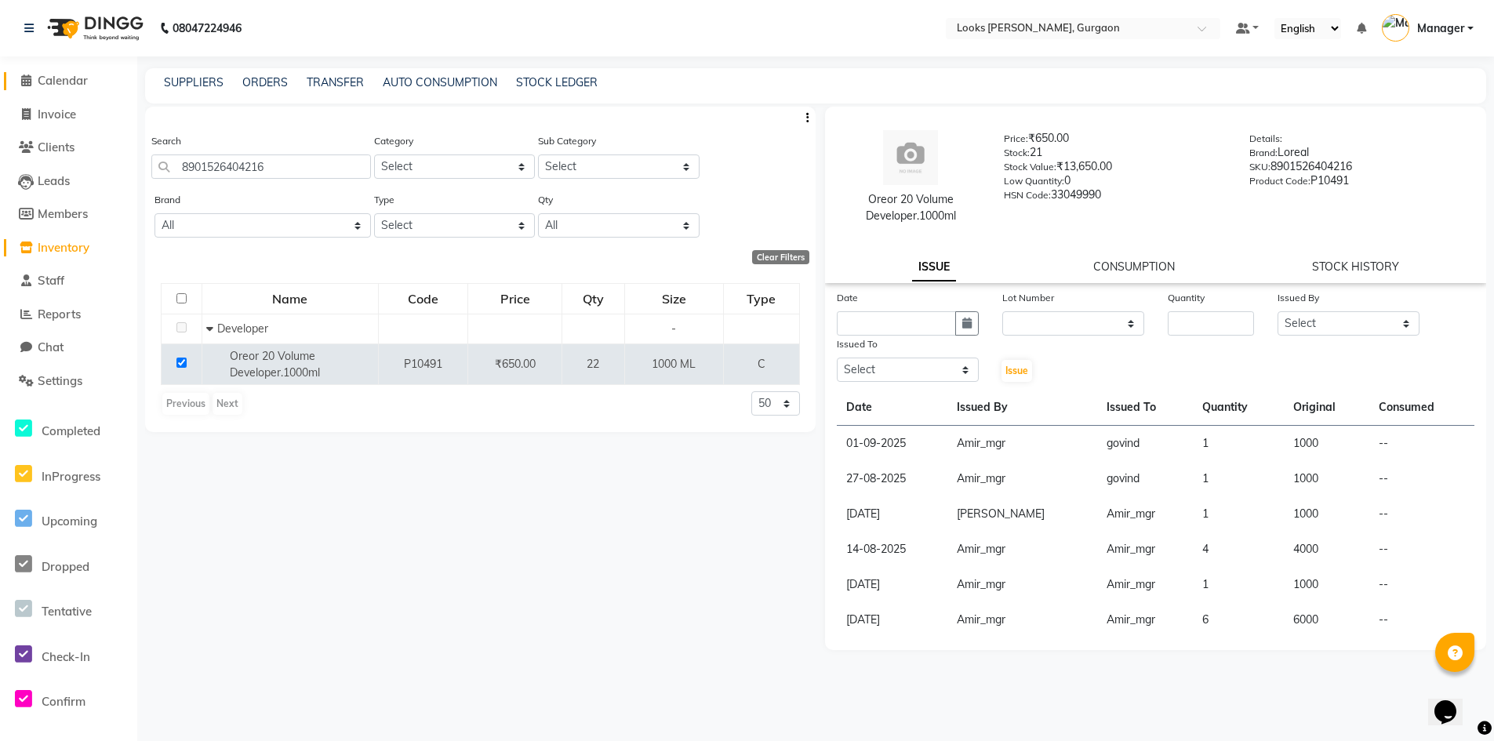
click at [71, 80] on span "Calendar" at bounding box center [63, 80] width 50 height 15
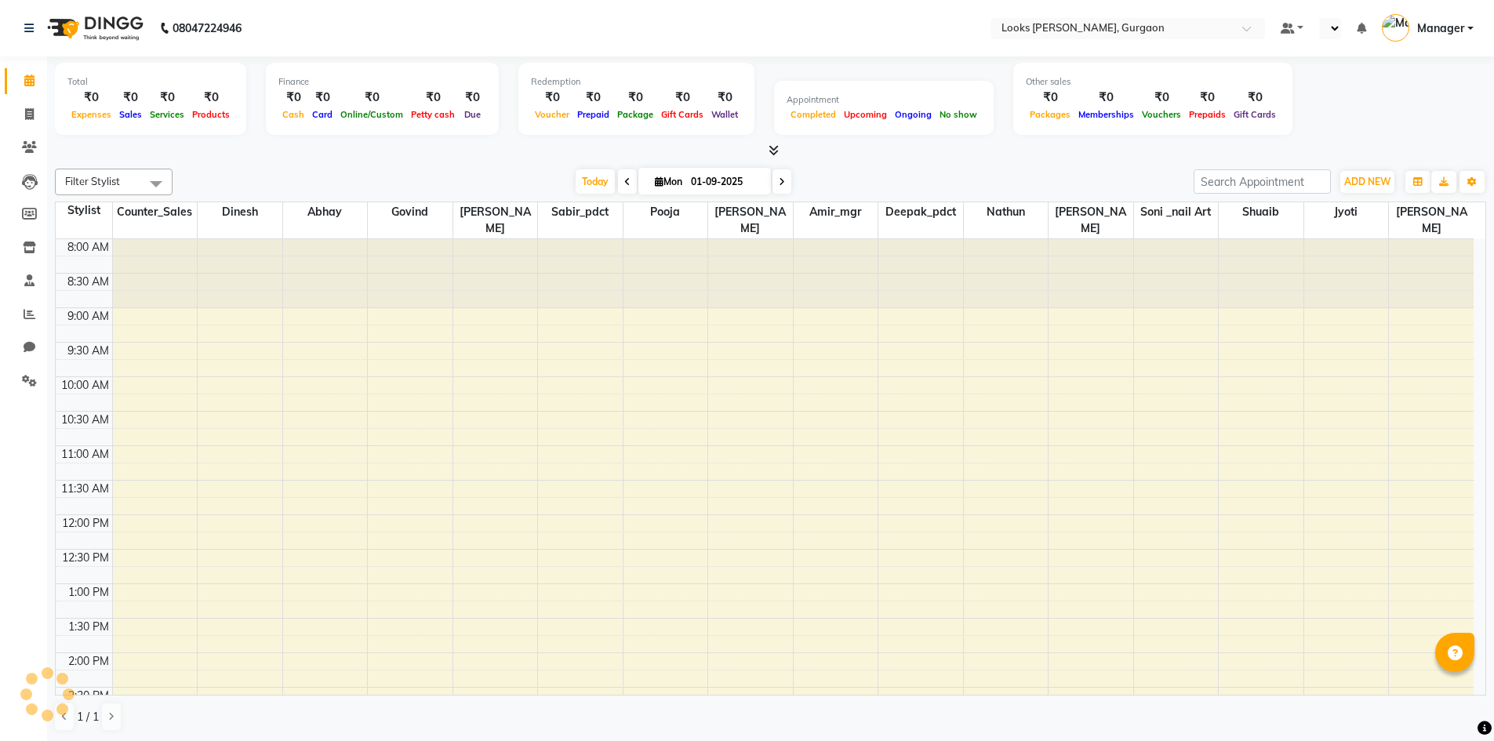
select select "en"
